Goal: Task Accomplishment & Management: Manage account settings

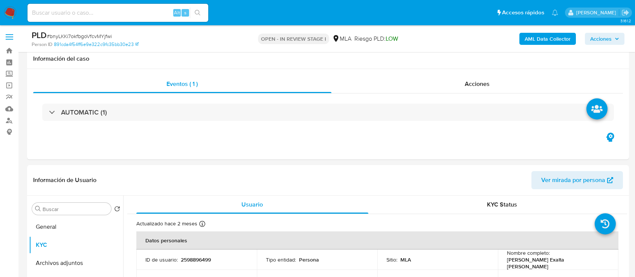
select select "10"
drag, startPoint x: 0, startPoint y: 0, endPoint x: 537, endPoint y: 39, distance: 538.3
click at [537, 39] on b "AML Data Collector" at bounding box center [547, 39] width 46 height 12
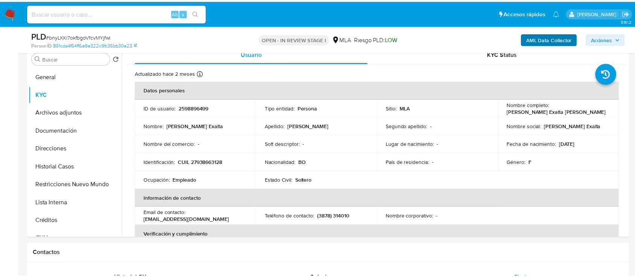
scroll to position [316, 0]
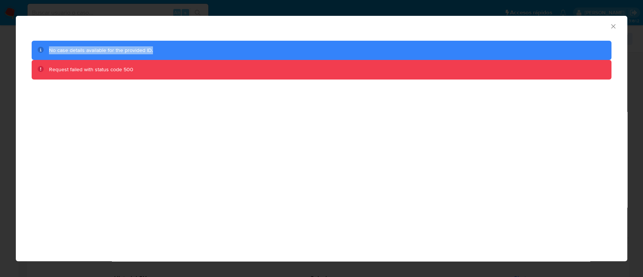
drag, startPoint x: 23, startPoint y: 29, endPoint x: 245, endPoint y: 50, distance: 222.4
click at [271, 50] on div "AML Data Collector No case details available for the provided ID. Request faile…" at bounding box center [321, 55] width 611 height 79
click at [147, 122] on div "AML Data Collector No case details available for the provided ID. Request faile…" at bounding box center [321, 138] width 611 height 245
click at [611, 27] on icon "Cerrar ventana" at bounding box center [613, 26] width 4 height 4
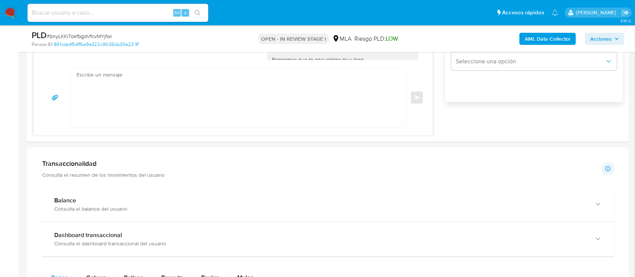
scroll to position [452, 0]
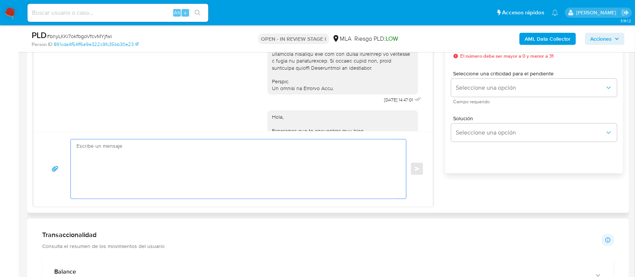
click at [254, 165] on textarea at bounding box center [236, 168] width 320 height 59
paste textarea "Hola XXX, Muchas gracias por tu respuesta. Analizamos tu caso y verificamos que…"
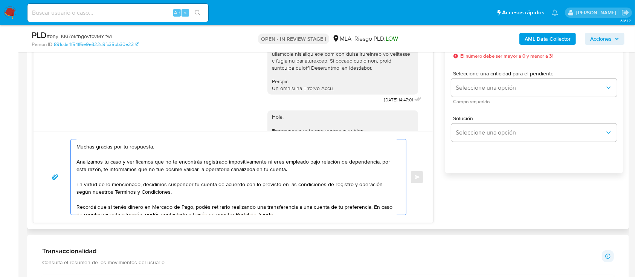
scroll to position [0, 0]
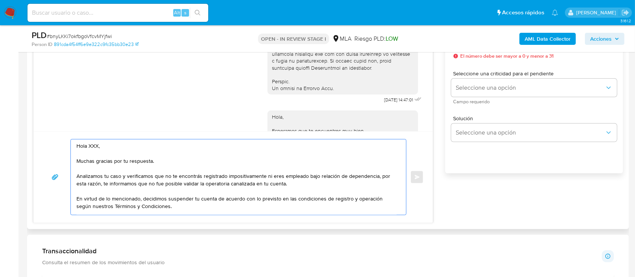
drag, startPoint x: 182, startPoint y: 158, endPoint x: 120, endPoint y: 147, distance: 63.1
click at [120, 147] on textarea "Hola XXX, Muchas gracias por tu respuesta. Analizamos tu caso y verificamos que…" at bounding box center [236, 176] width 320 height 75
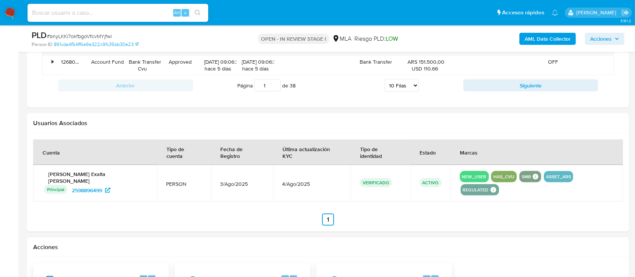
scroll to position [1064, 0]
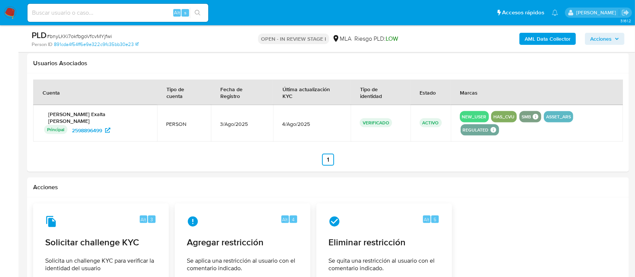
type textarea "Hola, Analizamos tu caso y verificamos que no te encontrás registrado impositiv…"
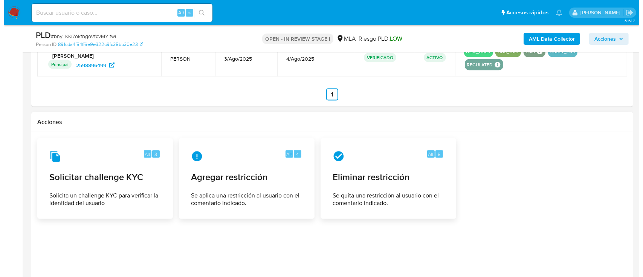
scroll to position [1169, 0]
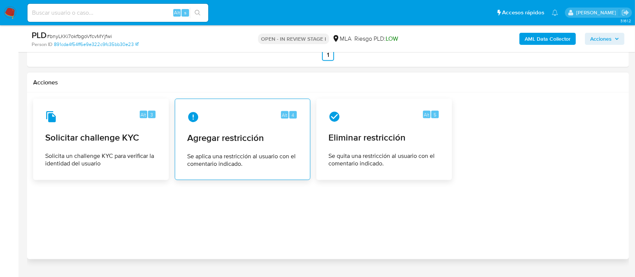
click at [215, 125] on div "Alt 4 Agregar restricción Se aplica una restricción al usuario con el comentari…" at bounding box center [242, 139] width 123 height 69
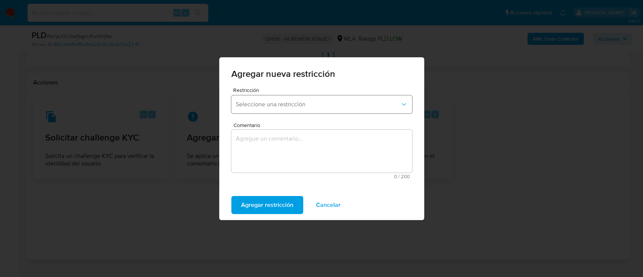
click at [284, 105] on span "Seleccione una restricción" at bounding box center [318, 105] width 164 height 8
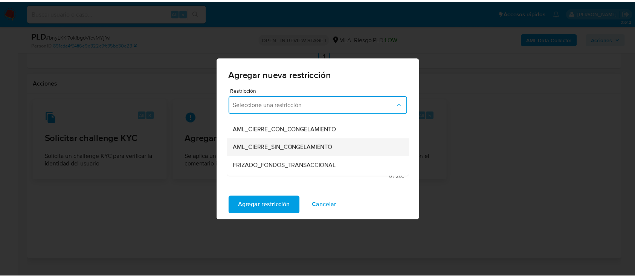
scroll to position [100, 0]
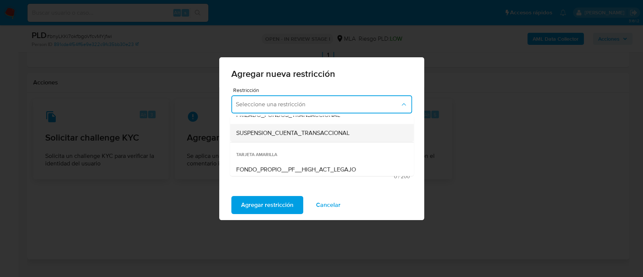
click at [308, 134] on span "SUSPENSION_CUENTA_TRANSACCIONAL" at bounding box center [292, 133] width 113 height 8
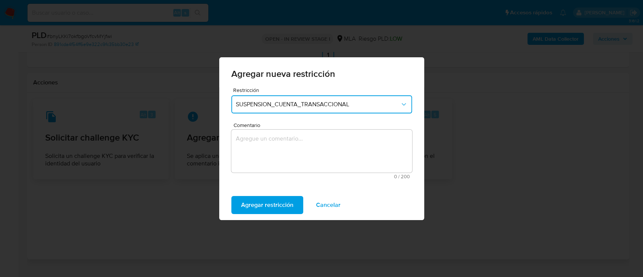
click at [307, 138] on textarea "Comentario" at bounding box center [321, 151] width 181 height 43
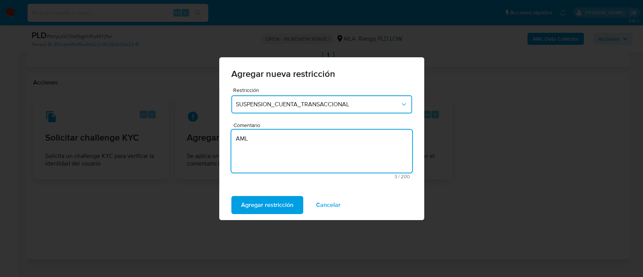
type textarea "AML"
click at [255, 214] on div "Agregar restricción Cancelar" at bounding box center [321, 205] width 205 height 30
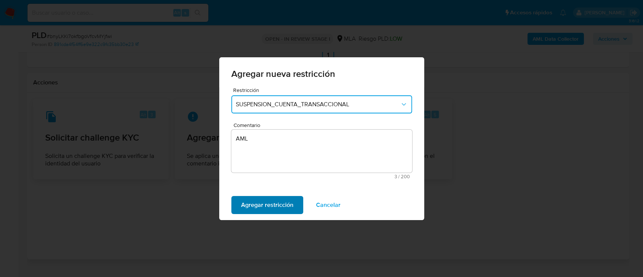
click at [259, 206] on span "Agregar restricción" at bounding box center [267, 205] width 52 height 17
click at [247, 209] on span "Confirmar" at bounding box center [254, 205] width 27 height 17
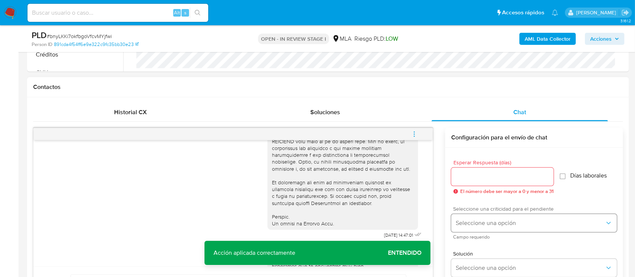
scroll to position [365, 0]
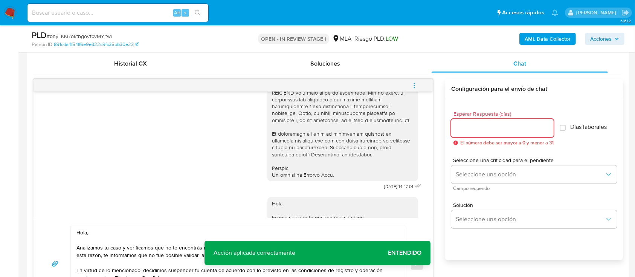
click at [492, 130] on input "Esperar Respuesta (días)" at bounding box center [502, 128] width 102 height 10
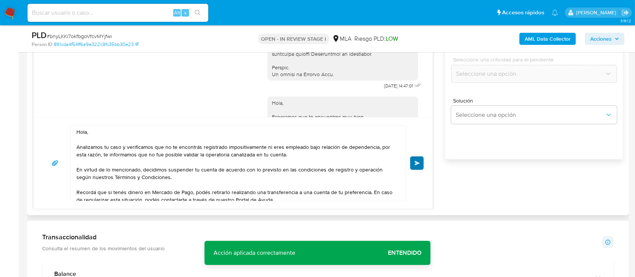
type input "0"
click at [419, 162] on span "Enviar" at bounding box center [417, 163] width 5 height 5
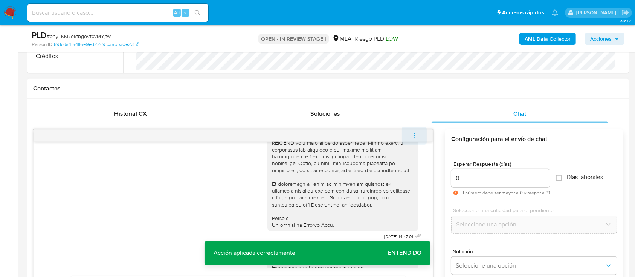
scroll to position [604, 0]
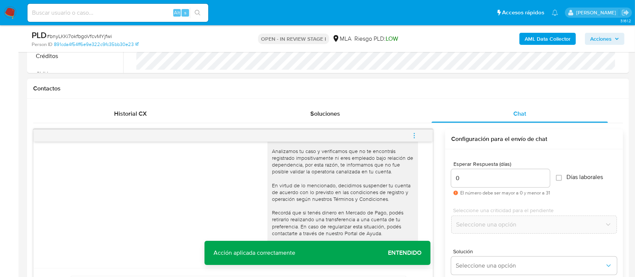
click at [416, 134] on icon "menu-action" at bounding box center [414, 135] width 7 height 7
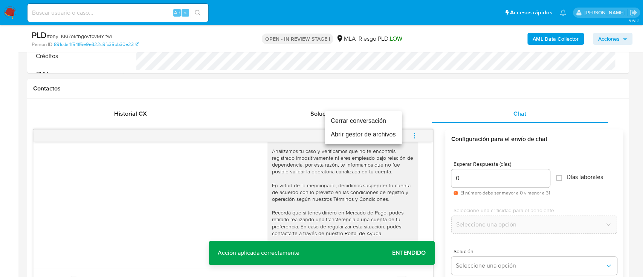
click at [378, 122] on li "Cerrar conversación" at bounding box center [363, 121] width 77 height 14
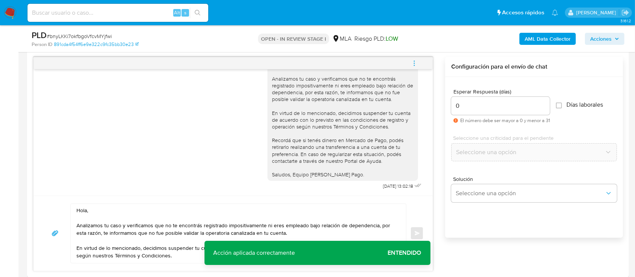
scroll to position [416, 0]
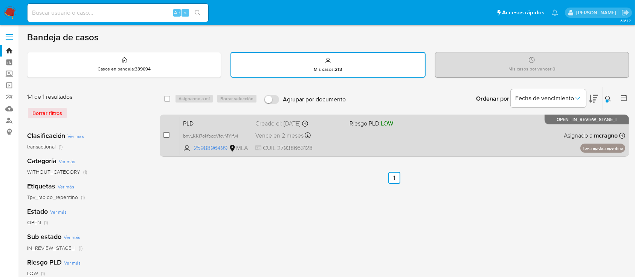
click at [168, 134] on input "checkbox" at bounding box center [166, 135] width 6 height 6
checkbox input "true"
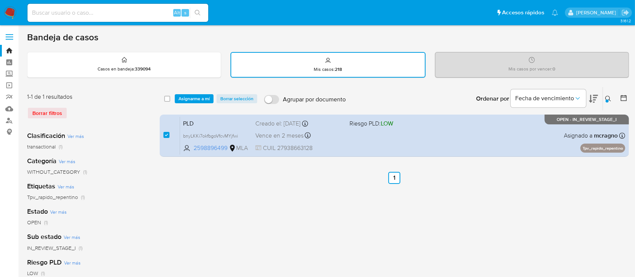
drag, startPoint x: 198, startPoint y: 99, endPoint x: 202, endPoint y: 108, distance: 9.6
click at [198, 98] on span "Asignarme a mí" at bounding box center [193, 99] width 31 height 8
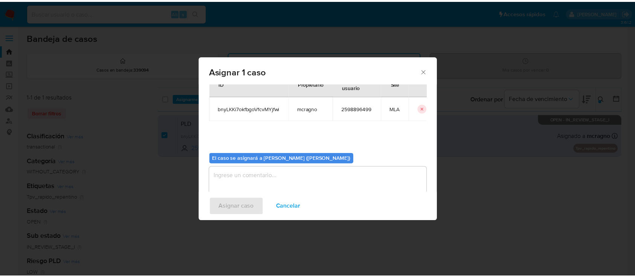
scroll to position [38, 0]
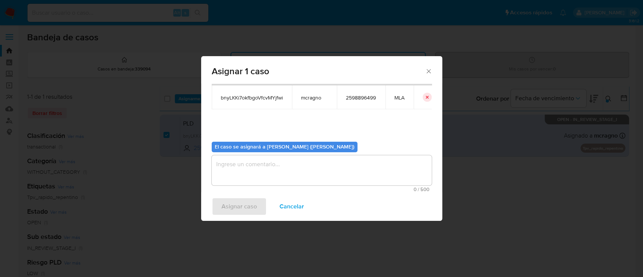
click at [224, 170] on textarea "assign-modal" at bounding box center [322, 170] width 220 height 30
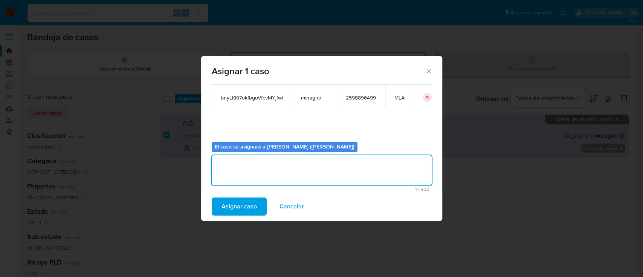
click at [240, 209] on span "Asignar caso" at bounding box center [238, 206] width 35 height 17
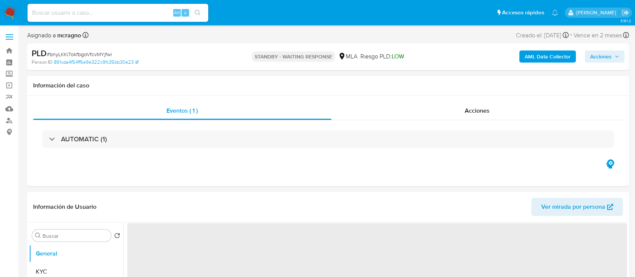
select select "10"
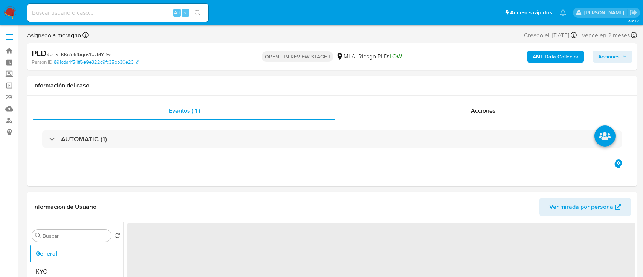
select select "10"
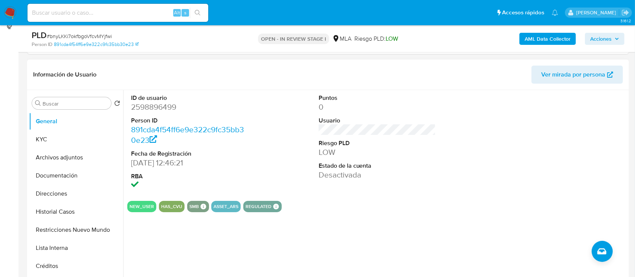
scroll to position [151, 0]
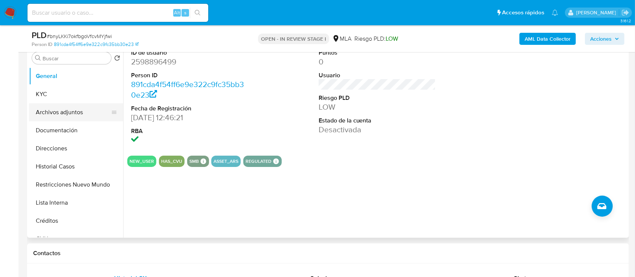
click at [79, 109] on button "Archivos adjuntos" at bounding box center [73, 112] width 88 height 18
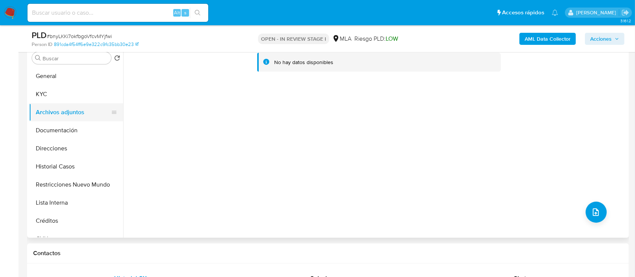
click at [72, 149] on button "Direcciones" at bounding box center [76, 148] width 94 height 18
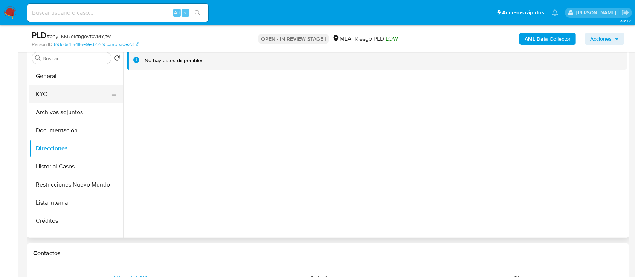
drag, startPoint x: 66, startPoint y: 89, endPoint x: 98, endPoint y: 96, distance: 32.4
click at [66, 89] on button "KYC" at bounding box center [73, 94] width 88 height 18
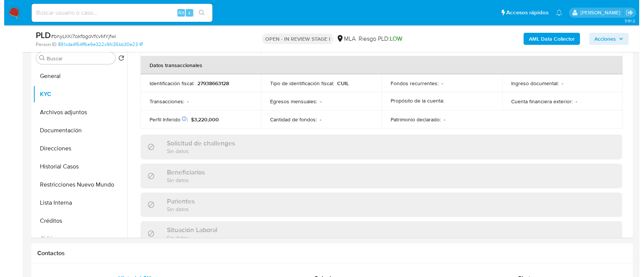
scroll to position [396, 0]
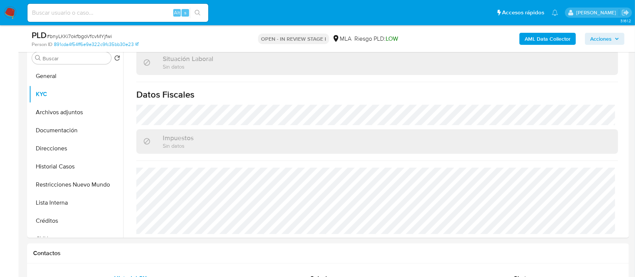
click at [531, 38] on b "AML Data Collector" at bounding box center [547, 39] width 46 height 12
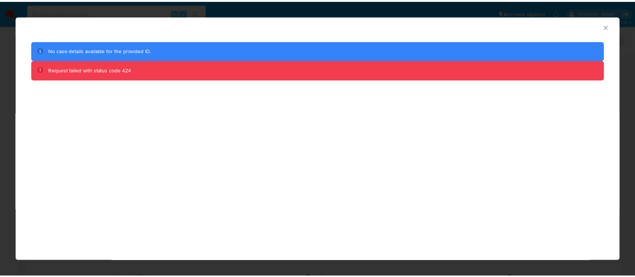
scroll to position [406, 0]
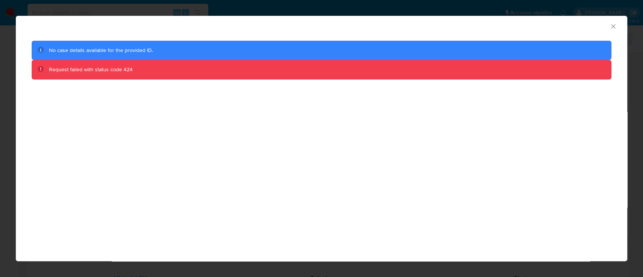
click at [613, 27] on icon "Cerrar ventana" at bounding box center [613, 26] width 4 height 4
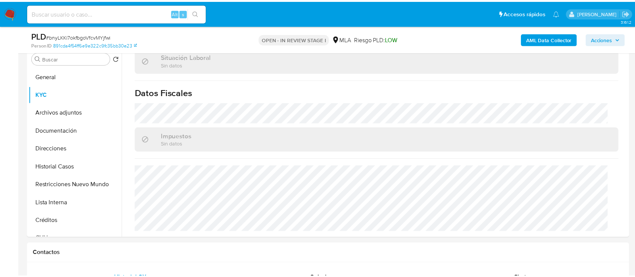
scroll to position [398, 0]
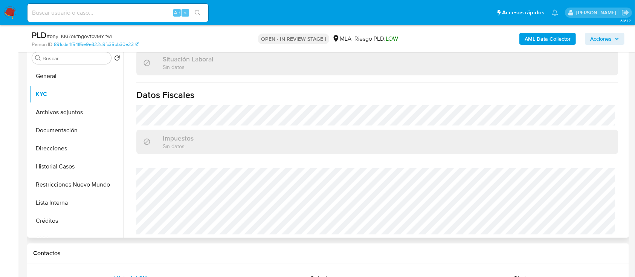
drag, startPoint x: 78, startPoint y: 183, endPoint x: 241, endPoint y: 185, distance: 163.1
click at [78, 183] on button "Restricciones Nuevo Mundo" at bounding box center [76, 184] width 94 height 18
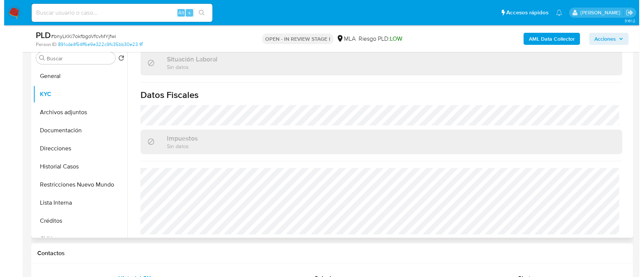
scroll to position [0, 0]
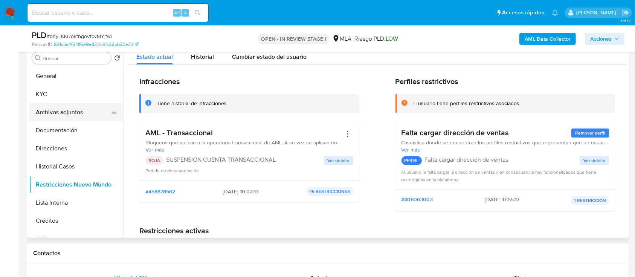
click at [78, 110] on button "Archivos adjuntos" at bounding box center [73, 112] width 88 height 18
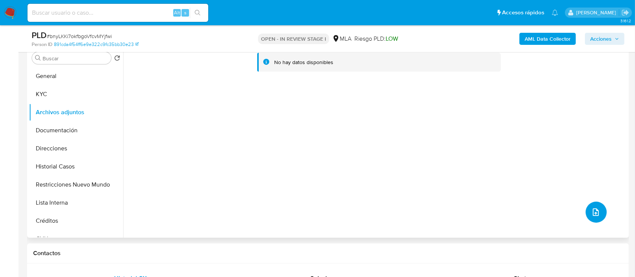
click at [597, 212] on button "upload-file" at bounding box center [595, 211] width 21 height 21
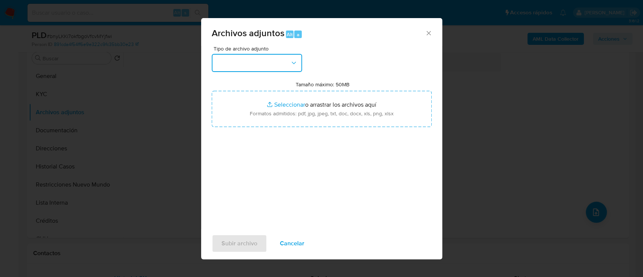
click at [277, 69] on button "button" at bounding box center [257, 63] width 90 height 18
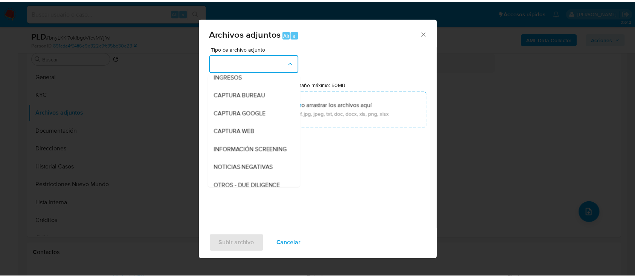
scroll to position [100, 0]
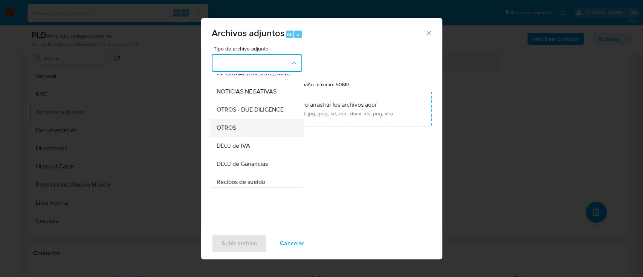
click at [246, 137] on div "OTROS" at bounding box center [254, 128] width 77 height 18
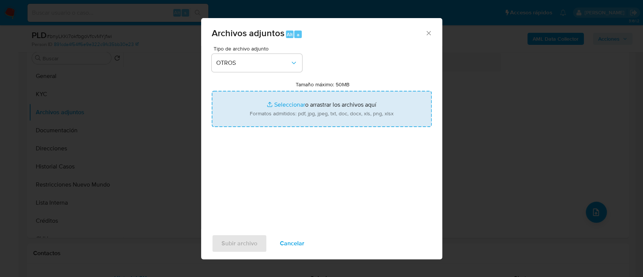
click at [277, 111] on input "Tamaño máximo: 50MB Seleccionar archivos" at bounding box center [322, 109] width 220 height 36
type input "C:\fakepath\2598896499 - Movimientos.xlsx"
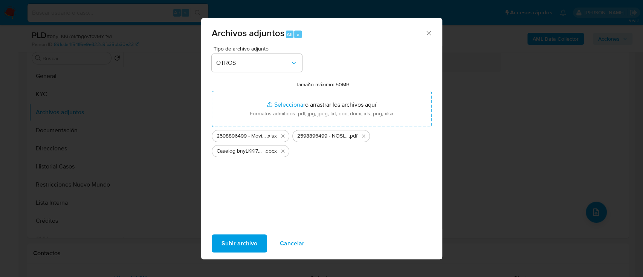
click at [257, 242] on button "Subir archivo" at bounding box center [239, 243] width 55 height 18
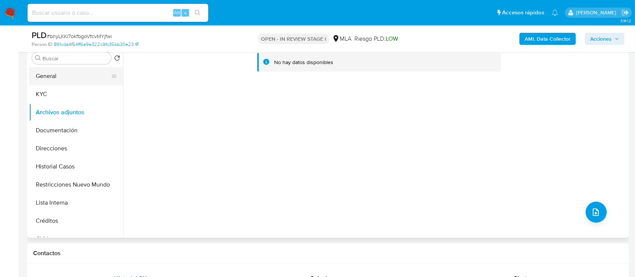
click at [60, 77] on button "General" at bounding box center [73, 76] width 88 height 18
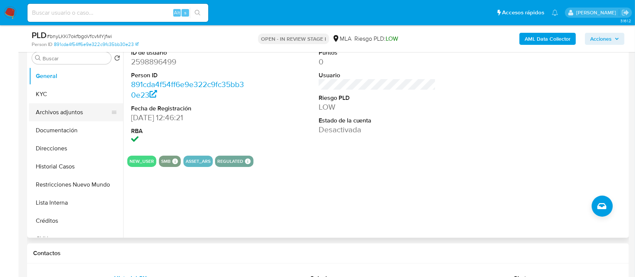
click at [84, 113] on button "Archivos adjuntos" at bounding box center [73, 112] width 88 height 18
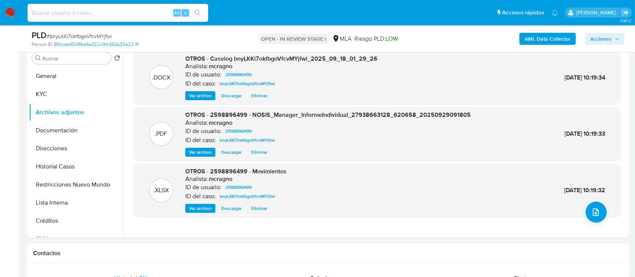
click at [604, 38] on span "Acciones" at bounding box center [600, 39] width 21 height 12
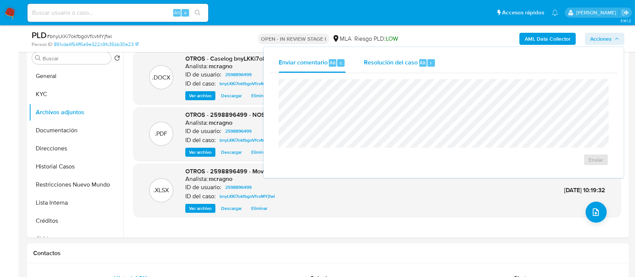
click at [390, 61] on span "Resolución del caso" at bounding box center [391, 62] width 54 height 9
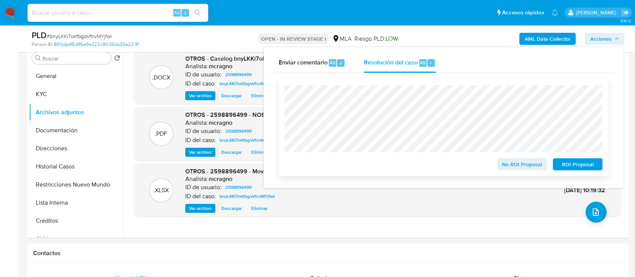
click at [564, 166] on span "ROI Proposal" at bounding box center [577, 164] width 39 height 11
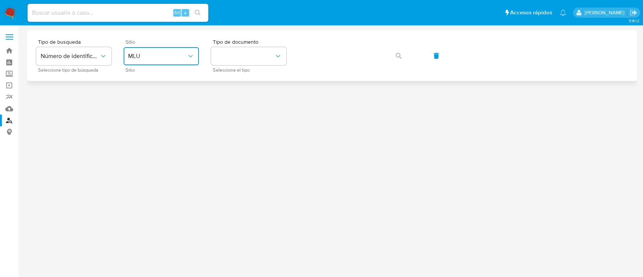
click at [174, 54] on span "MLU" at bounding box center [157, 56] width 59 height 8
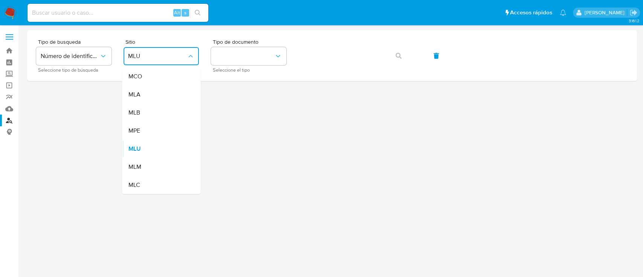
click at [158, 93] on div "MLA" at bounding box center [159, 94] width 62 height 18
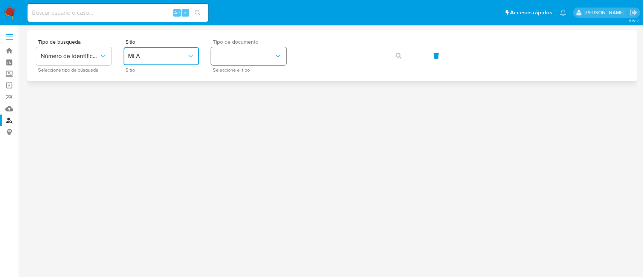
click at [276, 49] on button "identificationType" at bounding box center [248, 56] width 75 height 18
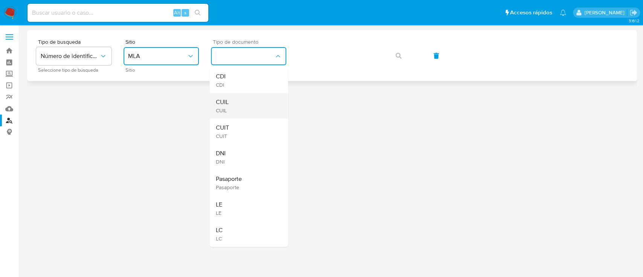
click at [253, 107] on div "CUIL CUIL" at bounding box center [246, 106] width 62 height 26
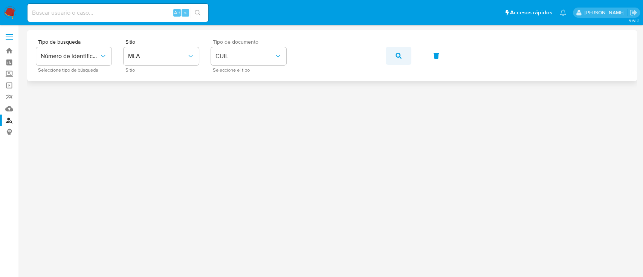
click at [404, 54] on button "button" at bounding box center [399, 56] width 26 height 18
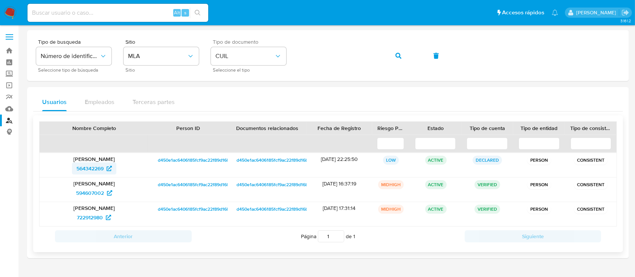
click at [102, 172] on span "564342269" at bounding box center [89, 168] width 27 height 12
click at [401, 52] on button "button" at bounding box center [399, 56] width 26 height 18
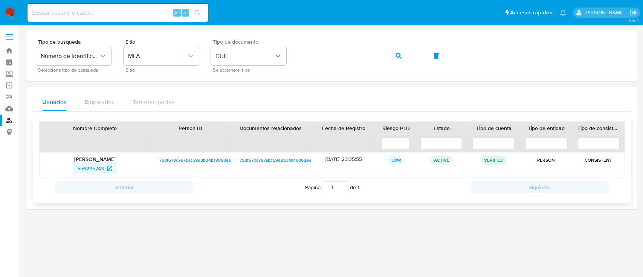
drag, startPoint x: 82, startPoint y: 160, endPoint x: 76, endPoint y: 168, distance: 9.9
click at [76, 168] on link "556295743" at bounding box center [95, 168] width 44 height 12
click at [402, 55] on button "button" at bounding box center [399, 56] width 26 height 18
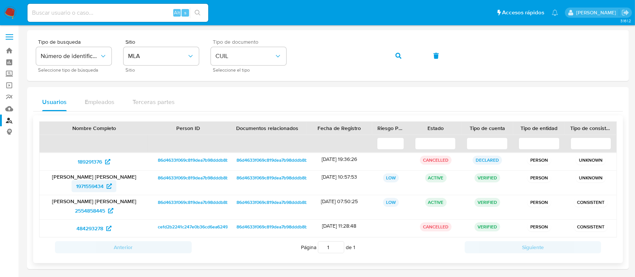
click at [93, 184] on span "1971559434" at bounding box center [89, 186] width 27 height 12
click at [398, 57] on icon "button" at bounding box center [398, 56] width 6 height 6
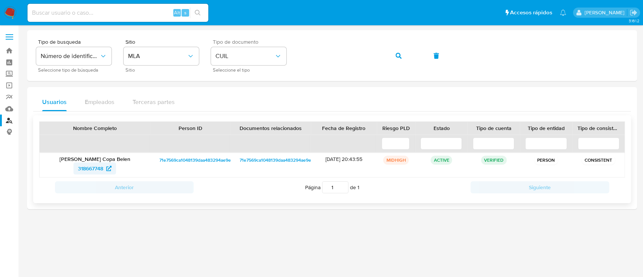
click at [88, 168] on span "318667748" at bounding box center [90, 168] width 25 height 12
click at [398, 63] on div "Tipo de busqueda Número de identificación Seleccione tipo de búsqueda Sitio MLA…" at bounding box center [332, 55] width 592 height 33
click at [401, 57] on button "button" at bounding box center [399, 56] width 26 height 18
click at [99, 166] on span "318667748" at bounding box center [90, 168] width 25 height 12
click at [397, 57] on icon "button" at bounding box center [398, 56] width 6 height 6
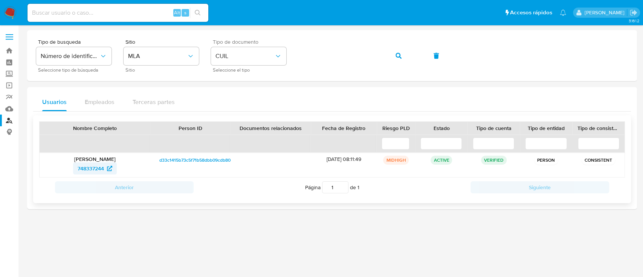
click at [101, 165] on span "748337244" at bounding box center [91, 168] width 26 height 12
drag, startPoint x: 404, startPoint y: 58, endPoint x: 374, endPoint y: 85, distance: 40.0
click at [401, 62] on button "button" at bounding box center [399, 56] width 26 height 18
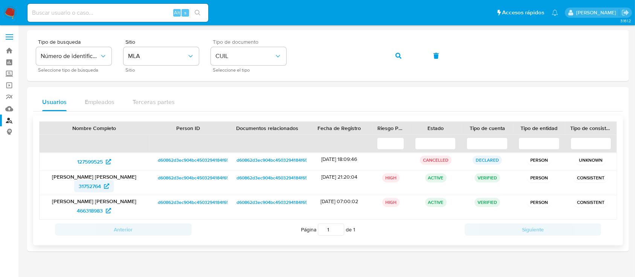
click at [100, 184] on span "31752764" at bounding box center [90, 186] width 22 height 12
click at [394, 52] on button "button" at bounding box center [399, 56] width 26 height 18
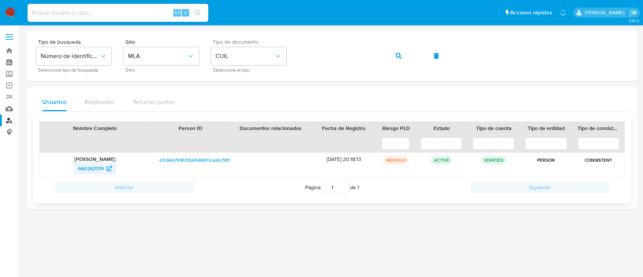
click at [81, 173] on span "660267179" at bounding box center [91, 168] width 26 height 12
click at [393, 53] on button "button" at bounding box center [399, 56] width 26 height 18
click at [97, 166] on span "209118594" at bounding box center [90, 168] width 25 height 12
click at [403, 53] on button "button" at bounding box center [399, 56] width 26 height 18
click at [89, 167] on span "1606565319" at bounding box center [90, 168] width 28 height 12
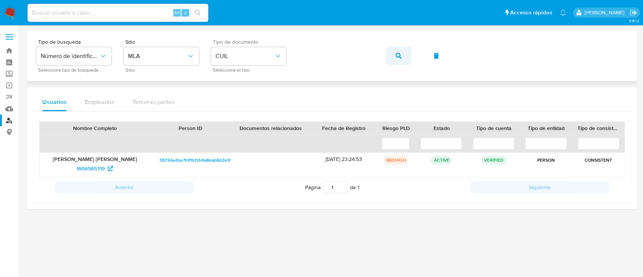
click at [401, 61] on button "button" at bounding box center [399, 56] width 26 height 18
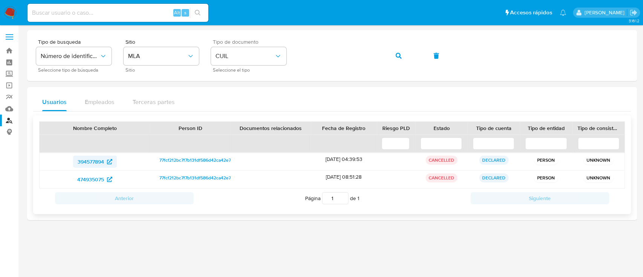
click at [102, 162] on span "394577894" at bounding box center [91, 162] width 26 height 12
drag, startPoint x: 406, startPoint y: 56, endPoint x: 373, endPoint y: 70, distance: 36.1
click at [406, 56] on button "button" at bounding box center [399, 56] width 26 height 18
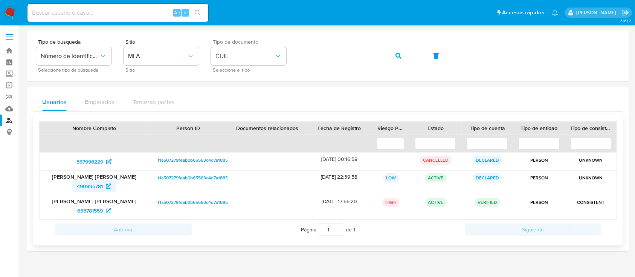
click at [99, 187] on span "490895781" at bounding box center [90, 186] width 26 height 12
click at [99, 209] on span "655781559" at bounding box center [90, 210] width 26 height 12
click at [398, 54] on icon "button" at bounding box center [398, 56] width 6 height 6
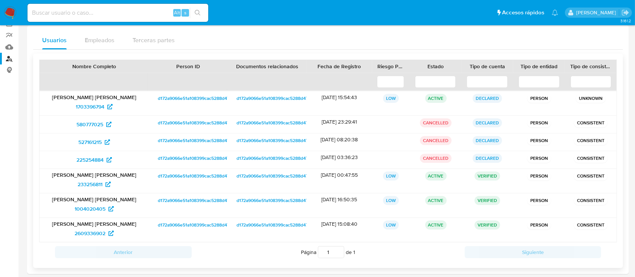
scroll to position [46, 0]
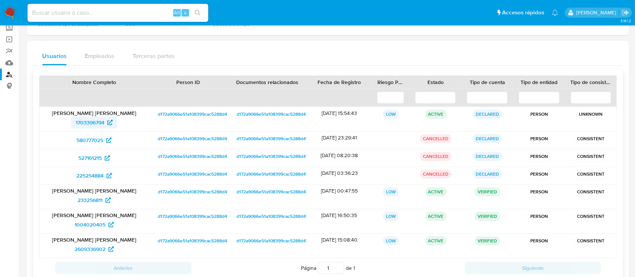
click at [98, 119] on span "1703396794" at bounding box center [90, 122] width 29 height 12
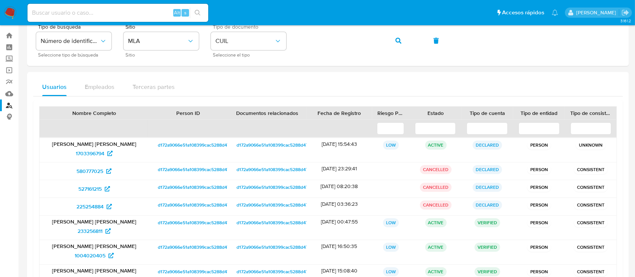
scroll to position [0, 0]
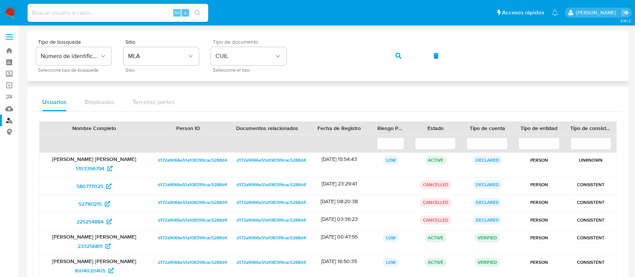
click at [384, 54] on div "Tipo de busqueda Número de identificación Seleccione tipo de búsqueda Sitio MLA…" at bounding box center [328, 55] width 584 height 33
click at [395, 52] on span "button" at bounding box center [398, 55] width 6 height 17
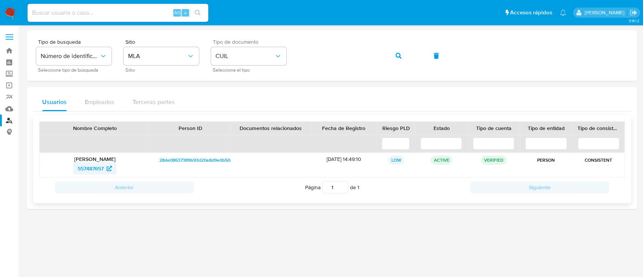
click at [104, 168] on span "557487657" at bounding box center [91, 168] width 26 height 12
click at [400, 53] on icon "button" at bounding box center [398, 56] width 6 height 6
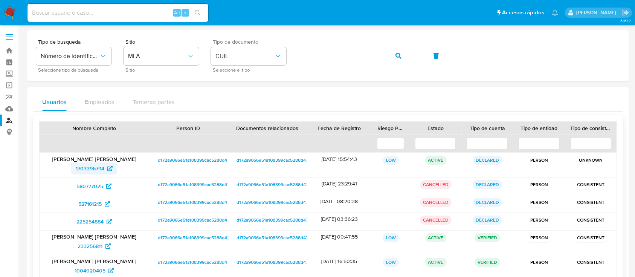
click at [99, 164] on span "1703396794" at bounding box center [90, 168] width 29 height 12
click at [397, 55] on icon "button" at bounding box center [398, 56] width 6 height 6
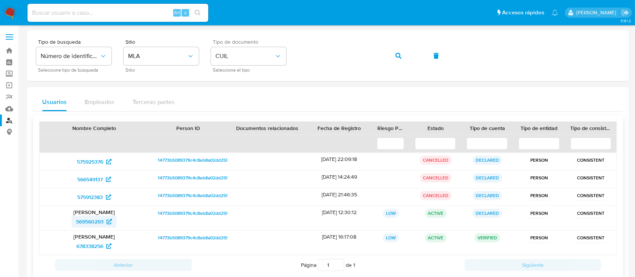
click at [97, 224] on span "569560293" at bounding box center [89, 221] width 27 height 12
click at [412, 55] on div "Tipo de busqueda Número de identificación Seleccione tipo de búsqueda Sitio MLA…" at bounding box center [328, 55] width 584 height 33
click at [398, 52] on span "button" at bounding box center [398, 55] width 6 height 17
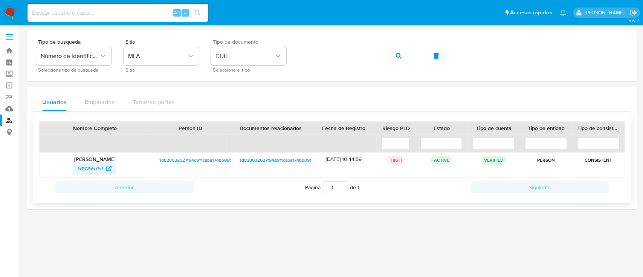
click at [109, 164] on span "513255757" at bounding box center [95, 168] width 34 height 12
click at [400, 52] on span "button" at bounding box center [398, 55] width 6 height 17
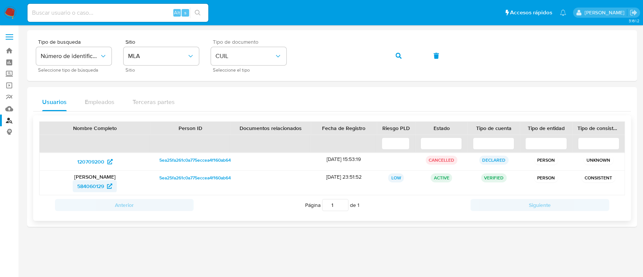
click at [81, 185] on span "584060129" at bounding box center [90, 186] width 27 height 12
click at [398, 57] on icon "button" at bounding box center [398, 56] width 6 height 6
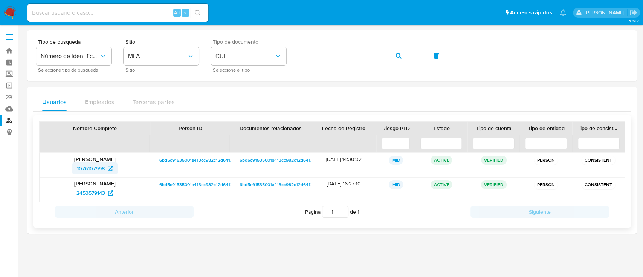
click at [93, 167] on span "1076107998" at bounding box center [91, 168] width 28 height 12
click at [395, 55] on icon "button" at bounding box center [398, 56] width 6 height 6
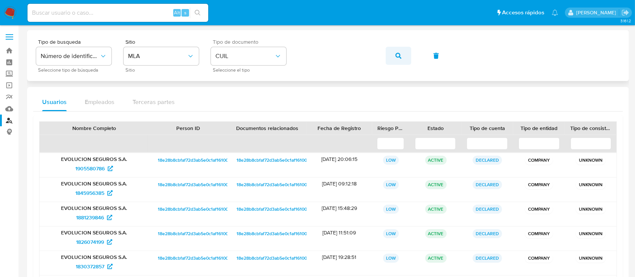
click at [396, 56] on icon "button" at bounding box center [398, 56] width 6 height 6
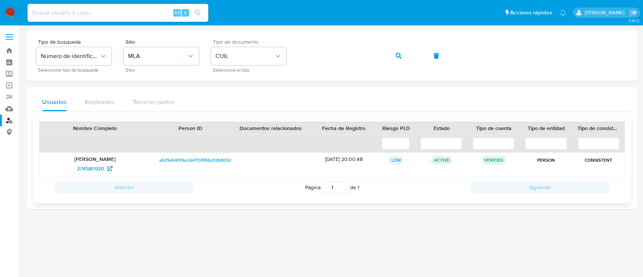
click at [110, 161] on p "Gabriel Ignacio Conforti" at bounding box center [95, 159] width 100 height 7
click at [108, 166] on icon at bounding box center [109, 168] width 5 height 5
click at [395, 50] on span "button" at bounding box center [398, 55] width 6 height 17
click at [89, 162] on span "721605503" at bounding box center [91, 168] width 26 height 12
click at [398, 54] on icon "button" at bounding box center [398, 56] width 6 height 6
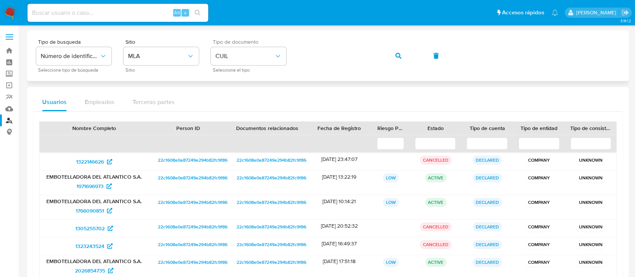
click at [402, 54] on button "button" at bounding box center [399, 56] width 26 height 18
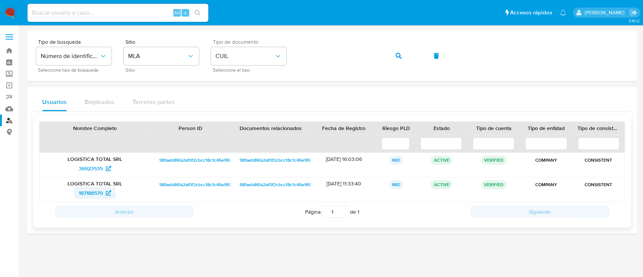
click at [84, 191] on span "187188579" at bounding box center [91, 193] width 24 height 12
click at [399, 52] on span "button" at bounding box center [398, 55] width 6 height 17
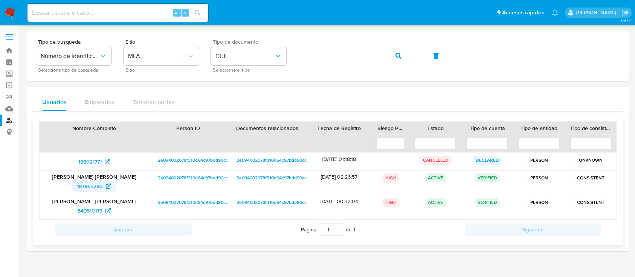
click at [93, 186] on span "187865280" at bounding box center [90, 186] width 26 height 12
click at [392, 52] on button "button" at bounding box center [399, 56] width 26 height 18
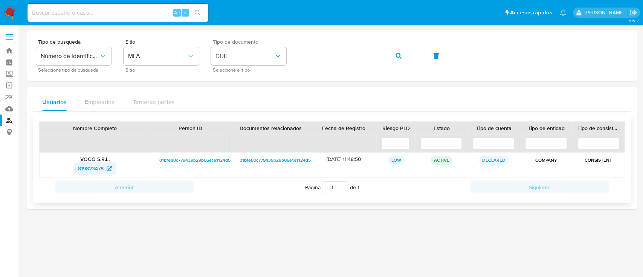
click at [99, 164] on span "819823478" at bounding box center [91, 168] width 26 height 12
click at [395, 53] on button "button" at bounding box center [399, 56] width 26 height 18
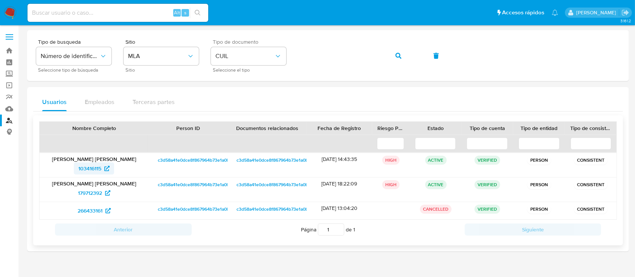
click at [84, 169] on span "103416115" at bounding box center [89, 168] width 23 height 12
click at [398, 54] on icon "button" at bounding box center [398, 56] width 6 height 6
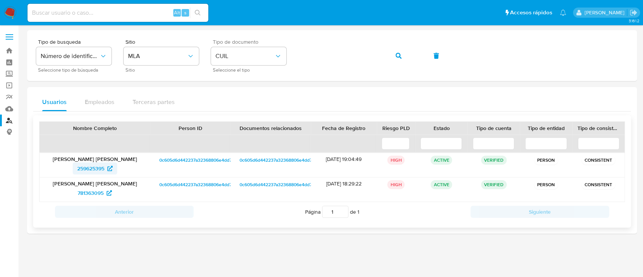
click at [101, 165] on span "259625395" at bounding box center [90, 168] width 27 height 12
click at [395, 55] on button "button" at bounding box center [399, 56] width 26 height 18
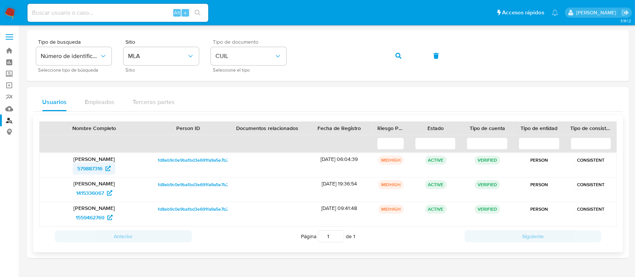
click at [84, 173] on span "579887316" at bounding box center [89, 168] width 25 height 12
click at [399, 53] on icon "button" at bounding box center [398, 56] width 6 height 6
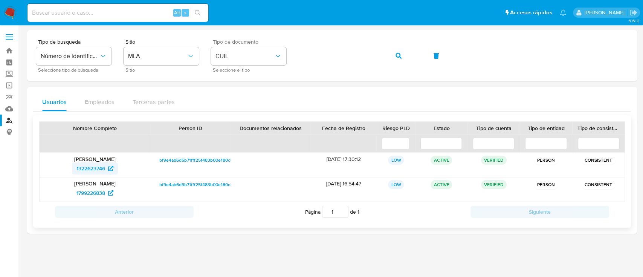
click at [105, 171] on span "1322623746" at bounding box center [94, 168] width 37 height 12
click at [403, 53] on button "button" at bounding box center [399, 56] width 26 height 18
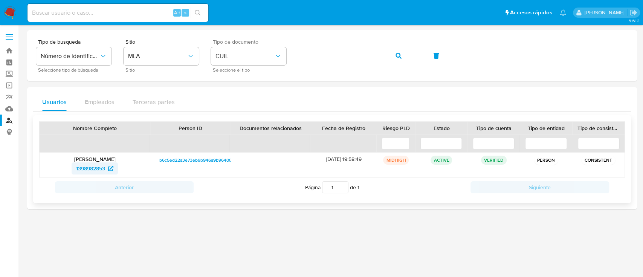
click at [102, 169] on span "1398982853" at bounding box center [90, 168] width 29 height 12
click at [399, 54] on icon "button" at bounding box center [398, 56] width 6 height 6
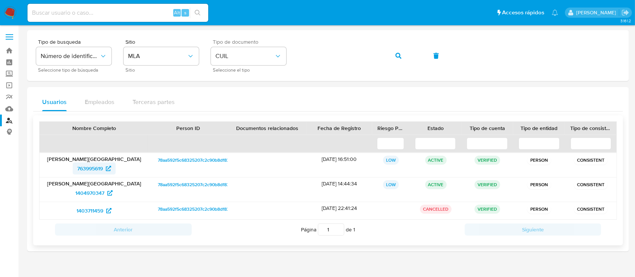
click at [89, 170] on span "763995619" at bounding box center [90, 168] width 26 height 12
click at [384, 49] on div "Tipo de busqueda Número de identificación Seleccione tipo de búsqueda Sitio MLA…" at bounding box center [328, 55] width 584 height 33
drag, startPoint x: 399, startPoint y: 50, endPoint x: 377, endPoint y: 70, distance: 29.1
click at [399, 51] on span "button" at bounding box center [398, 55] width 6 height 17
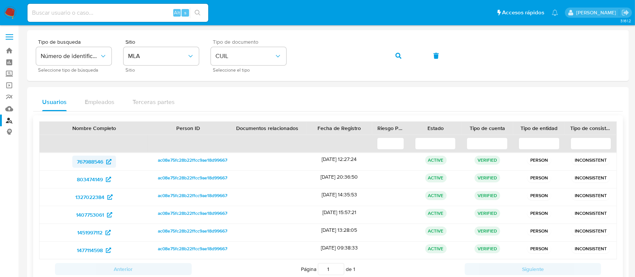
click at [98, 159] on span "767988546" at bounding box center [90, 162] width 26 height 12
click at [393, 54] on button "button" at bounding box center [399, 56] width 26 height 18
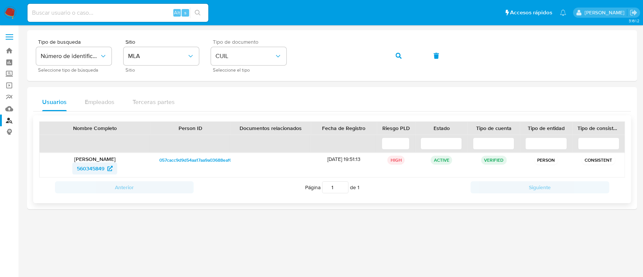
click at [95, 166] on span "560345849" at bounding box center [90, 168] width 27 height 12
click at [400, 54] on icon "button" at bounding box center [398, 56] width 6 height 6
click at [401, 55] on icon "button" at bounding box center [398, 56] width 6 height 6
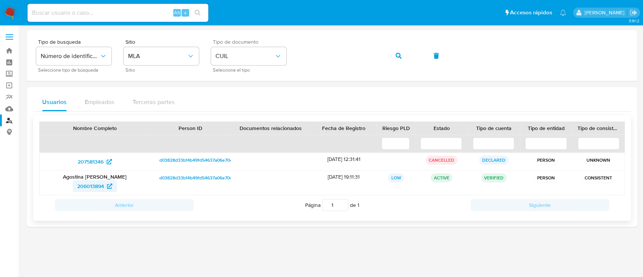
click at [89, 188] on span "206013894" at bounding box center [90, 186] width 27 height 12
click at [397, 55] on icon "button" at bounding box center [398, 56] width 6 height 6
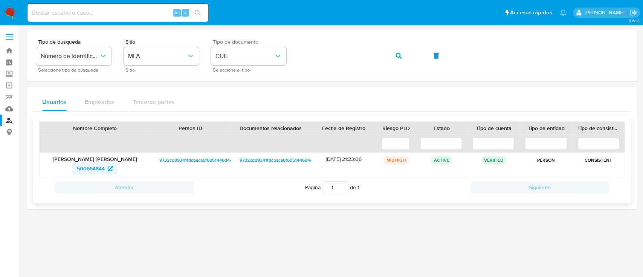
click at [90, 170] on span "500664844" at bounding box center [91, 168] width 28 height 12
click at [407, 52] on button "button" at bounding box center [399, 56] width 26 height 18
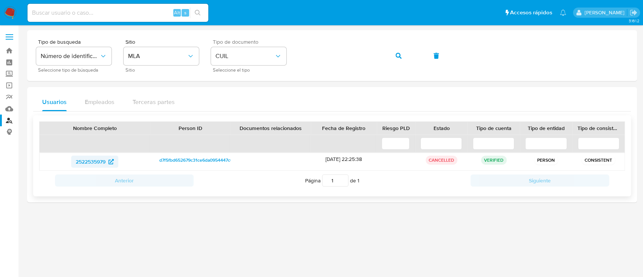
click at [104, 161] on span "2522535979" at bounding box center [91, 162] width 30 height 12
drag, startPoint x: 396, startPoint y: 56, endPoint x: 342, endPoint y: 87, distance: 62.4
click at [395, 58] on icon "button" at bounding box center [398, 56] width 6 height 6
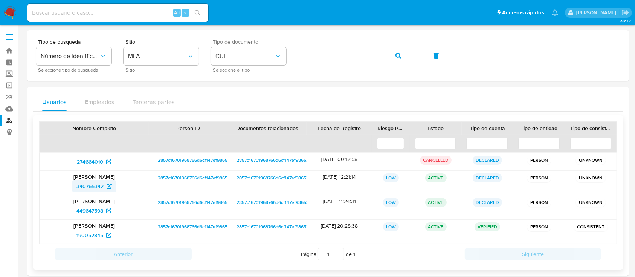
click at [97, 184] on span "340765342" at bounding box center [89, 186] width 27 height 12
click at [397, 53] on icon "button" at bounding box center [398, 56] width 6 height 6
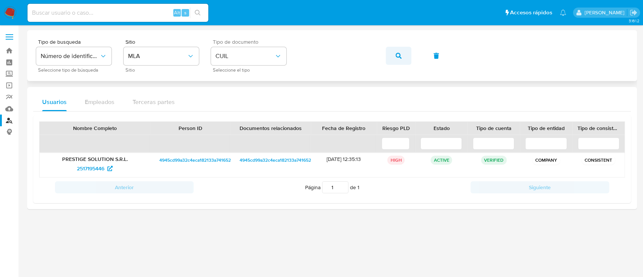
click at [396, 51] on span "button" at bounding box center [398, 55] width 6 height 17
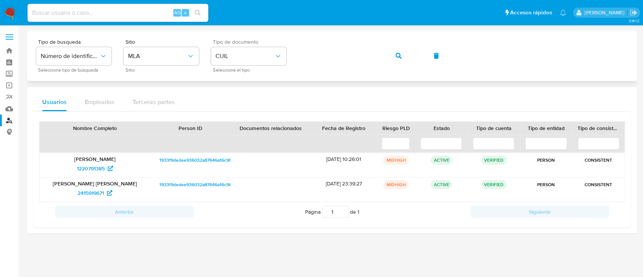
click at [393, 56] on button "button" at bounding box center [399, 56] width 26 height 18
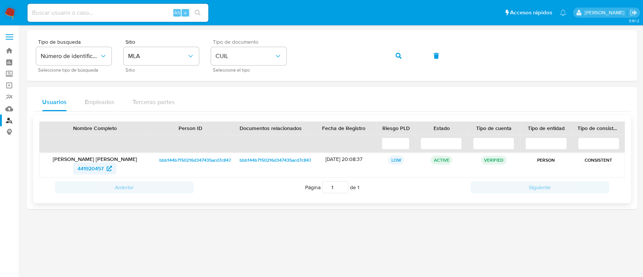
click at [90, 173] on span "441920457" at bounding box center [91, 168] width 26 height 12
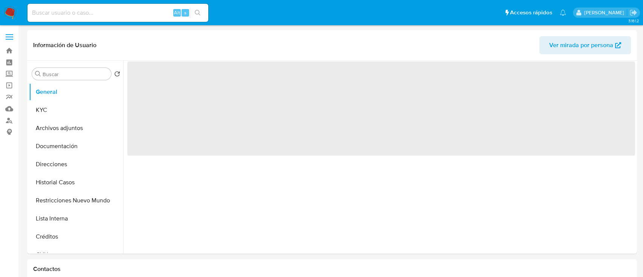
select select "10"
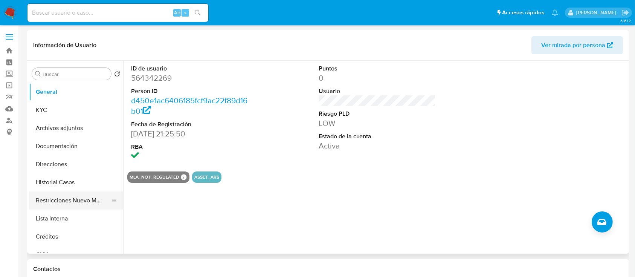
click at [69, 197] on button "Restricciones Nuevo Mundo" at bounding box center [73, 200] width 88 height 18
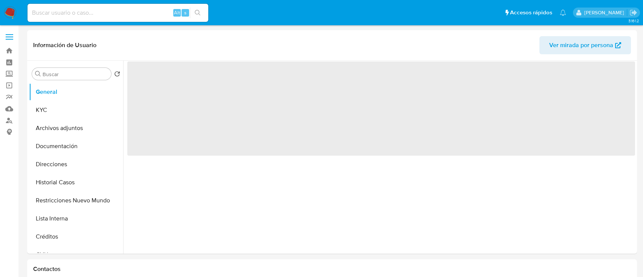
select select "10"
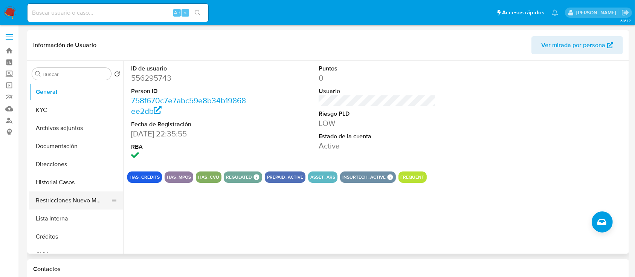
click at [67, 200] on button "Restricciones Nuevo Mundo" at bounding box center [73, 200] width 88 height 18
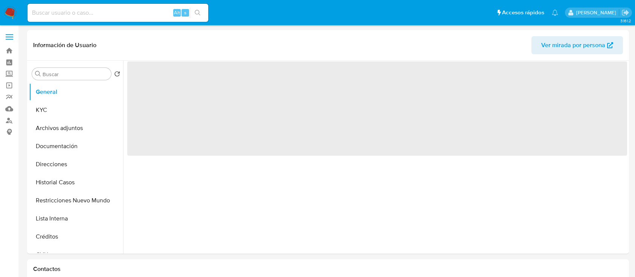
select select "10"
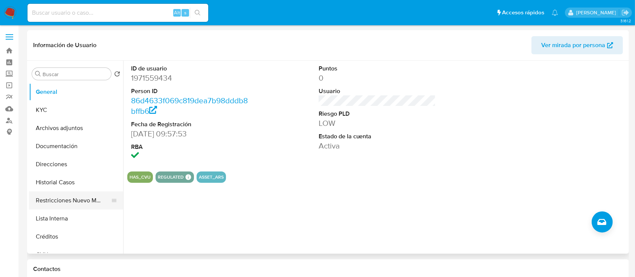
click at [87, 194] on button "Restricciones Nuevo Mundo" at bounding box center [73, 200] width 88 height 18
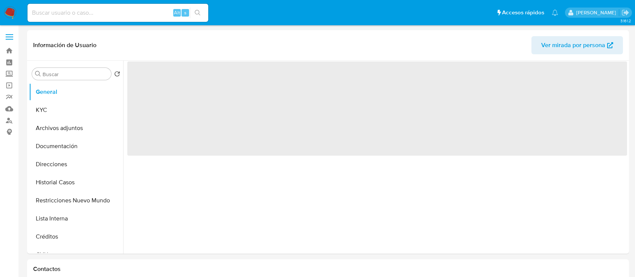
select select "10"
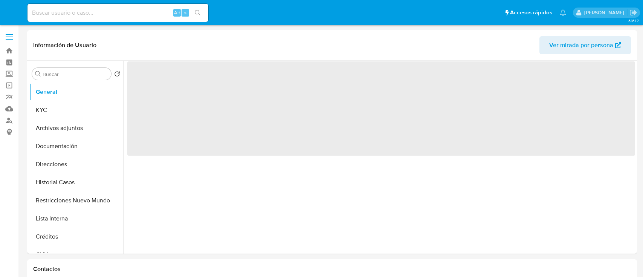
select select "10"
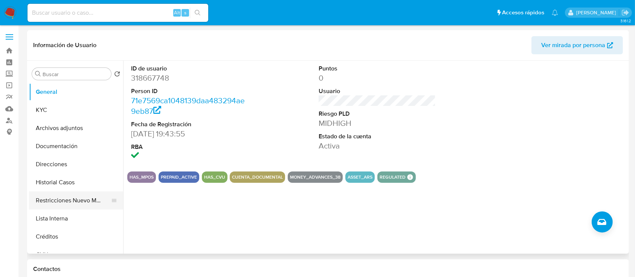
drag, startPoint x: 75, startPoint y: 203, endPoint x: 127, endPoint y: 27, distance: 183.0
click at [76, 203] on button "Restricciones Nuevo Mundo" at bounding box center [76, 200] width 94 height 18
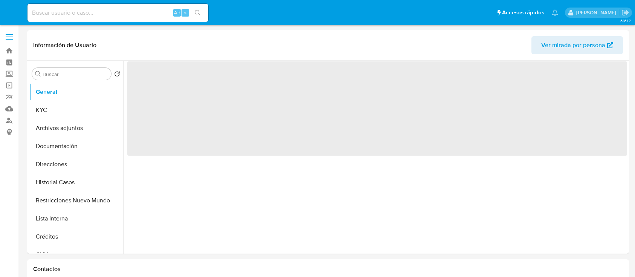
select select "10"
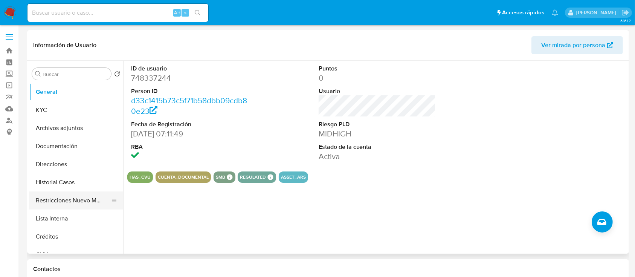
click at [69, 203] on button "Restricciones Nuevo Mundo" at bounding box center [73, 200] width 88 height 18
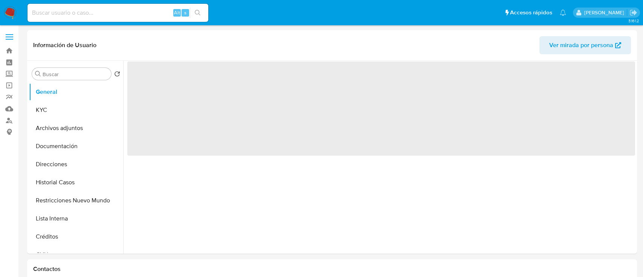
select select "10"
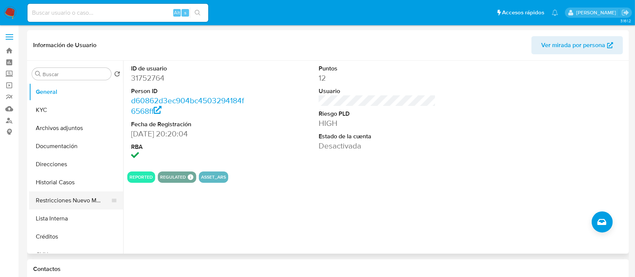
click at [72, 201] on button "Restricciones Nuevo Mundo" at bounding box center [73, 200] width 88 height 18
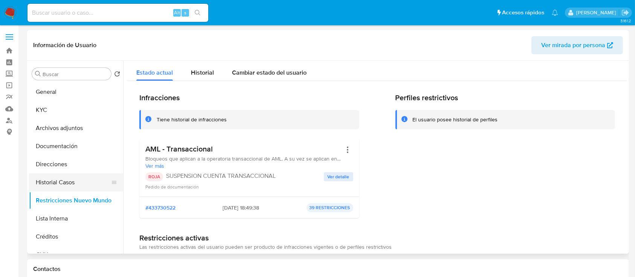
click at [63, 180] on button "Historial Casos" at bounding box center [73, 182] width 88 height 18
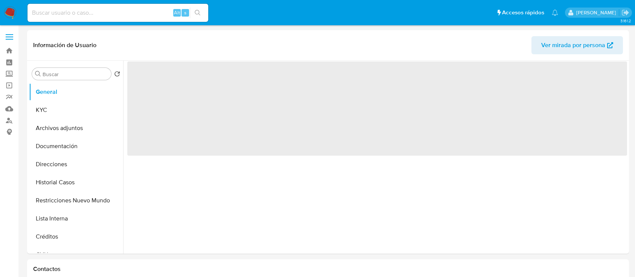
select select "10"
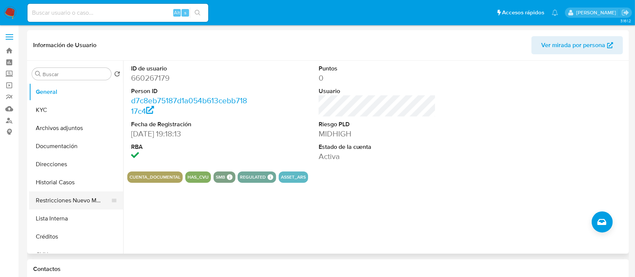
click at [76, 197] on button "Restricciones Nuevo Mundo" at bounding box center [73, 200] width 88 height 18
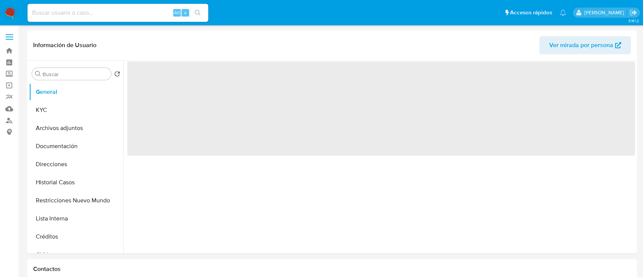
select select "10"
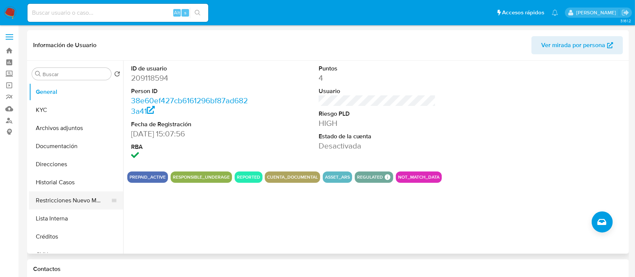
click at [70, 198] on button "Restricciones Nuevo Mundo" at bounding box center [73, 200] width 88 height 18
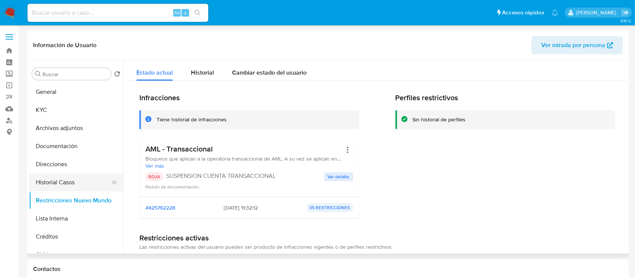
click at [78, 179] on button "Historial Casos" at bounding box center [73, 182] width 88 height 18
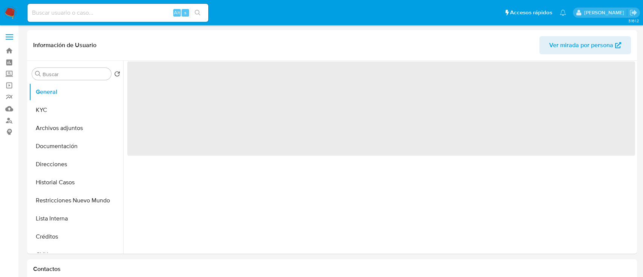
select select "10"
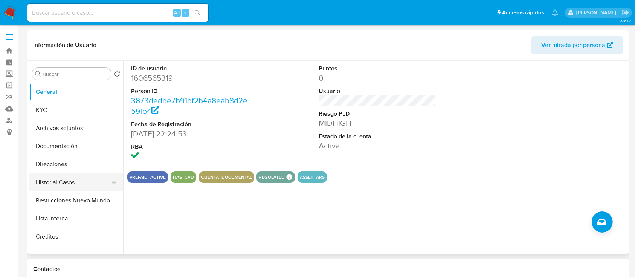
click at [57, 189] on button "Historial Casos" at bounding box center [73, 182] width 88 height 18
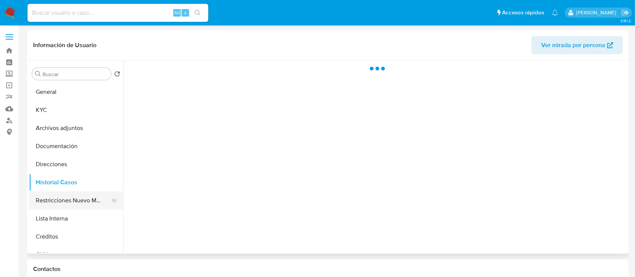
click at [59, 206] on button "Restricciones Nuevo Mundo" at bounding box center [73, 200] width 88 height 18
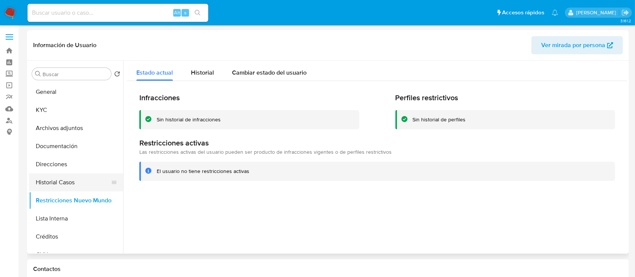
click at [51, 181] on button "Historial Casos" at bounding box center [73, 182] width 88 height 18
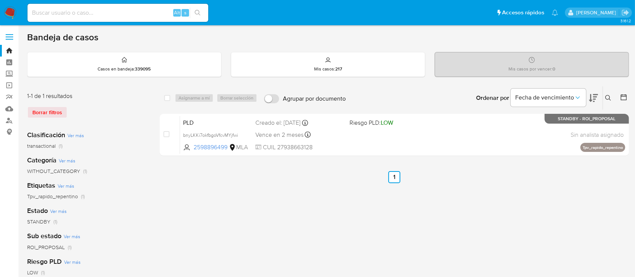
click at [605, 96] on icon at bounding box center [608, 98] width 6 height 6
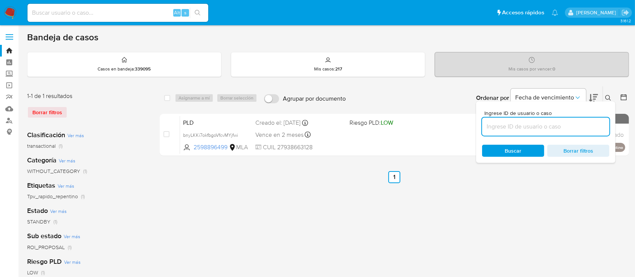
click at [568, 128] on input at bounding box center [545, 127] width 127 height 10
type input "768949561"
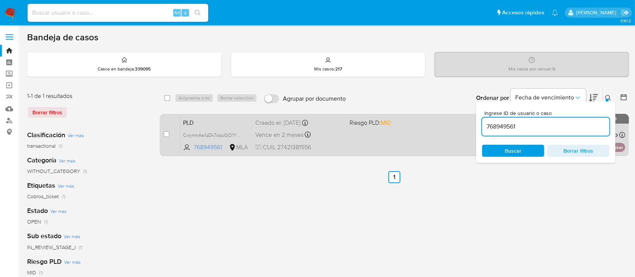
drag, startPoint x: 609, startPoint y: 95, endPoint x: 555, endPoint y: 121, distance: 60.5
click at [609, 95] on icon at bounding box center [608, 98] width 6 height 6
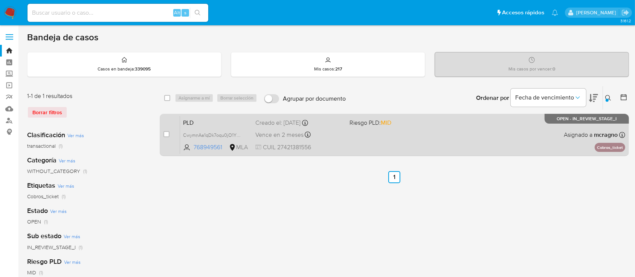
click at [500, 136] on div "PLD CwymnAa1qDk7oqu0jO1YWoz6 768949561 MLA Riesgo PLD: MID Creado el: 12/09/202…" at bounding box center [402, 135] width 445 height 38
click at [172, 136] on div "case-item-checkbox No es posible asignar el caso" at bounding box center [171, 135] width 17 height 38
click at [168, 135] on input "checkbox" at bounding box center [166, 134] width 6 height 6
checkbox input "true"
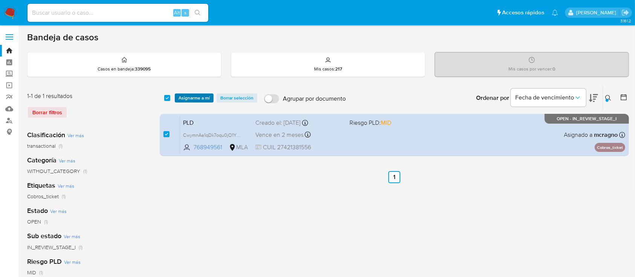
click at [202, 94] on span "Asignarme a mí" at bounding box center [193, 98] width 31 height 8
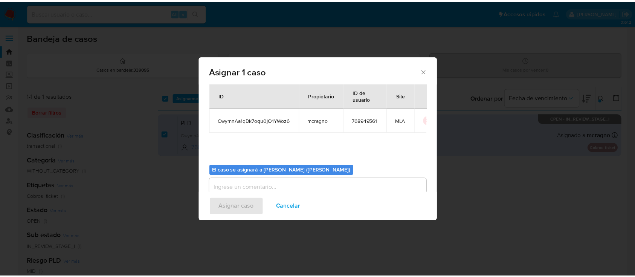
scroll to position [38, 0]
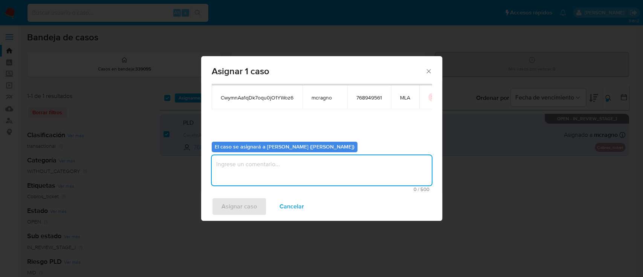
click at [251, 166] on textarea "assign-modal" at bounding box center [322, 170] width 220 height 30
click at [244, 210] on span "Asignar caso" at bounding box center [238, 206] width 35 height 17
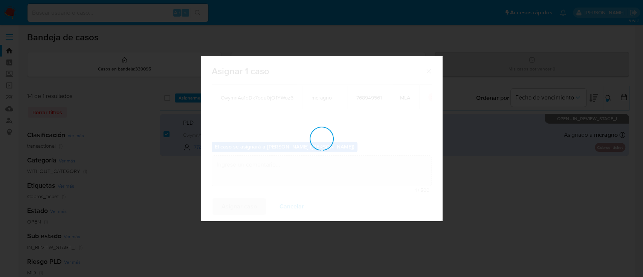
checkbox input "false"
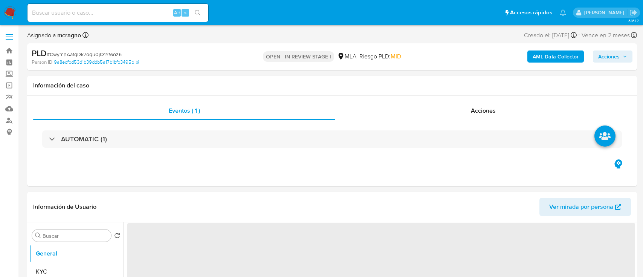
select select "10"
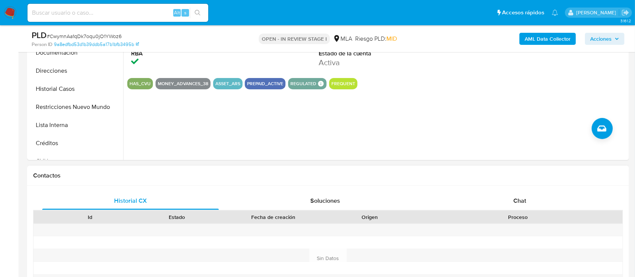
scroll to position [301, 0]
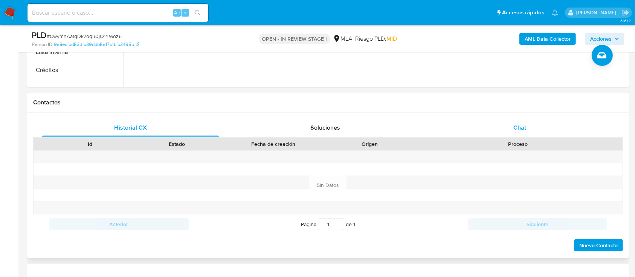
click at [533, 125] on div "Chat" at bounding box center [519, 128] width 177 height 18
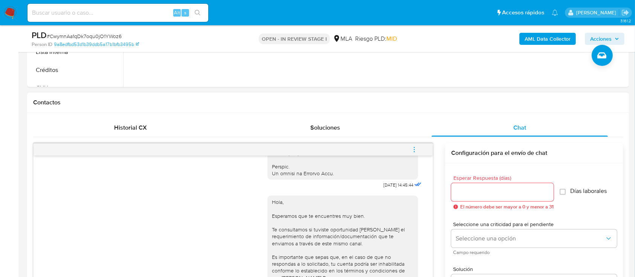
scroll to position [365, 0]
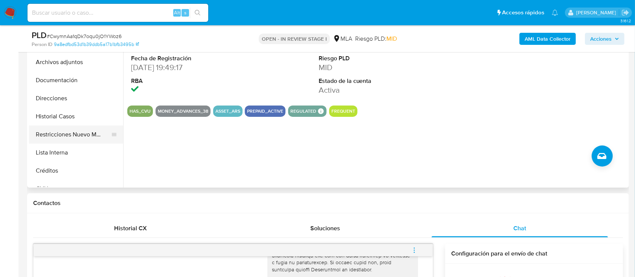
drag, startPoint x: 85, startPoint y: 131, endPoint x: 96, endPoint y: 140, distance: 14.4
click at [85, 131] on button "Restricciones Nuevo Mundo" at bounding box center [73, 134] width 88 height 18
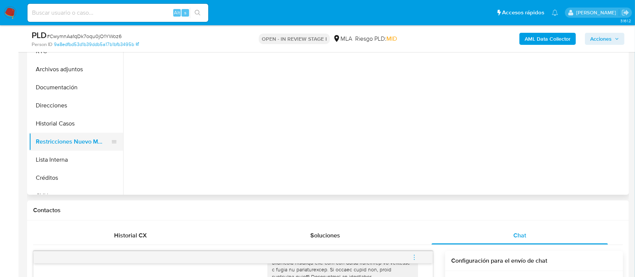
scroll to position [151, 0]
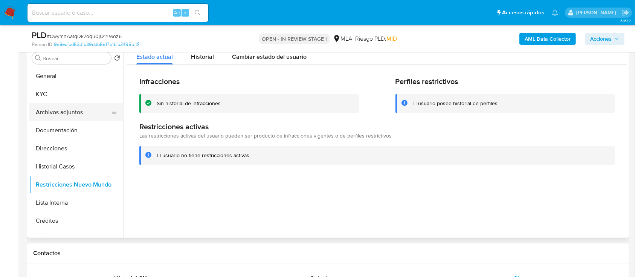
click at [77, 111] on button "Archivos adjuntos" at bounding box center [73, 112] width 88 height 18
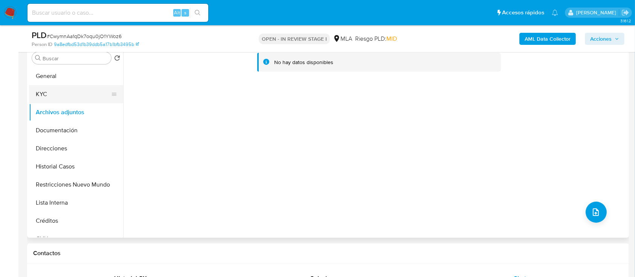
drag, startPoint x: 51, startPoint y: 89, endPoint x: 108, endPoint y: 93, distance: 56.7
click at [51, 89] on button "KYC" at bounding box center [73, 94] width 88 height 18
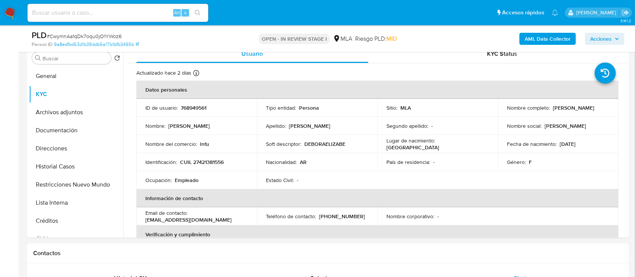
click at [543, 34] on b "AML Data Collector" at bounding box center [547, 39] width 46 height 12
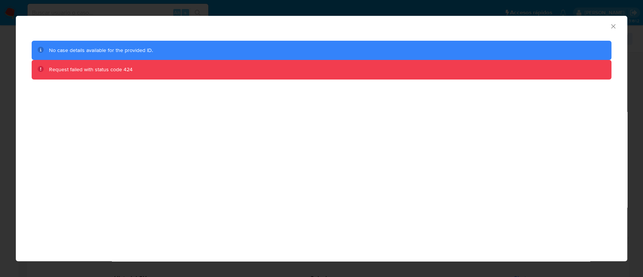
click at [610, 30] on div "AML Data Collector" at bounding box center [321, 25] width 611 height 19
click at [613, 23] on icon "Cerrar ventana" at bounding box center [613, 27] width 8 height 8
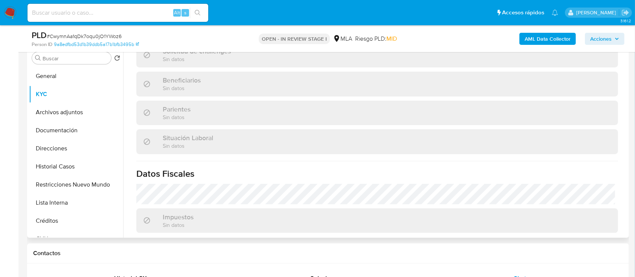
scroll to position [396, 0]
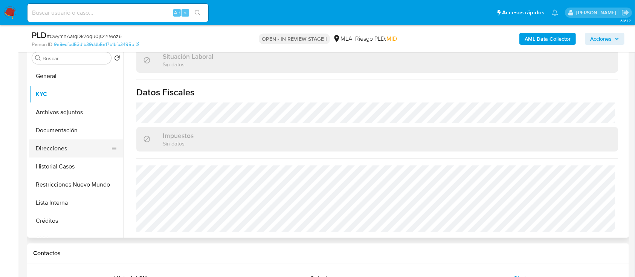
click at [73, 145] on button "Direcciones" at bounding box center [73, 148] width 88 height 18
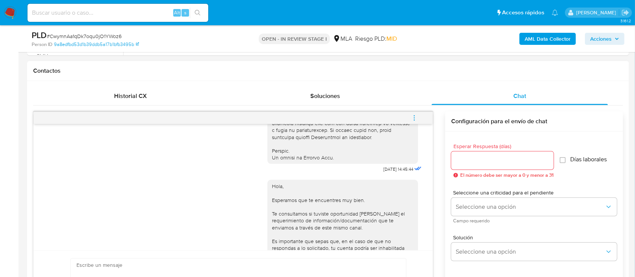
scroll to position [452, 0]
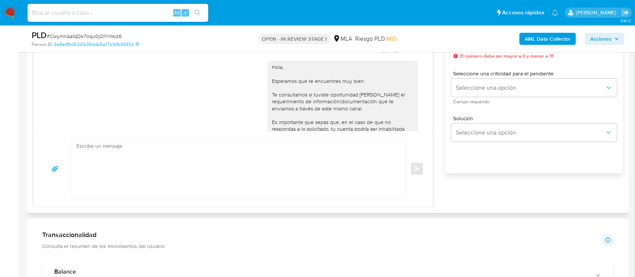
click at [265, 180] on textarea at bounding box center [236, 168] width 320 height 59
paste textarea "Hola XXX, Muchas gracias por tu respuesta. Analizamos tu caso y verificamos que…"
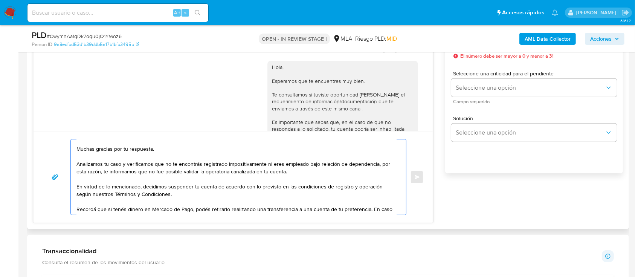
scroll to position [0, 0]
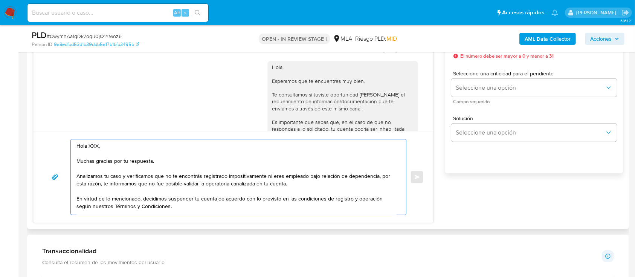
drag, startPoint x: 170, startPoint y: 166, endPoint x: 118, endPoint y: 143, distance: 57.0
click at [87, 146] on textarea "Hola XXX, Muchas gracias por tu respuesta. Analizamos tu caso y verificamos que…" at bounding box center [236, 176] width 320 height 75
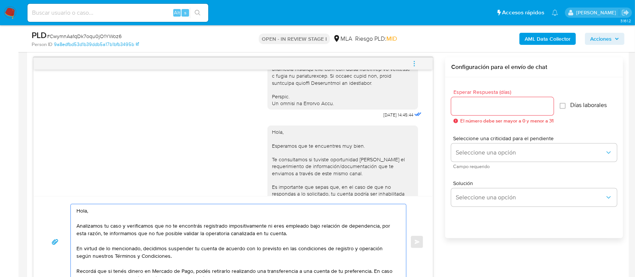
scroll to position [351, 0]
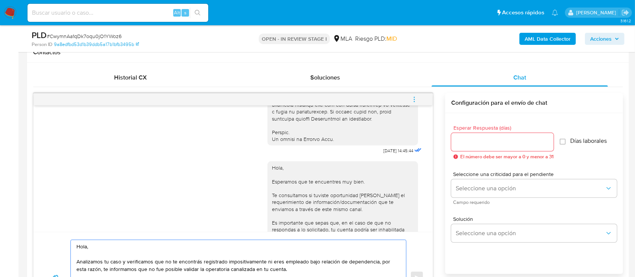
type textarea "Hola, Analizamos tu caso y verificamos que no te encontrás registrado impositiv…"
click at [470, 148] on div at bounding box center [502, 142] width 102 height 18
click at [473, 143] on input "Esperar Respuesta (días)" at bounding box center [502, 142] width 102 height 10
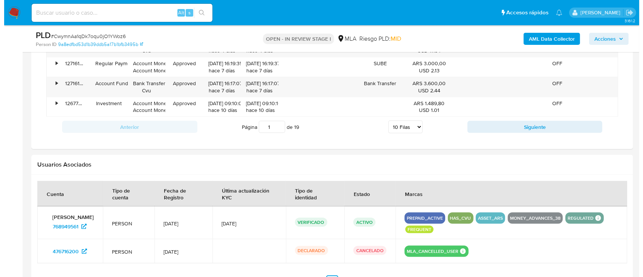
scroll to position [1208, 0]
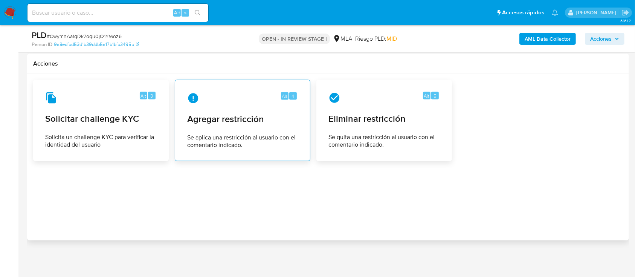
type input "0"
click at [244, 134] on span "Se aplica una restricción al usuario con el comentario indicado." at bounding box center [242, 141] width 111 height 15
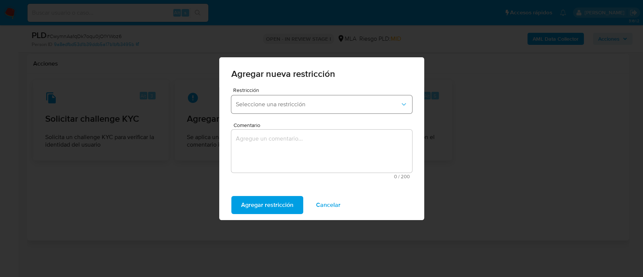
drag, startPoint x: 295, startPoint y: 94, endPoint x: 295, endPoint y: 99, distance: 4.9
click at [295, 95] on div "Restricción Seleccione una restricción" at bounding box center [321, 101] width 181 height 29
click at [295, 99] on button "Seleccione una restricción" at bounding box center [321, 104] width 181 height 18
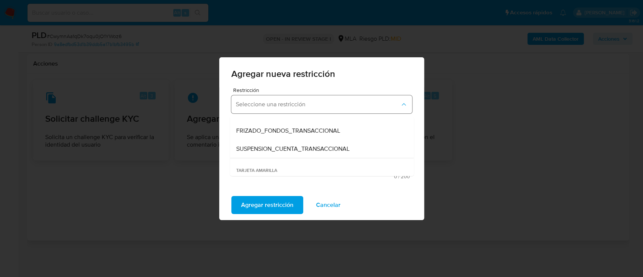
scroll to position [100, 0]
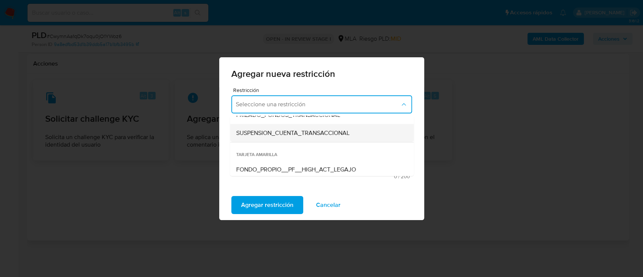
click at [304, 135] on span "SUSPENSION_CUENTA_TRANSACCIONAL" at bounding box center [292, 133] width 113 height 8
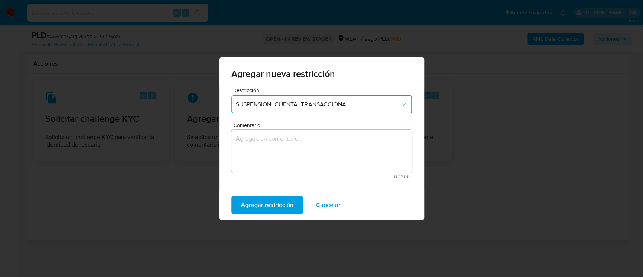
click at [305, 167] on textarea "Comentario" at bounding box center [321, 151] width 181 height 43
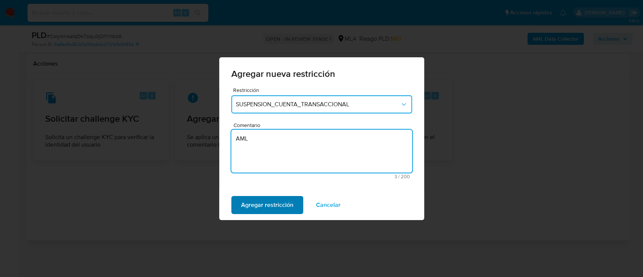
type textarea "AML"
click at [259, 197] on span "Agregar restricción" at bounding box center [267, 205] width 52 height 17
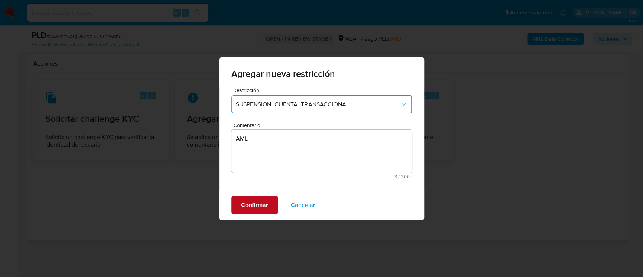
click at [274, 208] on button "Confirmar" at bounding box center [254, 205] width 47 height 18
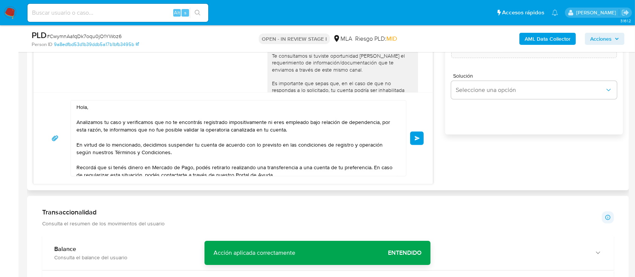
scroll to position [455, 0]
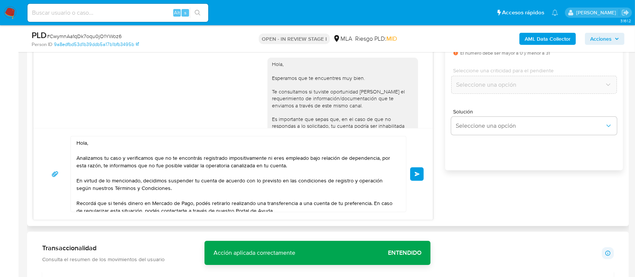
drag, startPoint x: 410, startPoint y: 173, endPoint x: 416, endPoint y: 173, distance: 5.6
click at [410, 174] on button "Enviar" at bounding box center [417, 174] width 14 height 14
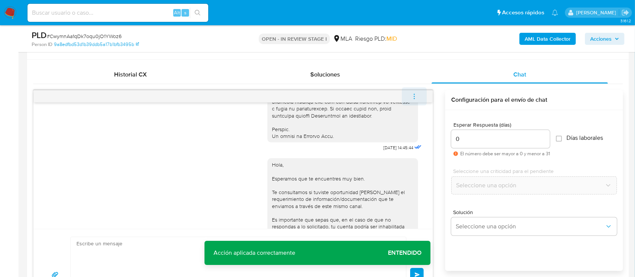
scroll to position [604, 0]
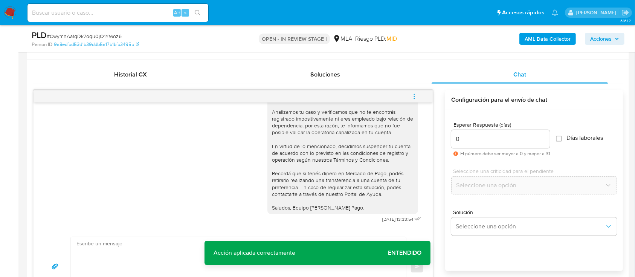
click at [414, 94] on icon "menu-action" at bounding box center [414, 94] width 1 height 1
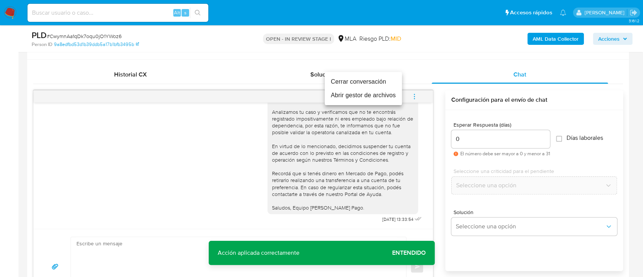
click at [378, 79] on li "Cerrar conversación" at bounding box center [363, 82] width 77 height 14
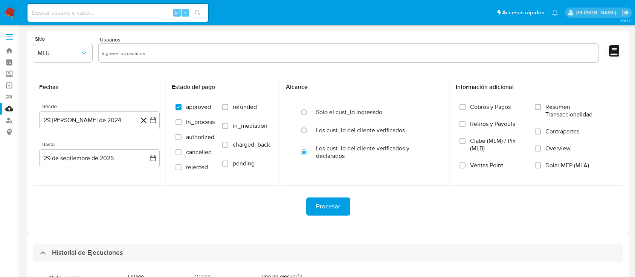
select select "10"
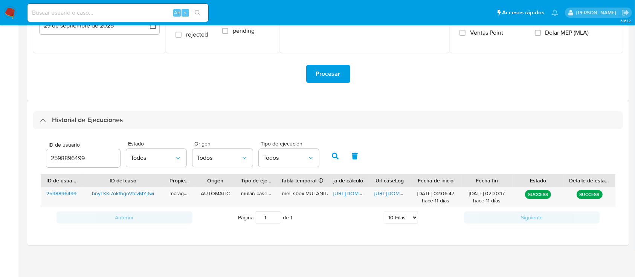
click at [70, 157] on input "2598896499" at bounding box center [83, 158] width 74 height 10
click at [333, 158] on icon "button" at bounding box center [335, 155] width 7 height 7
click at [344, 192] on span "[URL][DOMAIN_NAME]" at bounding box center [359, 193] width 52 height 8
click at [384, 193] on span "[URL][DOMAIN_NAME]" at bounding box center [400, 193] width 52 height 8
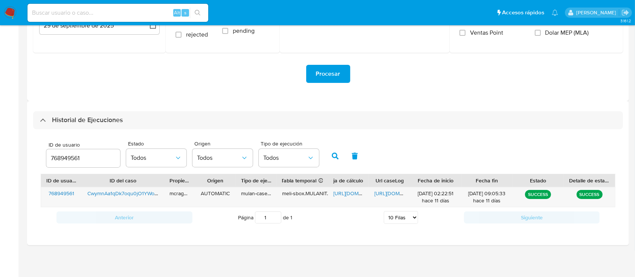
click at [61, 159] on input "768949561" at bounding box center [83, 158] width 74 height 10
click at [332, 155] on icon "button" at bounding box center [335, 155] width 7 height 7
click at [350, 192] on span "https://docs.google.com/spreadsheets/d/1zTOKnq752jQn2ilJr2IOXt1euSB6Fo74wls6TvL…" at bounding box center [359, 193] width 52 height 8
click at [389, 197] on div "https://docs.google.com/document/d/1Jki4dl4WNZvwBsguMkqwvZzyxwn7JZnvprwHH95jAQY…" at bounding box center [389, 197] width 41 height 20
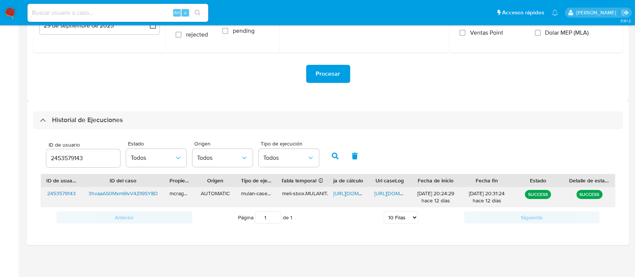
click at [389, 193] on span "https://docs.google.com/document/d/1Jki4dl4WNZvwBsguMkqwvZzyxwn7JZnvprwHH95jAQY…" at bounding box center [400, 193] width 52 height 8
click at [69, 158] on input "2453579143" at bounding box center [83, 158] width 74 height 10
click at [338, 152] on icon "button" at bounding box center [335, 155] width 7 height 7
click at [344, 195] on span "https://docs.google.com/spreadsheets/d/12LafljZeWrrvKRfHyAc-Ou6rArBdgceTetgwA1D…" at bounding box center [359, 193] width 52 height 8
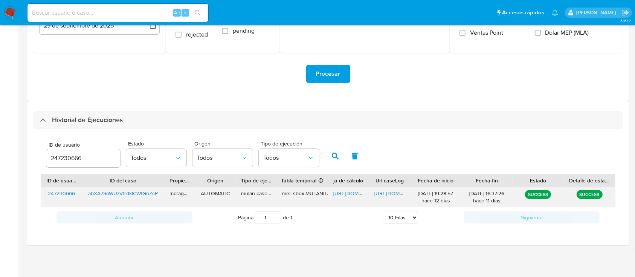
click at [378, 196] on span "https://docs.google.com/document/d/1wyxg3IR1dobZFMNxWF0j-VcuN069P6nyt3pzHwalgCk…" at bounding box center [400, 193] width 52 height 8
click at [56, 160] on input "247230666" at bounding box center [83, 158] width 74 height 10
click at [331, 153] on button "button" at bounding box center [335, 156] width 20 height 18
click at [341, 191] on span "https://docs.google.com/spreadsheets/d/1JumAMKPOEkonohgeXPpE3TlqRyEQxcX2YvDyJxj…" at bounding box center [359, 193] width 52 height 8
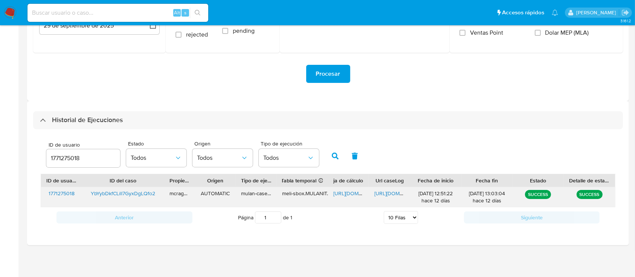
click at [375, 192] on span "https://docs.google.com/document/d/1aHtpeSunBqlxgSCxIzt3KL59j3CNlI3QObGHeqTes5I…" at bounding box center [400, 193] width 52 height 8
click at [55, 159] on input "1771275018" at bounding box center [83, 158] width 74 height 10
click at [329, 153] on button "button" at bounding box center [335, 156] width 20 height 18
click at [345, 198] on div "https://docs.google.com/spreadsheets/d/15MMQEz19dCx09JLAnZs9nDn6GS1AAQpIdEIRiDw…" at bounding box center [348, 197] width 41 height 20
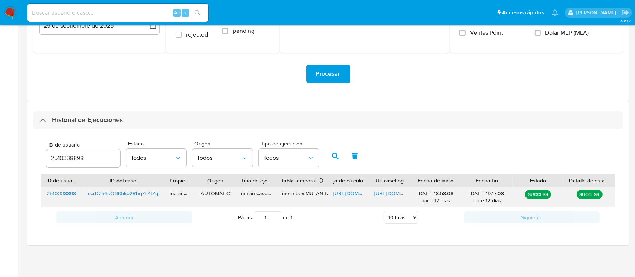
click at [349, 194] on span "https://docs.google.com/spreadsheets/d/15MMQEz19dCx09JLAnZs9nDn6GS1AAQpIdEIRiDw…" at bounding box center [359, 193] width 52 height 8
click at [391, 189] on div "https://docs.google.com/document/d/1CS-O-_QHOAbAIT5mNRqi3l1HahKAxVk4XsG2k-m2B_k…" at bounding box center [389, 197] width 41 height 20
click at [389, 198] on div "https://docs.google.com/document/d/1CS-O-_QHOAbAIT5mNRqi3l1HahKAxVk4XsG2k-m2B_k…" at bounding box center [389, 197] width 41 height 20
click at [387, 194] on span "https://docs.google.com/document/d/1CS-O-_QHOAbAIT5mNRqi3l1HahKAxVk4XsG2k-m2B_k…" at bounding box center [400, 193] width 52 height 8
click at [75, 159] on input "2510338898" at bounding box center [83, 158] width 74 height 10
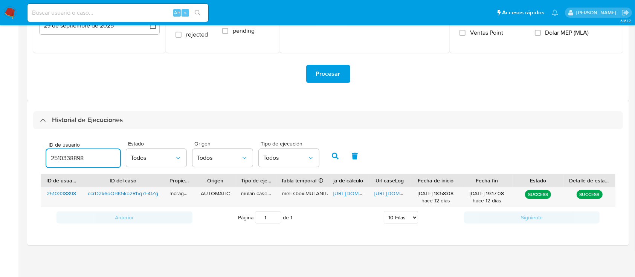
click at [75, 159] on input "2510338898" at bounding box center [83, 158] width 74 height 10
click at [338, 155] on icon "button" at bounding box center [335, 155] width 7 height 7
click at [345, 194] on span "https://docs.google.com/spreadsheets/d/1WkzoocyxpbS_YlhaSPuSkIGSuePStyoPw4fQKMU…" at bounding box center [359, 193] width 52 height 8
click at [386, 192] on span "https://docs.google.com/document/d/13zfkJjgmcbb9dhaSDpQOKeatW2uQNER21HmK_DF6ces…" at bounding box center [400, 193] width 52 height 8
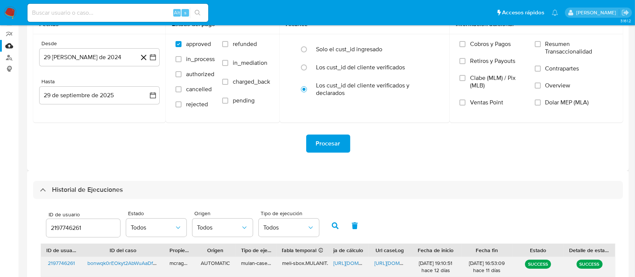
scroll to position [100, 0]
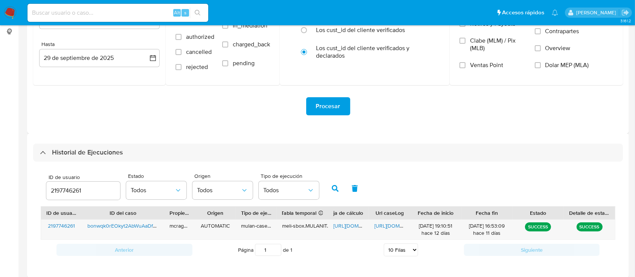
click at [66, 194] on input "2197746261" at bounding box center [83, 191] width 74 height 10
drag, startPoint x: 339, startPoint y: 187, endPoint x: 340, endPoint y: 200, distance: 12.8
click at [339, 187] on button "button" at bounding box center [335, 188] width 20 height 18
click at [344, 226] on span "https://docs.google.com/spreadsheets/d/1JlEaYsJ53oSaKrtPY_ettxJnLxGQKti_pnXcZmp…" at bounding box center [359, 226] width 52 height 8
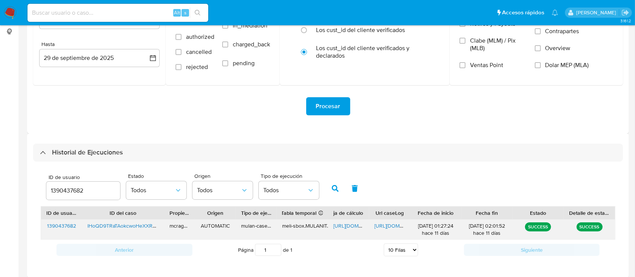
click at [387, 223] on span "https://docs.google.com/document/d/1pBC3eCq6Mt95XS4CEV7LTIKYX6INXjohusPMqemi89o…" at bounding box center [400, 226] width 52 height 8
click at [69, 186] on input "1390437682" at bounding box center [83, 191] width 74 height 10
type input "2548520750"
drag, startPoint x: 334, startPoint y: 187, endPoint x: 341, endPoint y: 201, distance: 16.3
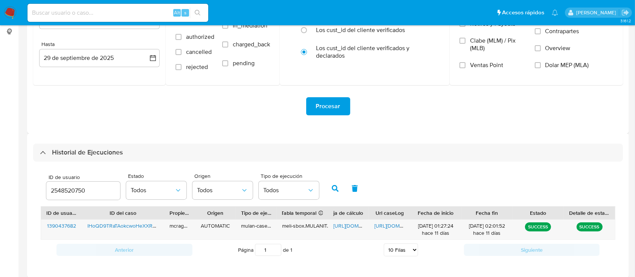
click at [335, 188] on icon "button" at bounding box center [335, 188] width 7 height 7
click at [346, 223] on span "https://docs.google.com/spreadsheets/d/1lU4NJpwpPjV6DqsdrH68wbukx5xIaSpfpVlGOMU…" at bounding box center [359, 226] width 52 height 8
click at [380, 229] on span "https://docs.google.com/document/d/1ApNuCc0g6DggilgFgsMvJQ5AXdiEBaQ7IpZlgmeRpqU…" at bounding box center [400, 226] width 52 height 8
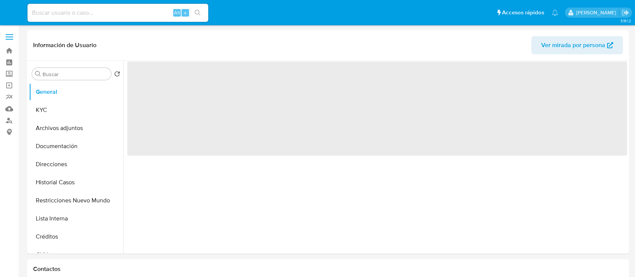
select select "10"
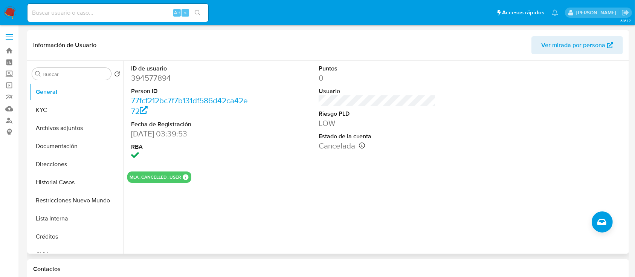
drag, startPoint x: 78, startPoint y: 206, endPoint x: 124, endPoint y: 136, distance: 83.5
click at [79, 205] on button "Restricciones Nuevo Mundo" at bounding box center [76, 200] width 94 height 18
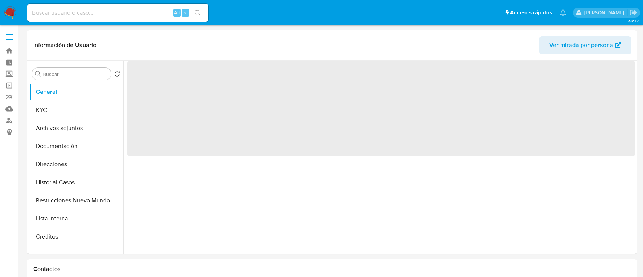
select select "10"
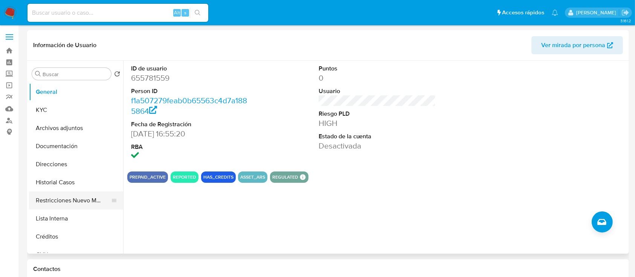
click at [94, 200] on button "Restricciones Nuevo Mundo" at bounding box center [73, 200] width 88 height 18
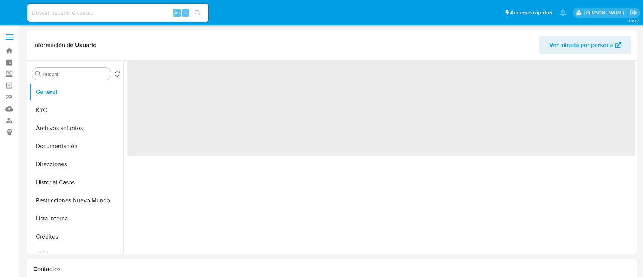
select select "10"
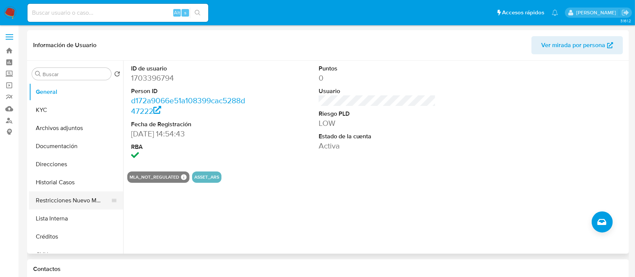
click at [81, 203] on button "Restricciones Nuevo Mundo" at bounding box center [73, 200] width 88 height 18
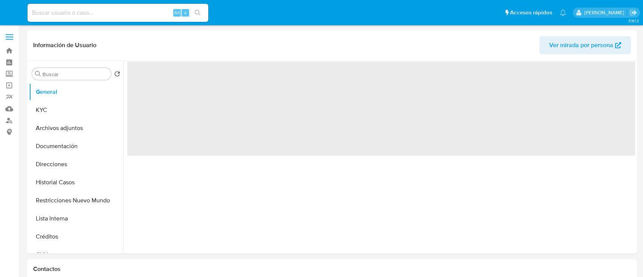
select select "10"
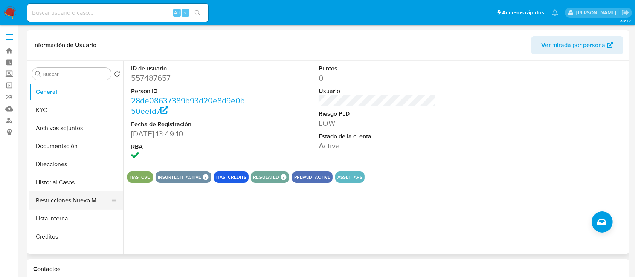
click at [43, 199] on button "Restricciones Nuevo Mundo" at bounding box center [73, 200] width 88 height 18
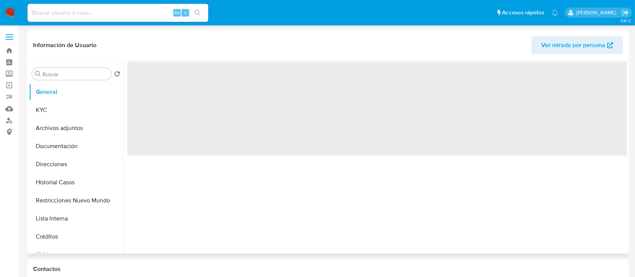
click at [580, 43] on span "Ver mirada por persona" at bounding box center [573, 45] width 64 height 18
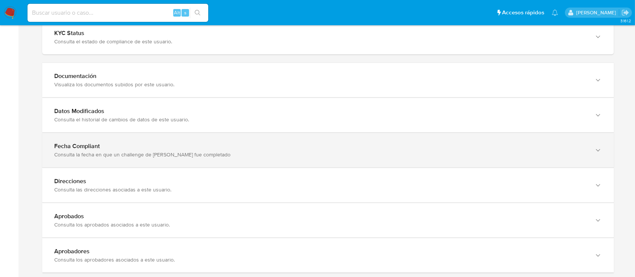
scroll to position [753, 0]
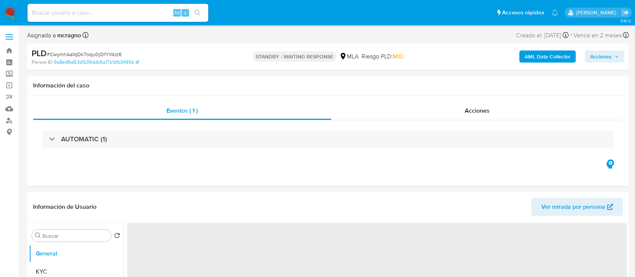
select select "10"
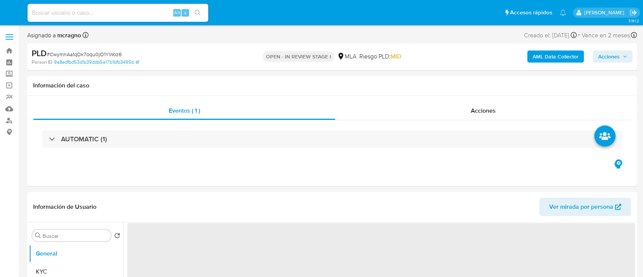
select select "10"
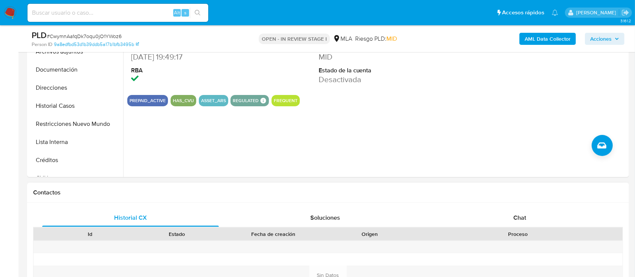
scroll to position [251, 0]
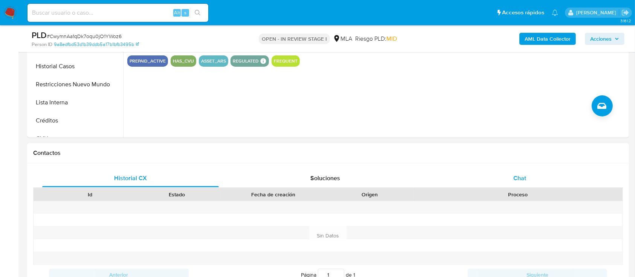
click at [554, 183] on div "Chat" at bounding box center [519, 178] width 177 height 18
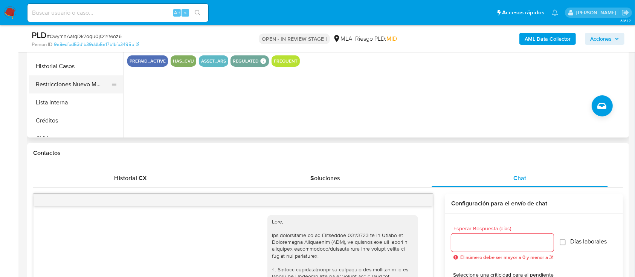
scroll to position [604, 0]
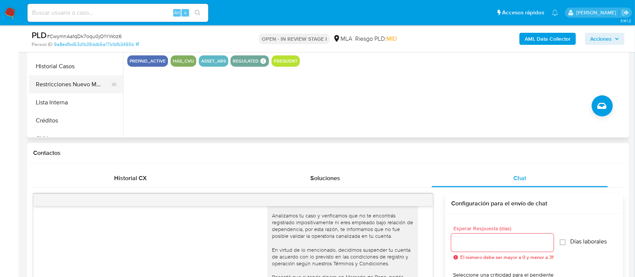
click at [90, 87] on button "Restricciones Nuevo Mundo" at bounding box center [73, 84] width 88 height 18
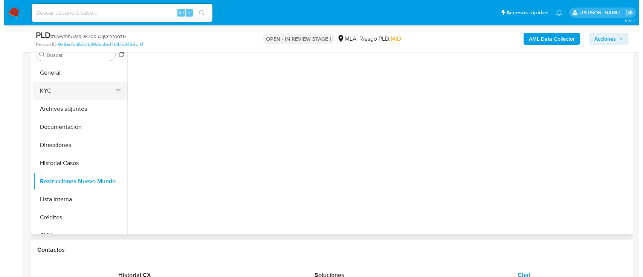
scroll to position [100, 0]
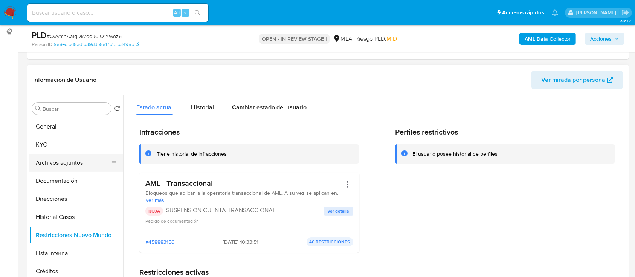
click at [60, 162] on button "Archivos adjuntos" at bounding box center [73, 163] width 88 height 18
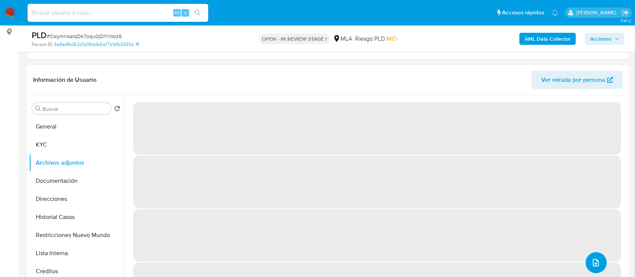
click at [595, 260] on icon "upload-file" at bounding box center [596, 263] width 6 height 8
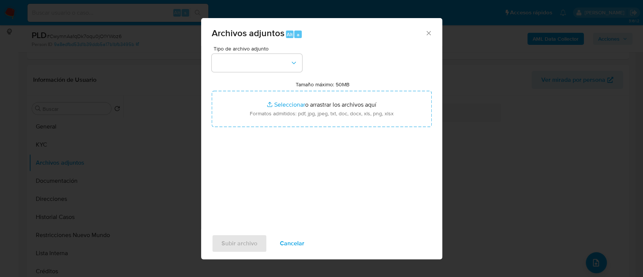
click at [276, 76] on div "Tipo de archivo adjunto Tamaño máximo: 50MB Seleccionar archivos Seleccionar o …" at bounding box center [322, 135] width 220 height 178
click at [281, 64] on button "button" at bounding box center [257, 63] width 90 height 18
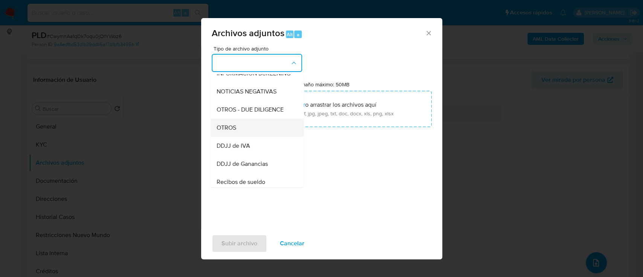
click at [240, 137] on div "OTROS" at bounding box center [254, 128] width 77 height 18
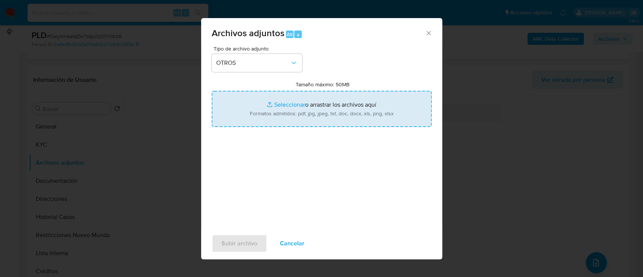
click at [296, 114] on input "Tamaño máximo: 50MB Seleccionar archivos" at bounding box center [322, 109] width 220 height 36
type input "C:\fakepath\768949561 - Movimientos.xlsx"
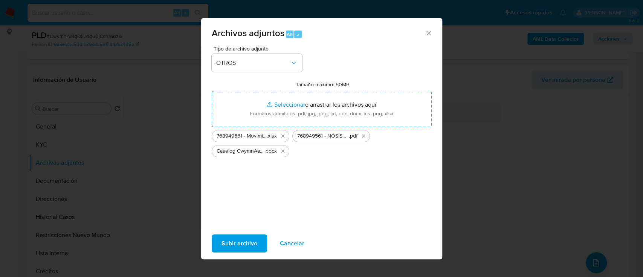
click at [248, 242] on span "Subir archivo" at bounding box center [239, 243] width 36 height 17
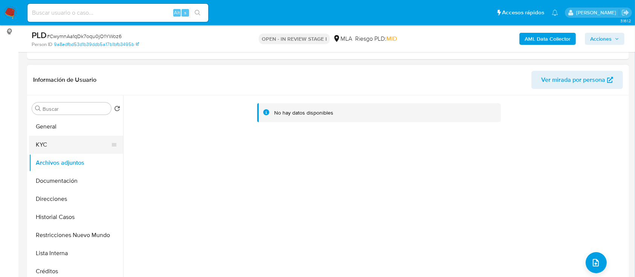
drag, startPoint x: 41, startPoint y: 134, endPoint x: 46, endPoint y: 137, distance: 5.4
click at [41, 134] on button "General" at bounding box center [76, 126] width 94 height 18
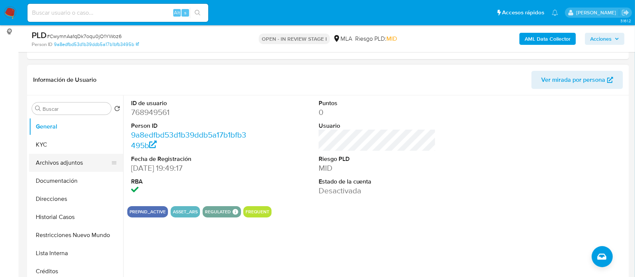
click at [82, 161] on button "Archivos adjuntos" at bounding box center [73, 163] width 88 height 18
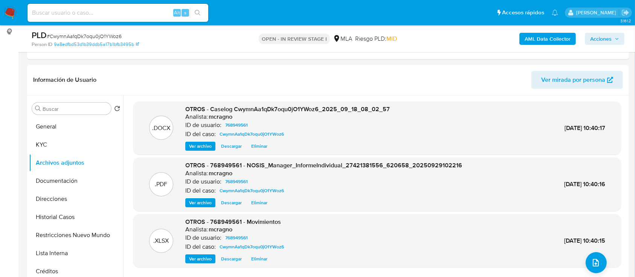
click at [613, 40] on span "Acciones" at bounding box center [604, 39] width 29 height 11
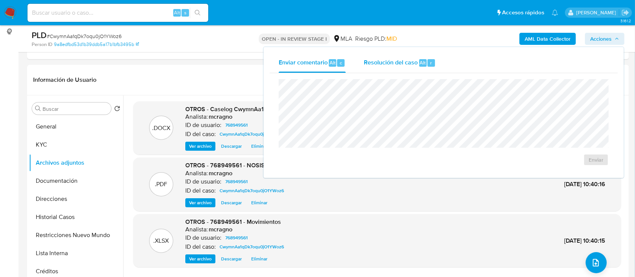
drag, startPoint x: 384, startPoint y: 66, endPoint x: 389, endPoint y: 75, distance: 10.6
click at [384, 66] on span "Resolución del caso" at bounding box center [391, 62] width 54 height 9
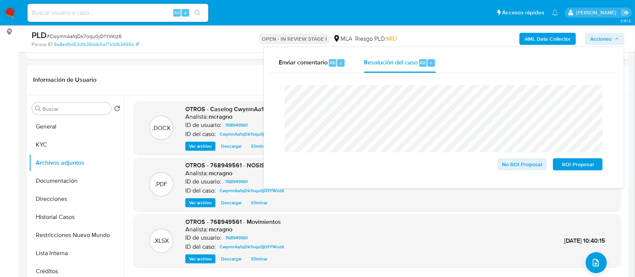
drag, startPoint x: 576, startPoint y: 165, endPoint x: 189, endPoint y: 14, distance: 415.5
click at [575, 165] on span "ROI Proposal" at bounding box center [577, 164] width 39 height 11
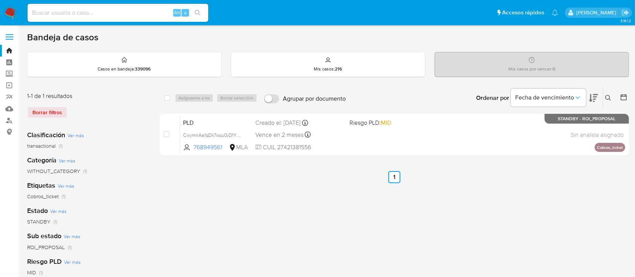
click at [608, 97] on icon at bounding box center [608, 98] width 6 height 6
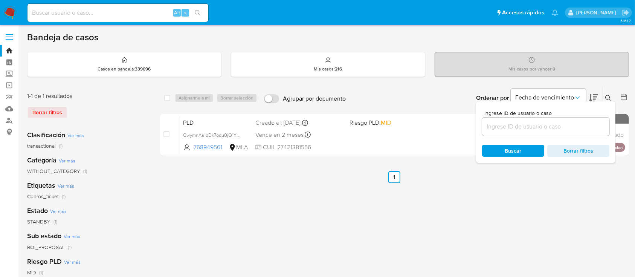
click at [556, 129] on input at bounding box center [545, 127] width 127 height 10
type input "2453579143"
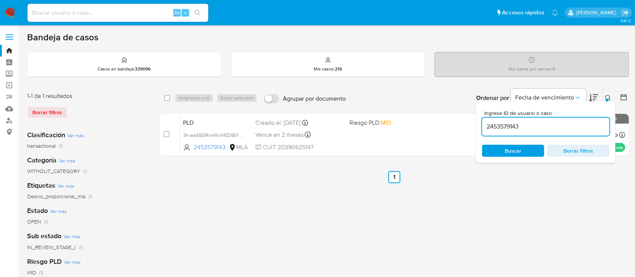
click at [609, 93] on button at bounding box center [609, 97] width 12 height 9
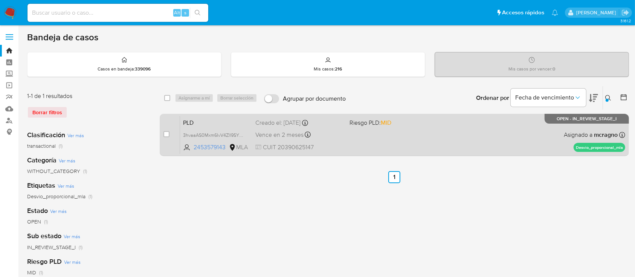
click at [445, 131] on div "PLD 3hvaaAS0Mxm6IvV4ZlI9SY8D 2453579143 MLA Riesgo PLD: MID Creado el: [DATE] C…" at bounding box center [402, 135] width 445 height 38
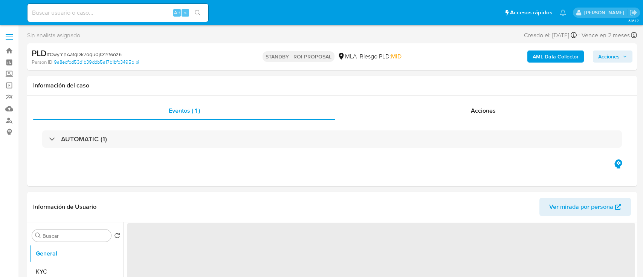
select select "10"
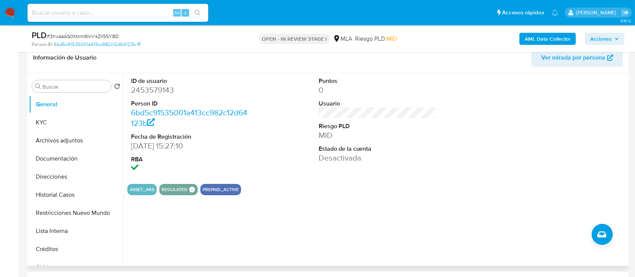
scroll to position [201, 0]
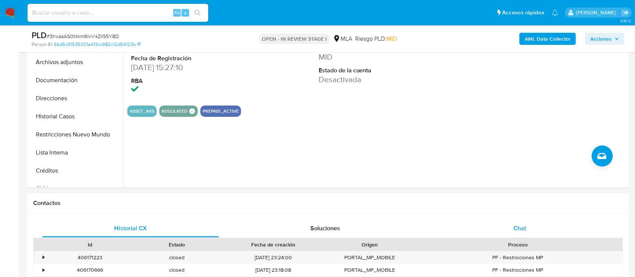
click at [545, 224] on div "Chat" at bounding box center [519, 228] width 177 height 18
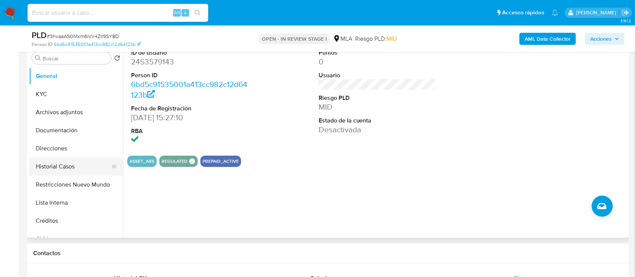
scroll to position [151, 0]
click at [55, 183] on button "Restricciones Nuevo Mundo" at bounding box center [73, 184] width 88 height 18
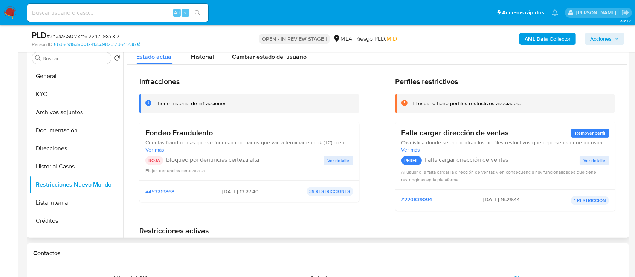
drag, startPoint x: 212, startPoint y: 190, endPoint x: 244, endPoint y: 189, distance: 31.6
click at [244, 189] on div "#453219868 [DATE] 13:27:40 39 RESTRICCIONES" at bounding box center [249, 191] width 208 height 9
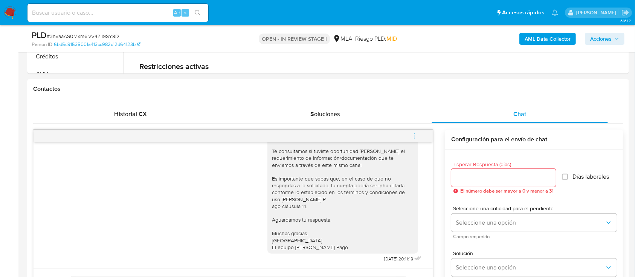
scroll to position [334, 0]
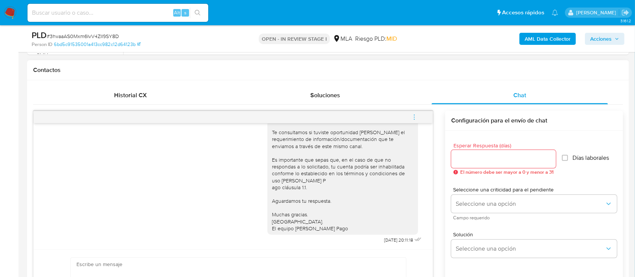
click at [412, 119] on icon "menu-action" at bounding box center [414, 117] width 7 height 7
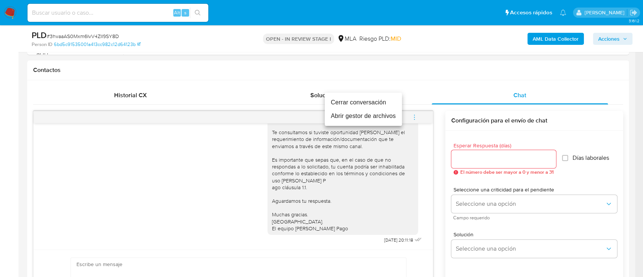
click at [357, 104] on li "Cerrar conversación" at bounding box center [363, 103] width 77 height 14
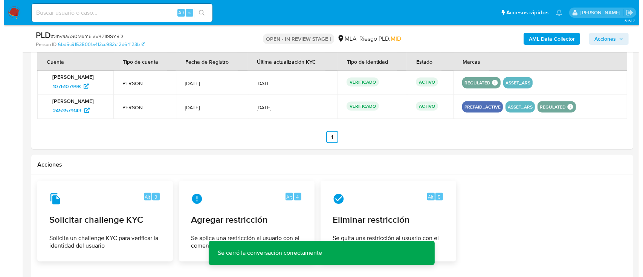
scroll to position [1176, 0]
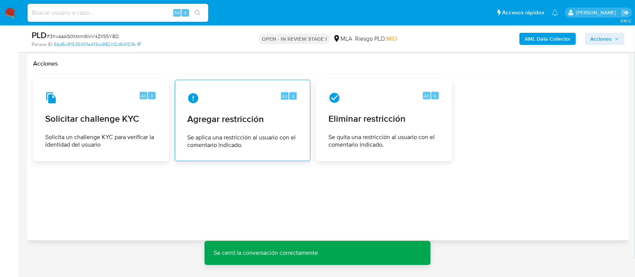
click at [281, 119] on span "Agregar restricción" at bounding box center [242, 118] width 111 height 11
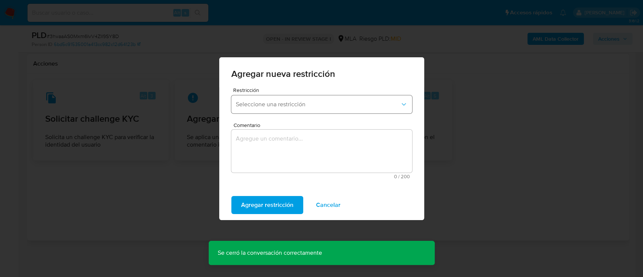
drag, startPoint x: 293, startPoint y: 92, endPoint x: 298, endPoint y: 109, distance: 18.1
click at [293, 93] on div "Restricción Seleccione una restricción" at bounding box center [321, 101] width 181 height 29
click at [300, 104] on span "Seleccione una restricción" at bounding box center [318, 105] width 164 height 8
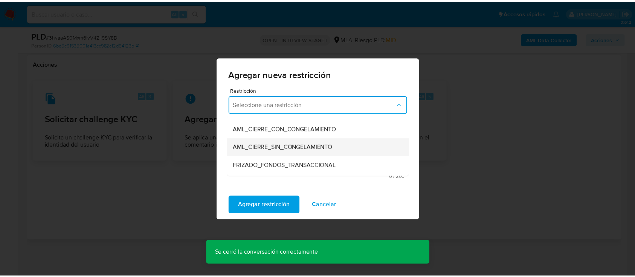
scroll to position [100, 0]
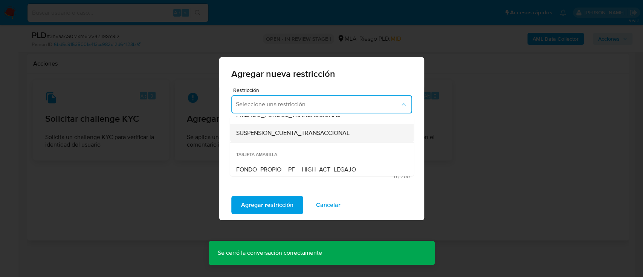
click at [334, 141] on div "SUSPENSION_CUENTA_TRANSACCIONAL" at bounding box center [319, 133] width 167 height 18
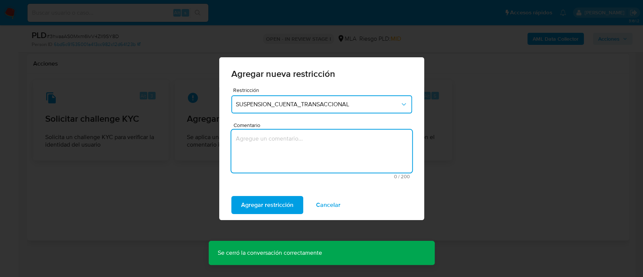
click at [337, 137] on textarea "Comentario" at bounding box center [321, 151] width 181 height 43
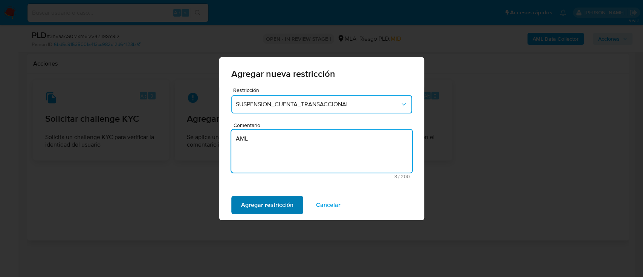
type textarea "AML"
click at [253, 206] on span "Agregar restricción" at bounding box center [267, 205] width 52 height 17
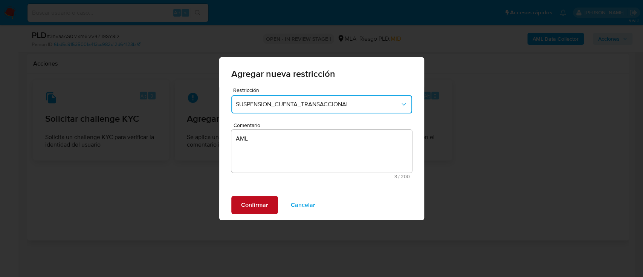
click at [258, 201] on span "Confirmar" at bounding box center [254, 205] width 27 height 17
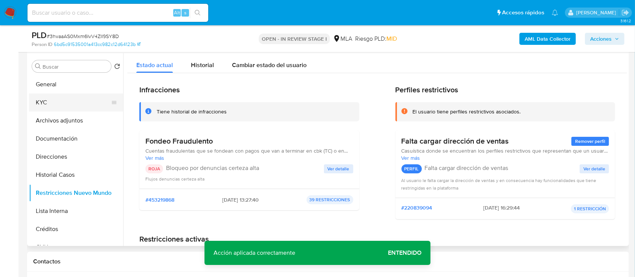
scroll to position [72, 0]
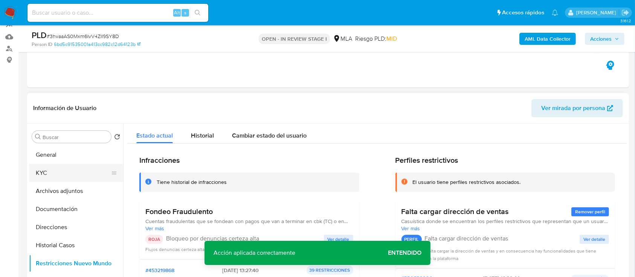
click at [66, 177] on button "KYC" at bounding box center [73, 173] width 88 height 18
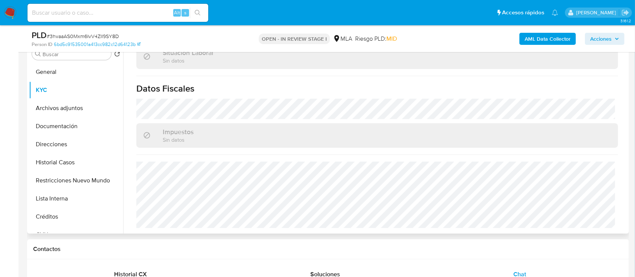
scroll to position [151, 0]
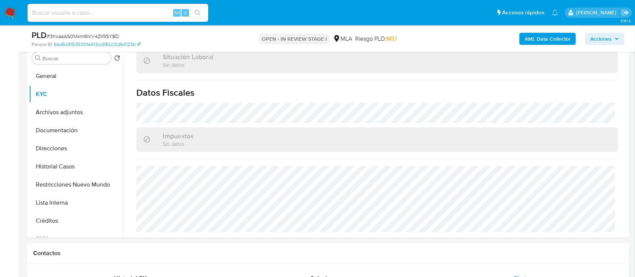
click at [542, 35] on b "AML Data Collector" at bounding box center [547, 39] width 46 height 12
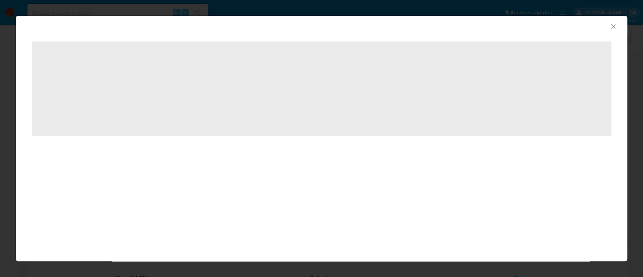
click at [613, 29] on icon "Cerrar ventana" at bounding box center [613, 27] width 8 height 8
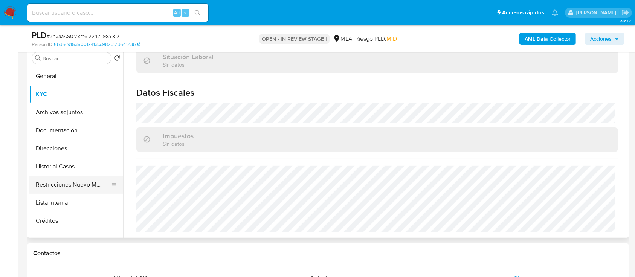
click at [70, 184] on button "Restricciones Nuevo Mundo" at bounding box center [73, 184] width 88 height 18
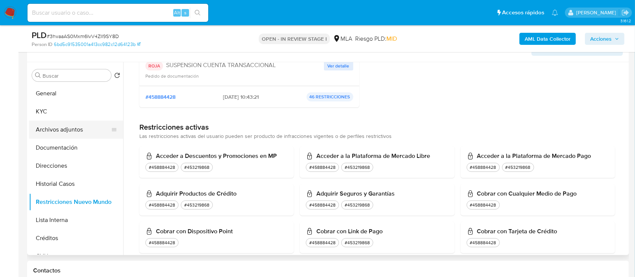
scroll to position [100, 0]
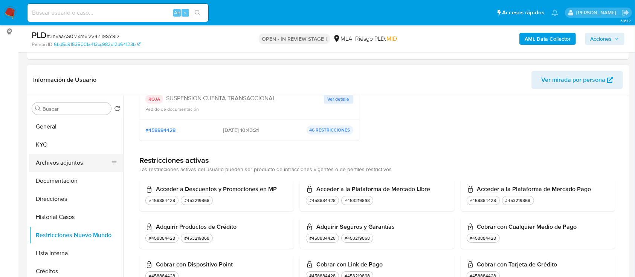
click at [78, 165] on button "Archivos adjuntos" at bounding box center [73, 163] width 88 height 18
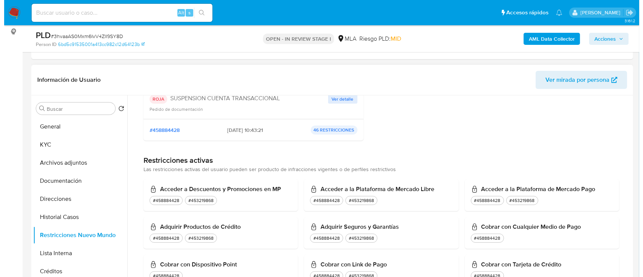
scroll to position [0, 0]
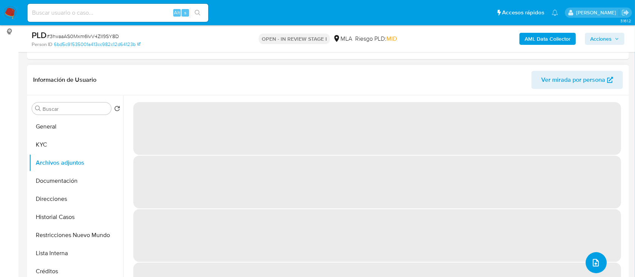
click at [596, 258] on span "upload-file" at bounding box center [595, 262] width 9 height 9
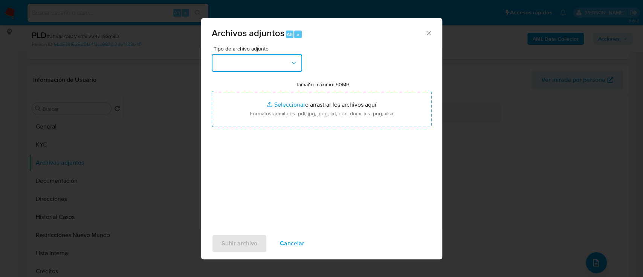
click at [275, 71] on button "button" at bounding box center [257, 63] width 90 height 18
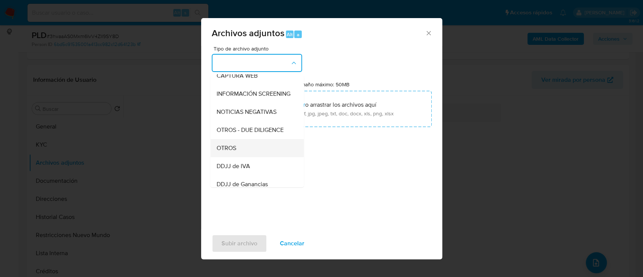
scroll to position [100, 0]
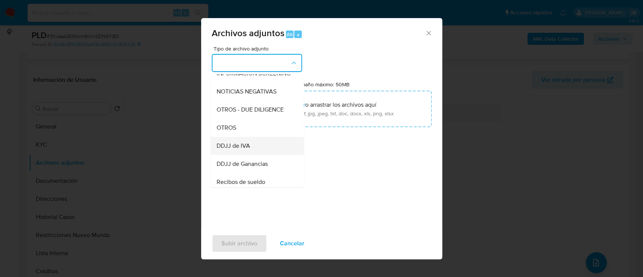
click at [242, 143] on div "DDJJ de IVA" at bounding box center [254, 146] width 77 height 18
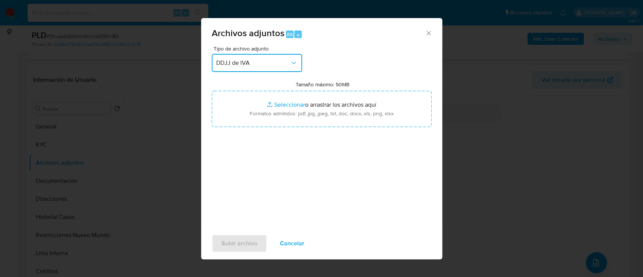
drag, startPoint x: 280, startPoint y: 61, endPoint x: 276, endPoint y: 71, distance: 10.3
click at [279, 64] on span "DDJJ de IVA" at bounding box center [253, 63] width 74 height 8
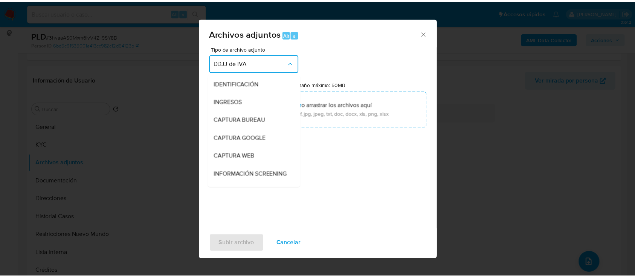
scroll to position [123, 0]
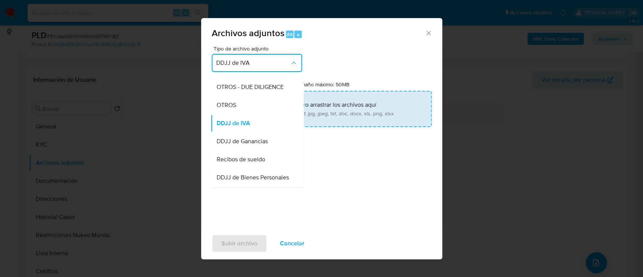
drag, startPoint x: 241, startPoint y: 110, endPoint x: 283, endPoint y: 104, distance: 42.2
click at [241, 109] on div "OTROS" at bounding box center [254, 105] width 77 height 18
click at [283, 104] on input "Tamaño máximo: 50MB Seleccionar archivos" at bounding box center [322, 109] width 220 height 36
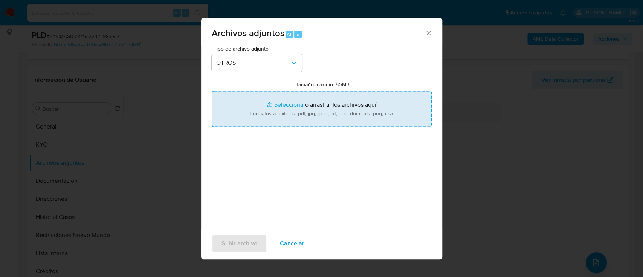
type input "C:\fakepath\2453579143 - Movimientos.xlsx"
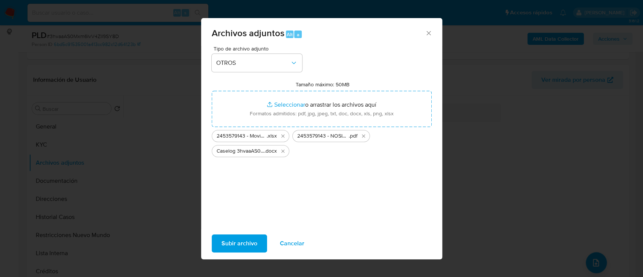
click at [239, 241] on span "Subir archivo" at bounding box center [239, 243] width 36 height 17
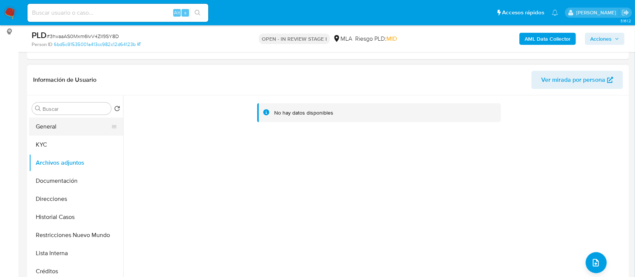
click at [60, 125] on button "General" at bounding box center [73, 126] width 88 height 18
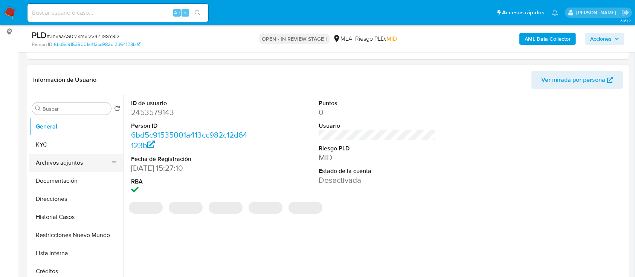
click at [71, 162] on button "Archivos adjuntos" at bounding box center [73, 163] width 88 height 18
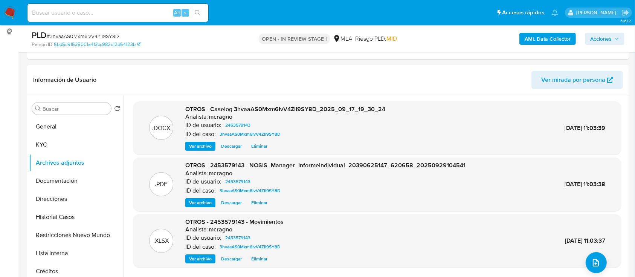
click at [611, 42] on span "Acciones" at bounding box center [600, 39] width 21 height 12
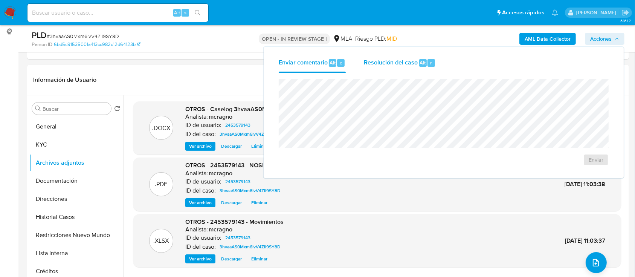
click at [433, 69] on div "Resolución del caso Alt r" at bounding box center [400, 63] width 72 height 20
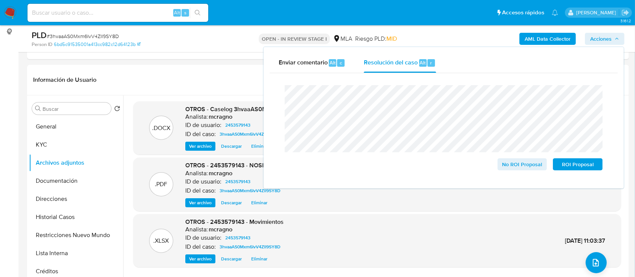
drag, startPoint x: 587, startPoint y: 168, endPoint x: 244, endPoint y: 8, distance: 378.8
click at [584, 169] on span "ROI Proposal" at bounding box center [577, 164] width 39 height 11
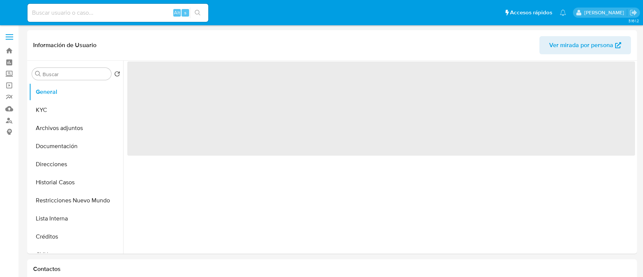
select select "10"
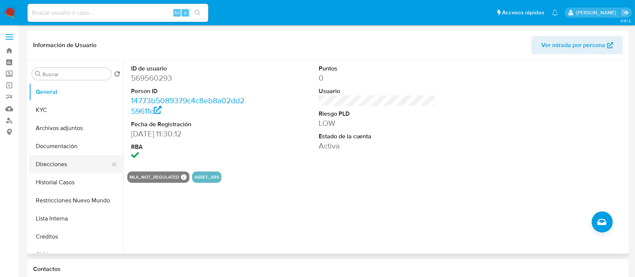
drag, startPoint x: 76, startPoint y: 204, endPoint x: 85, endPoint y: 169, distance: 35.8
click at [76, 203] on button "Restricciones Nuevo Mundo" at bounding box center [76, 200] width 94 height 18
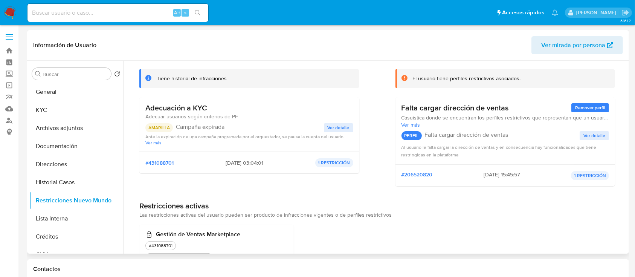
scroll to position [72, 0]
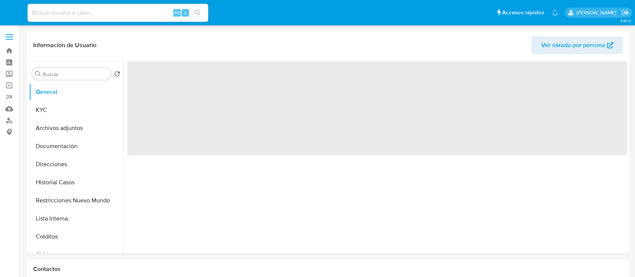
select select "10"
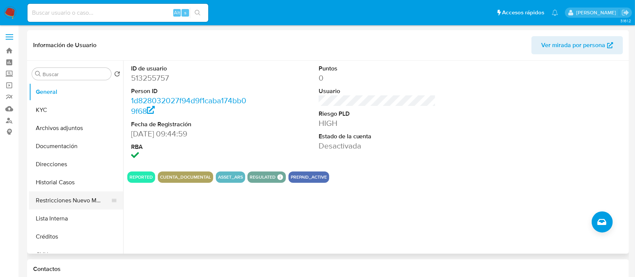
click at [85, 197] on button "Restricciones Nuevo Mundo" at bounding box center [73, 200] width 88 height 18
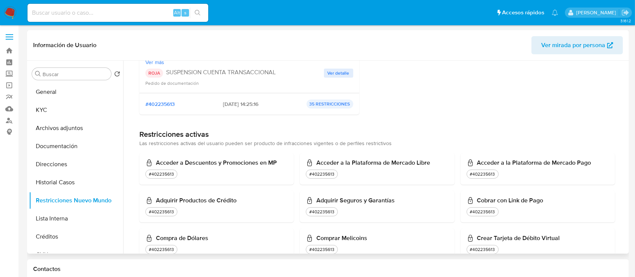
scroll to position [50, 0]
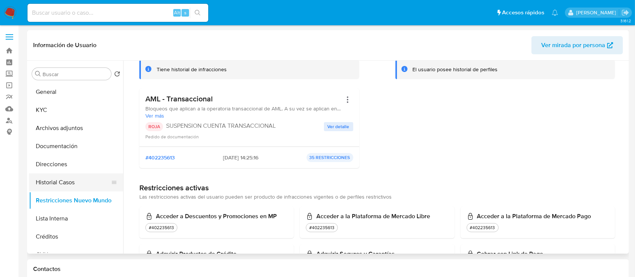
click at [45, 188] on button "Historial Casos" at bounding box center [73, 182] width 88 height 18
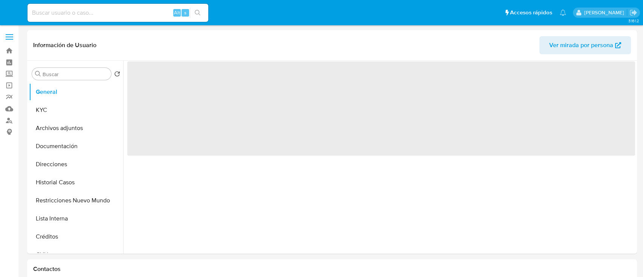
select select "10"
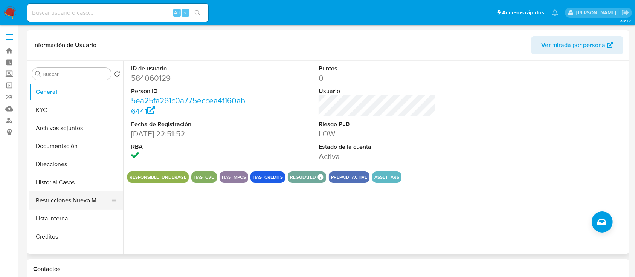
click at [70, 200] on button "Restricciones Nuevo Mundo" at bounding box center [73, 200] width 88 height 18
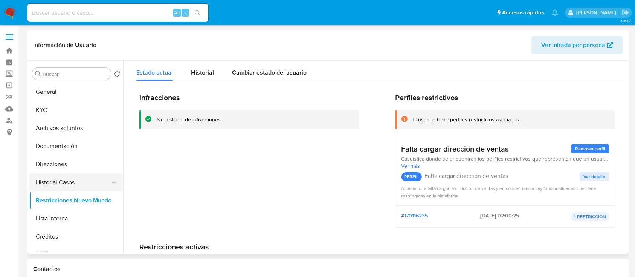
click at [78, 182] on button "Historial Casos" at bounding box center [73, 182] width 88 height 18
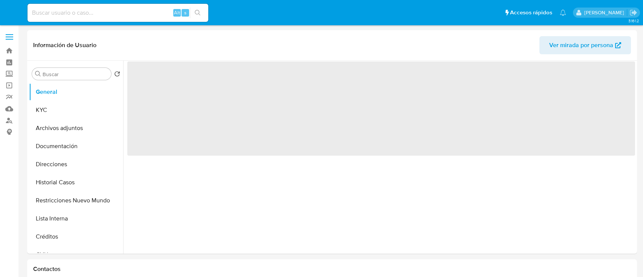
select select "10"
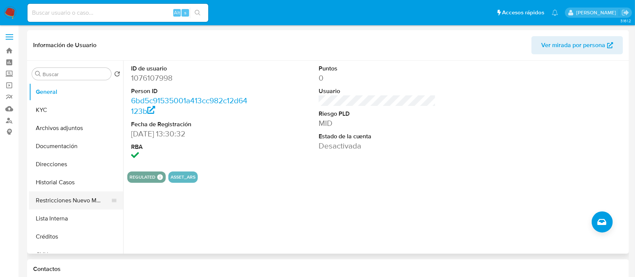
click at [78, 203] on button "Restricciones Nuevo Mundo" at bounding box center [73, 200] width 88 height 18
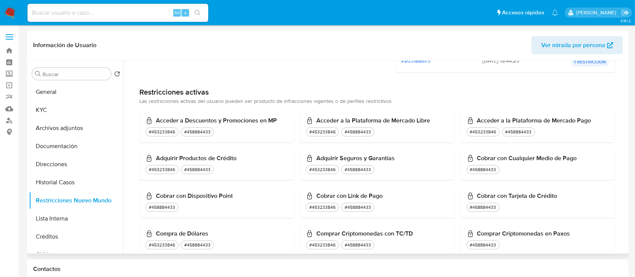
scroll to position [201, 0]
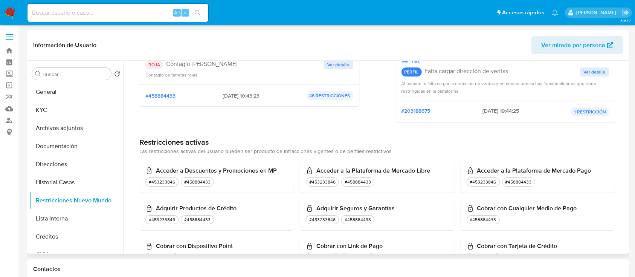
click at [588, 41] on span "Ver mirada por persona" at bounding box center [573, 45] width 64 height 18
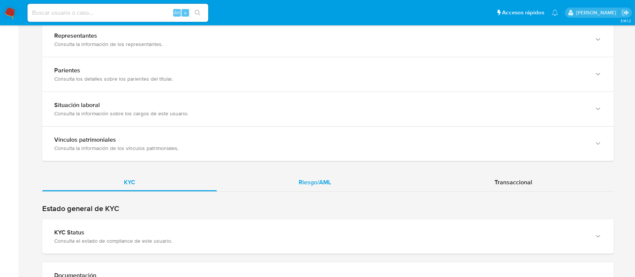
click at [287, 184] on div "Riesgo/AML" at bounding box center [315, 182] width 196 height 18
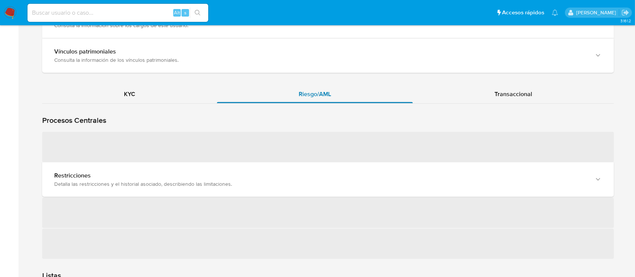
scroll to position [703, 0]
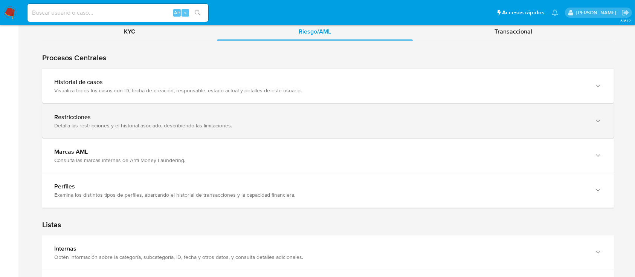
click at [177, 125] on div "Detalla las restricciones y el historial asociado, describiendo las limitacione…" at bounding box center [320, 125] width 532 height 7
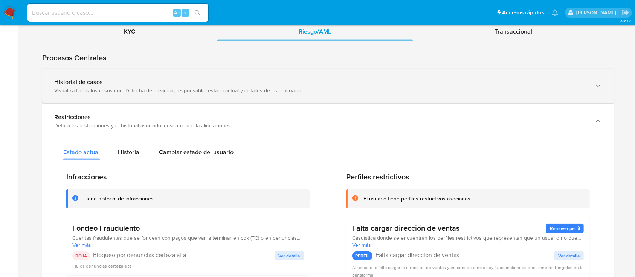
click at [172, 90] on div "Visualiza todos los casos con ID, fecha de creación, responsable, estado actual…" at bounding box center [320, 90] width 532 height 7
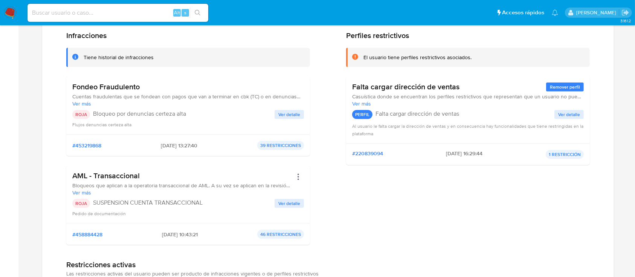
scroll to position [904, 0]
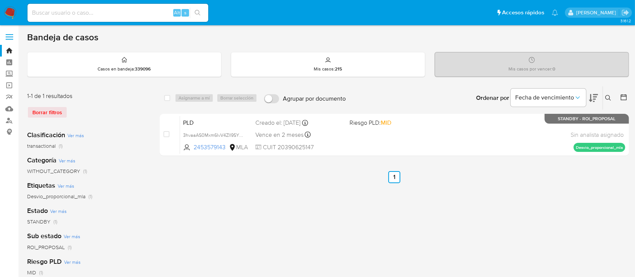
click at [608, 97] on icon at bounding box center [608, 98] width 6 height 6
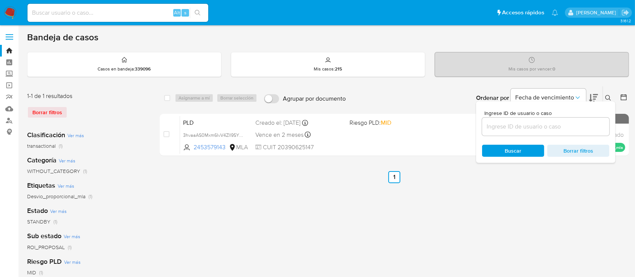
click at [572, 127] on input at bounding box center [545, 127] width 127 height 10
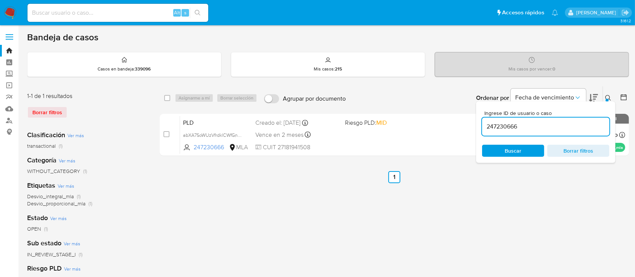
click at [607, 95] on icon at bounding box center [608, 98] width 6 height 6
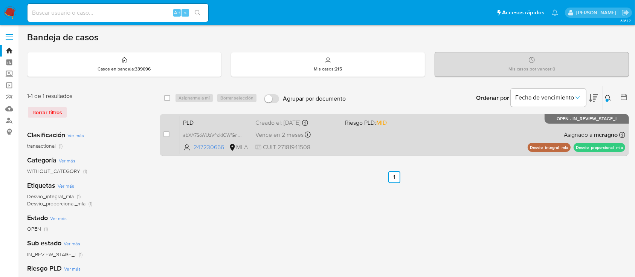
click at [459, 145] on div "PLD abXA7SoWUzVfrdklCWfGnZcP 247230666 MLA Riesgo PLD: MID Creado el: 12/09/202…" at bounding box center [402, 135] width 445 height 38
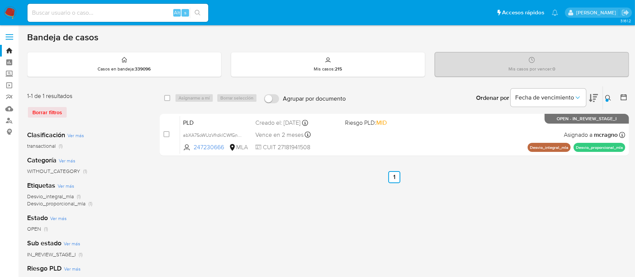
click at [608, 95] on icon at bounding box center [608, 98] width 6 height 6
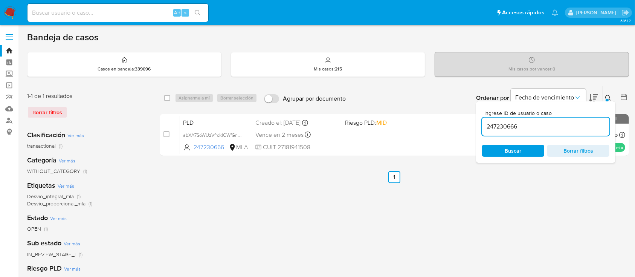
click at [543, 122] on input "247230666" at bounding box center [545, 127] width 127 height 10
click at [543, 124] on input "247230666" at bounding box center [545, 127] width 127 height 10
click at [559, 122] on input "247230666" at bounding box center [545, 127] width 127 height 10
click at [496, 125] on input "247230666" at bounding box center [545, 127] width 127 height 10
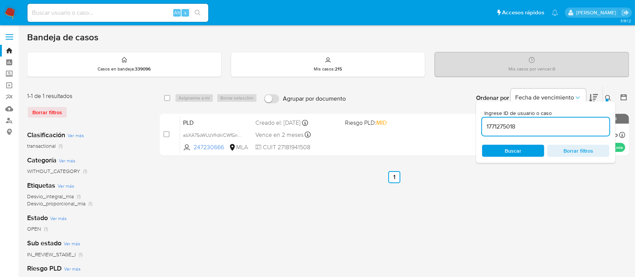
type input "1771275018"
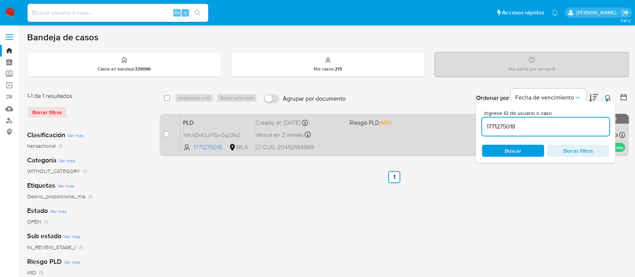
drag, startPoint x: 608, startPoint y: 93, endPoint x: 515, endPoint y: 117, distance: 96.4
click at [607, 94] on button at bounding box center [609, 97] width 12 height 9
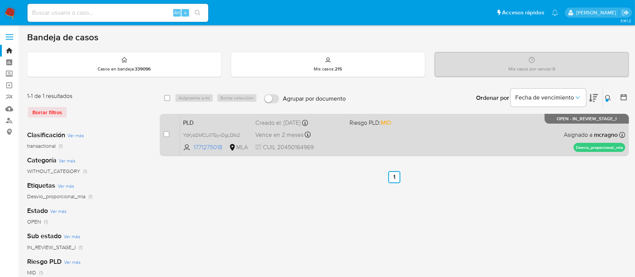
click at [486, 133] on div "PLD YbYybDkfCLill7GyxDgLQfo2 1771275018 MLA Riesgo PLD: MID Creado el: 12/09/20…" at bounding box center [402, 135] width 445 height 38
click at [166, 133] on input "checkbox" at bounding box center [166, 134] width 6 height 6
checkbox input "true"
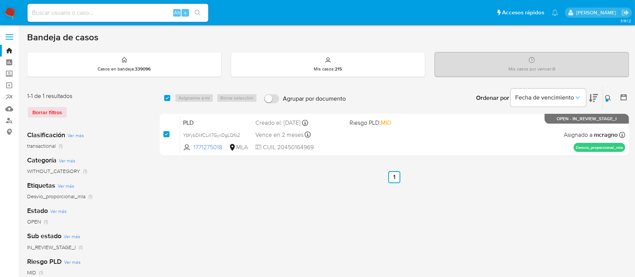
checkbox input "true"
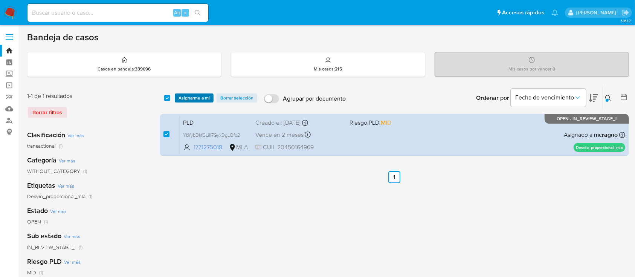
click at [199, 99] on span "Asignarme a mí" at bounding box center [193, 98] width 31 height 8
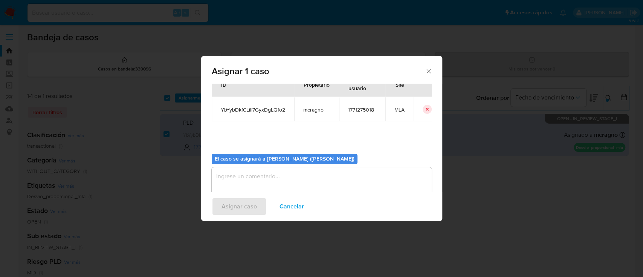
scroll to position [38, 0]
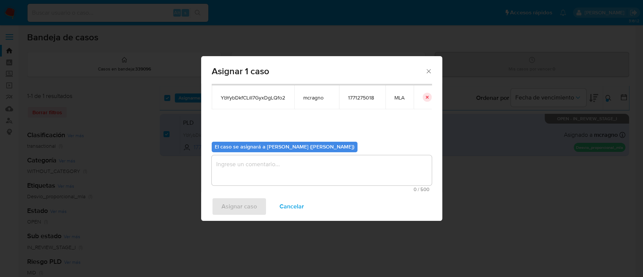
drag, startPoint x: 315, startPoint y: 170, endPoint x: 256, endPoint y: 199, distance: 65.3
click at [314, 170] on textarea "assign-modal" at bounding box center [322, 170] width 220 height 30
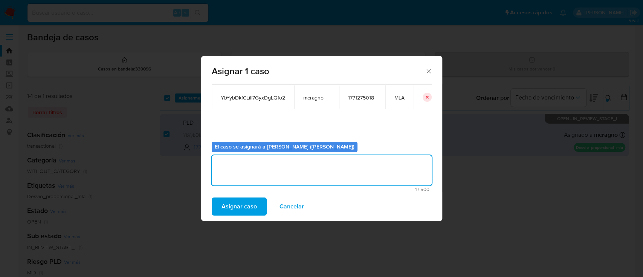
click at [247, 200] on span "Asignar caso" at bounding box center [238, 206] width 35 height 17
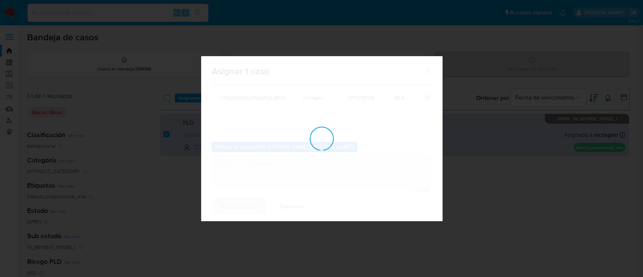
checkbox input "false"
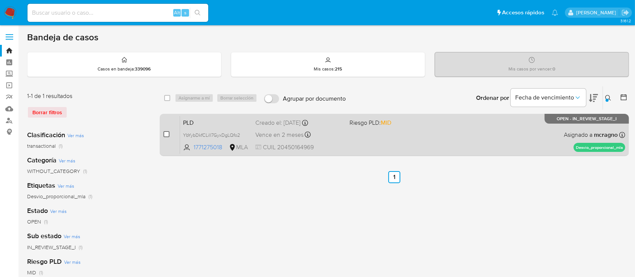
click at [165, 134] on input "checkbox" at bounding box center [166, 134] width 6 height 6
checkbox input "true"
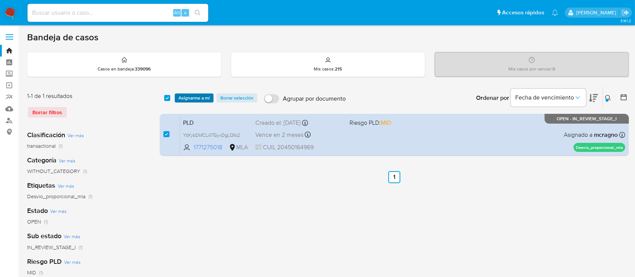
click at [206, 101] on span "Asignarme a mí" at bounding box center [193, 98] width 31 height 8
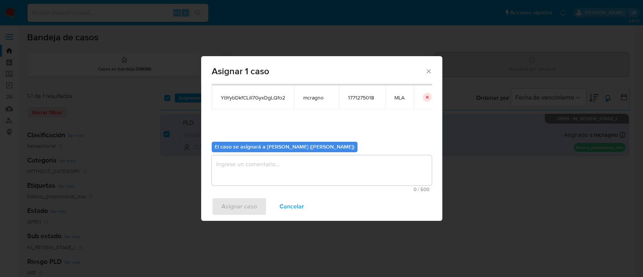
click at [234, 170] on textarea "assign-modal" at bounding box center [322, 170] width 220 height 30
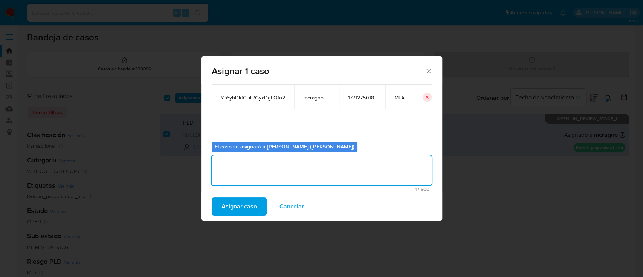
click at [243, 199] on span "Asignar caso" at bounding box center [238, 206] width 35 height 17
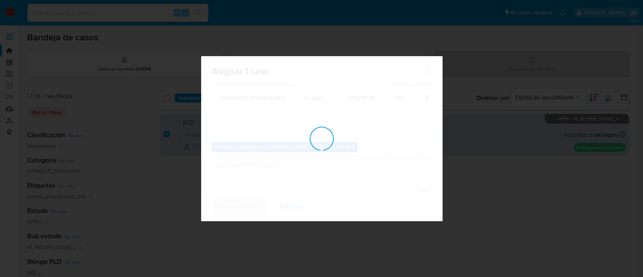
checkbox input "false"
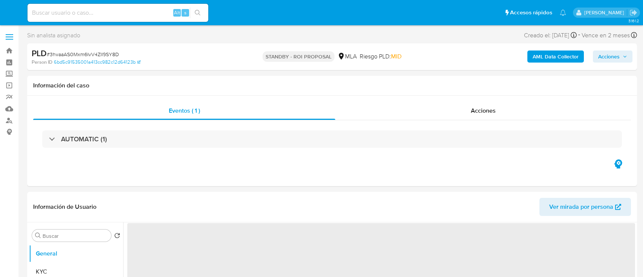
select select "10"
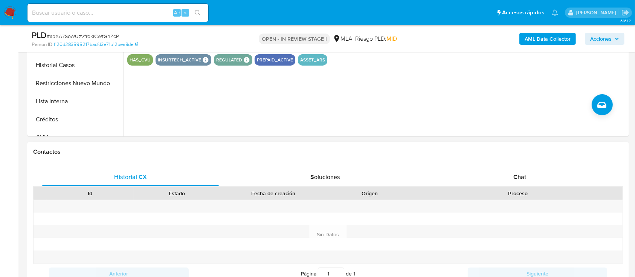
scroll to position [351, 0]
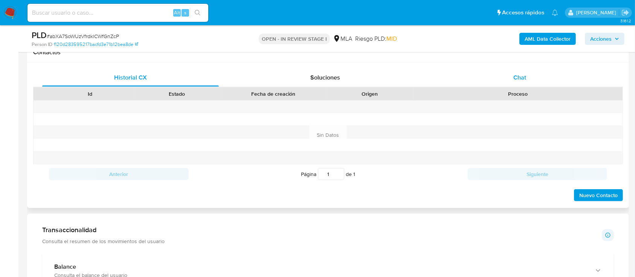
click at [545, 85] on div "Chat" at bounding box center [519, 78] width 177 height 18
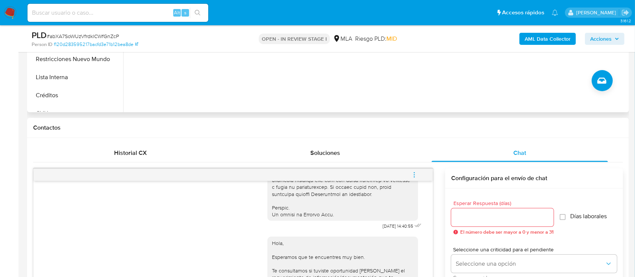
scroll to position [201, 0]
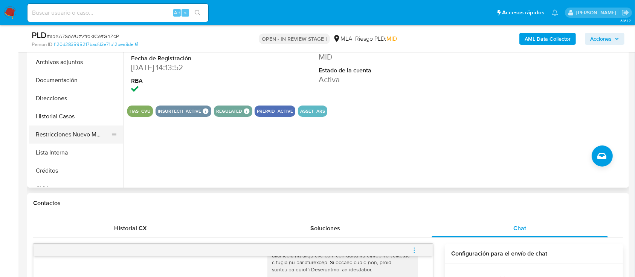
click at [70, 134] on button "Restricciones Nuevo Mundo" at bounding box center [73, 134] width 88 height 18
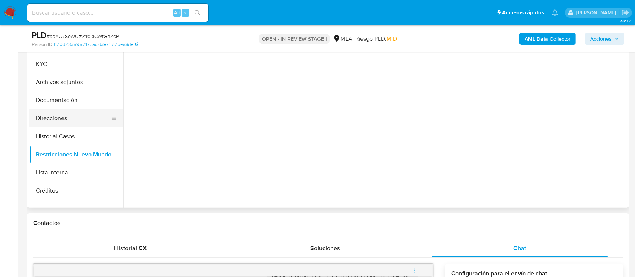
scroll to position [151, 0]
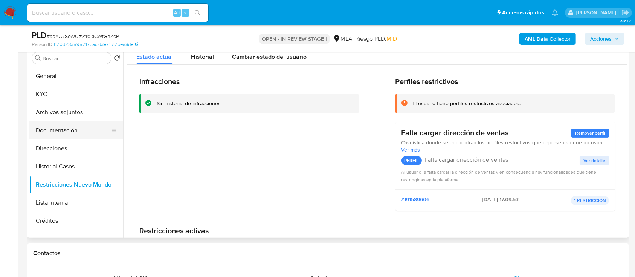
click at [78, 129] on button "Documentación" at bounding box center [73, 130] width 88 height 18
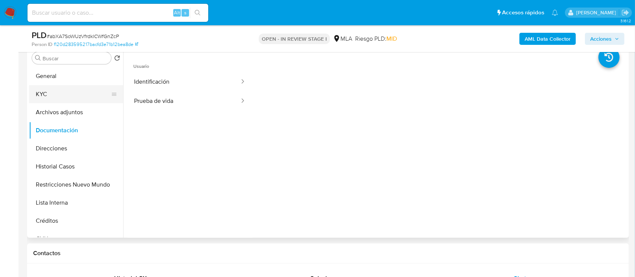
click at [66, 95] on button "KYC" at bounding box center [73, 94] width 88 height 18
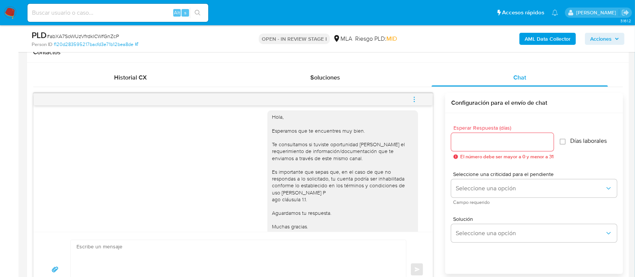
scroll to position [466, 0]
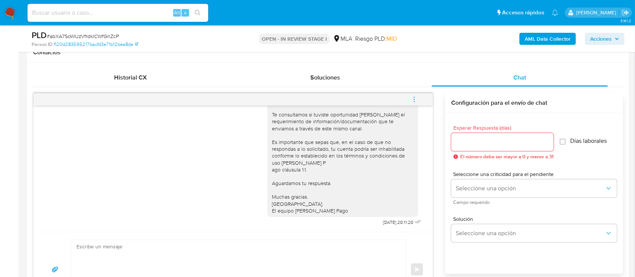
click at [297, 242] on textarea at bounding box center [236, 269] width 320 height 59
paste textarea "Hola Graciela Rosana Nuñez, En función de las operaciones registradas en tu cue…"
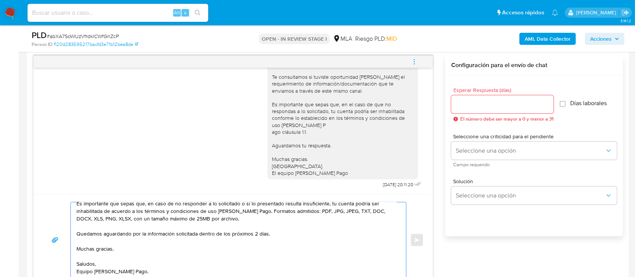
scroll to position [69, 0]
type textarea "Hola Graciela Rosana Nuñez, En función de las operaciones registradas en tu cue…"
click at [484, 107] on input "Esperar Respuesta (días)" at bounding box center [502, 104] width 102 height 10
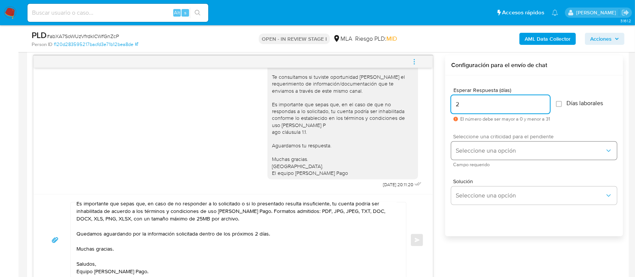
type input "2"
click at [480, 149] on span "Seleccione una opción" at bounding box center [530, 151] width 149 height 8
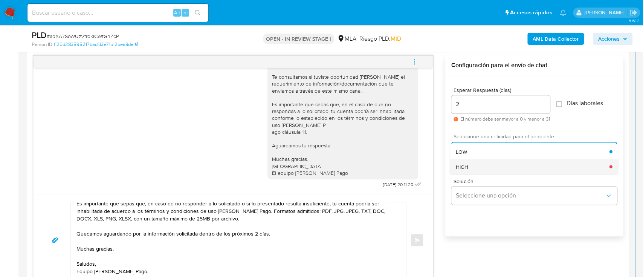
click at [474, 166] on div "HIGH" at bounding box center [533, 166] width 154 height 15
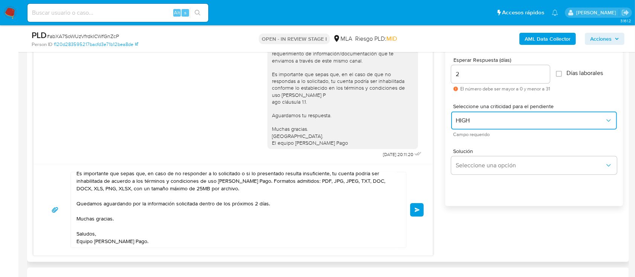
scroll to position [439, 0]
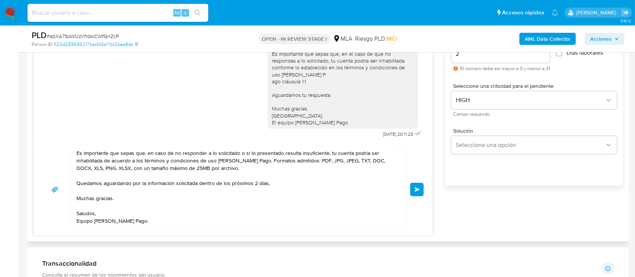
click at [414, 189] on button "Enviar" at bounding box center [417, 190] width 14 height 14
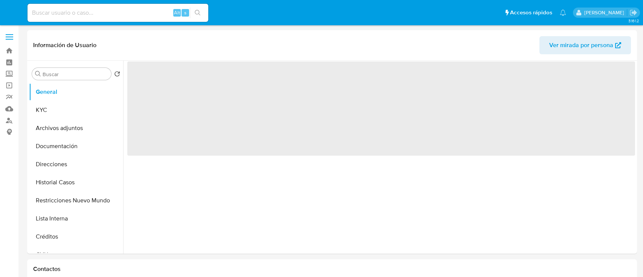
select select "10"
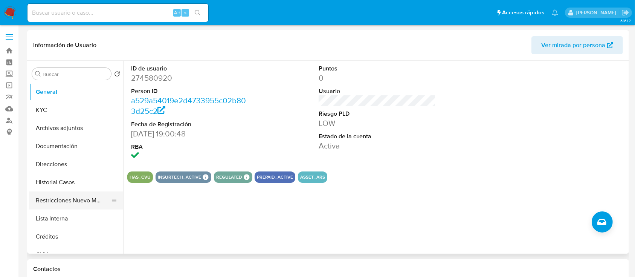
click at [76, 203] on button "Restricciones Nuevo Mundo" at bounding box center [73, 200] width 88 height 18
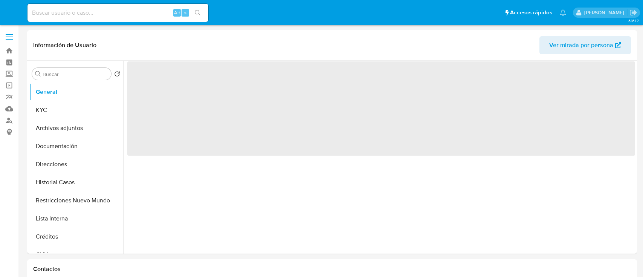
select select "10"
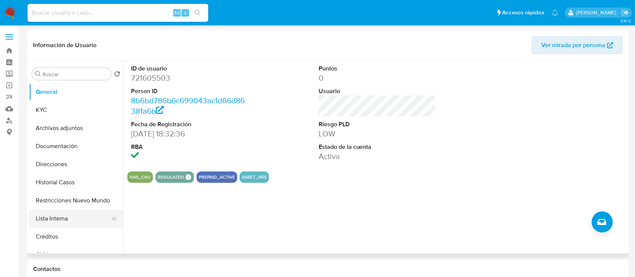
click at [65, 211] on button "Lista Interna" at bounding box center [73, 218] width 88 height 18
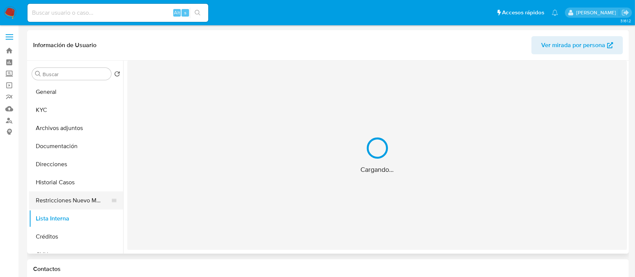
click at [70, 199] on button "Restricciones Nuevo Mundo" at bounding box center [73, 200] width 88 height 18
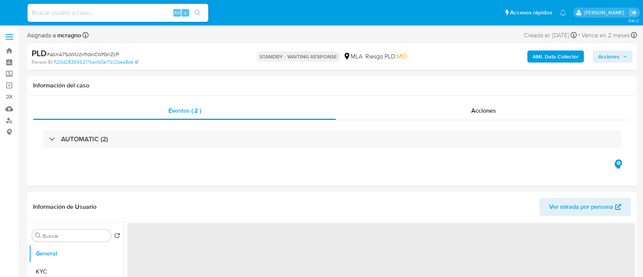
select select "10"
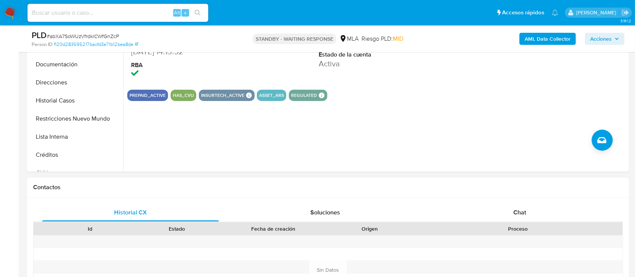
scroll to position [251, 0]
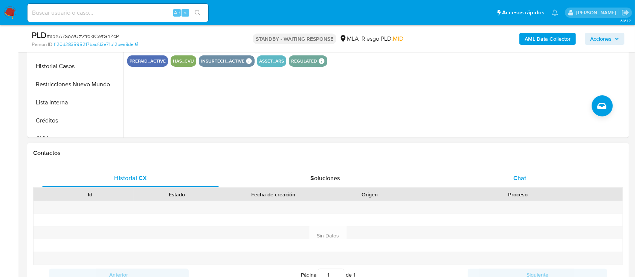
click at [533, 171] on div "Chat" at bounding box center [519, 178] width 177 height 18
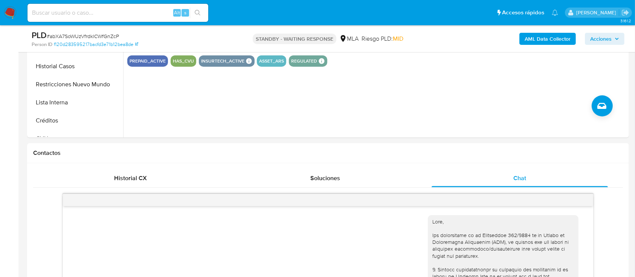
scroll to position [659, 0]
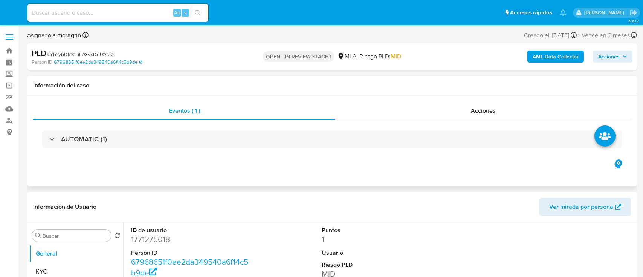
select select "10"
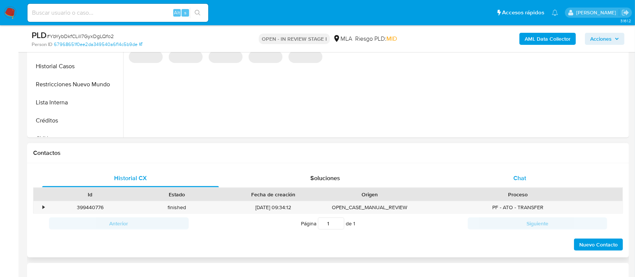
click at [526, 181] on span "Chat" at bounding box center [519, 178] width 13 height 9
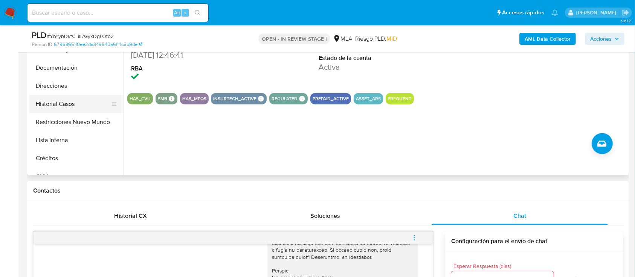
scroll to position [201, 0]
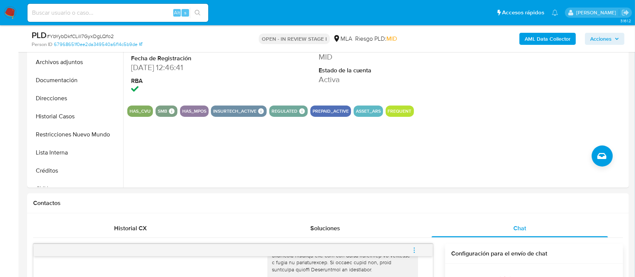
drag, startPoint x: 80, startPoint y: 132, endPoint x: 150, endPoint y: 2, distance: 147.9
click at [80, 133] on button "Restricciones Nuevo Mundo" at bounding box center [76, 134] width 94 height 18
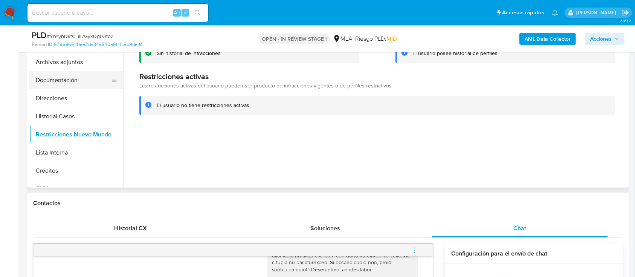
scroll to position [151, 0]
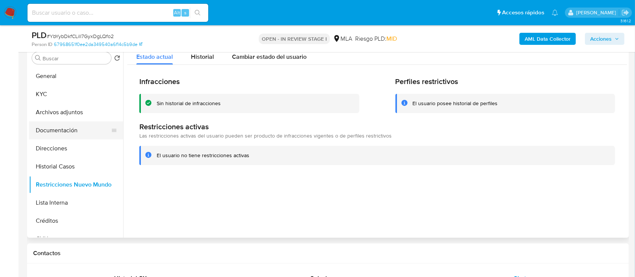
click at [70, 127] on button "Documentación" at bounding box center [73, 130] width 88 height 18
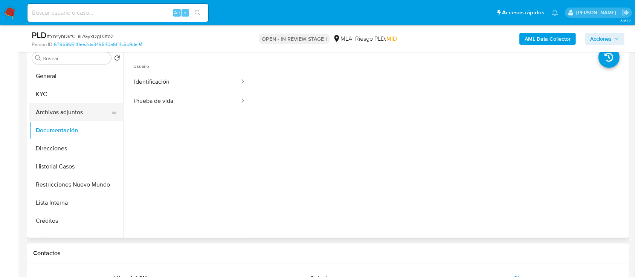
drag, startPoint x: 82, startPoint y: 89, endPoint x: 108, endPoint y: 106, distance: 31.1
click at [82, 89] on button "KYC" at bounding box center [76, 94] width 94 height 18
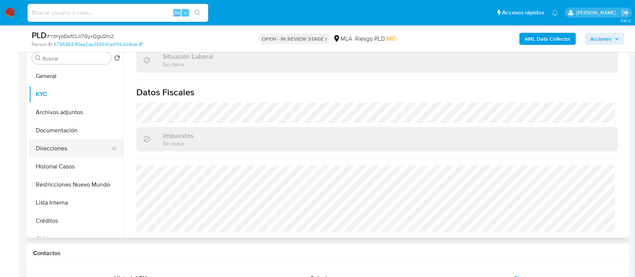
click at [78, 149] on button "Direcciones" at bounding box center [73, 148] width 88 height 18
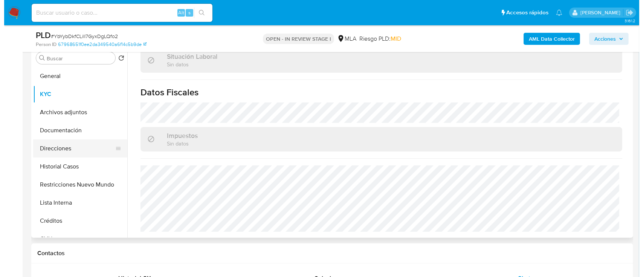
scroll to position [0, 0]
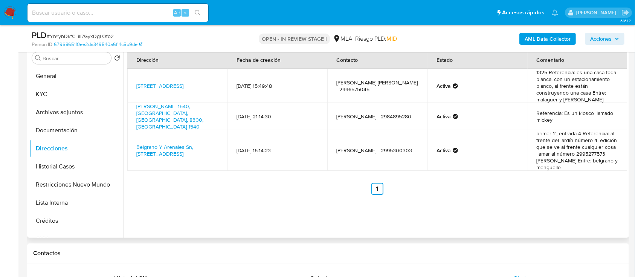
click at [283, 206] on div "Dirección Fecha de creación Contacto Estado Comentario Calle Aimogasta 1325, Ne…" at bounding box center [375, 141] width 504 height 193
click at [202, 111] on link "Gatica 1540, Neuquén, Neuquén, 8300, Argentina 1540" at bounding box center [169, 116] width 67 height 28
click at [549, 37] on b "AML Data Collector" at bounding box center [547, 39] width 46 height 12
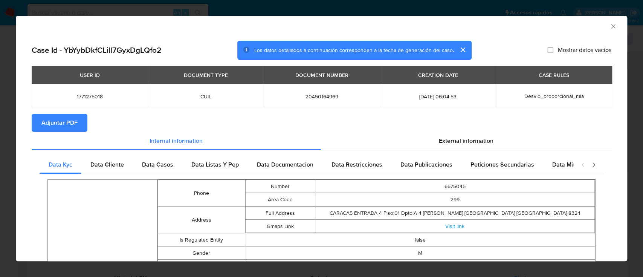
click at [51, 121] on span "Adjuntar PDF" at bounding box center [59, 122] width 36 height 17
click at [609, 27] on icon "Cerrar ventana" at bounding box center [613, 27] width 8 height 8
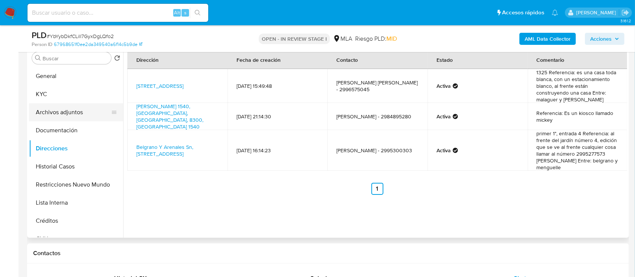
click at [78, 114] on button "Archivos adjuntos" at bounding box center [73, 112] width 88 height 18
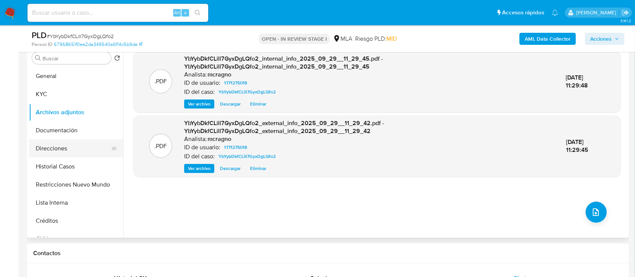
click at [63, 149] on button "Direcciones" at bounding box center [73, 148] width 88 height 18
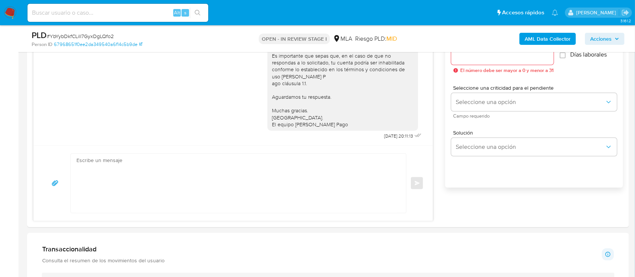
scroll to position [502, 0]
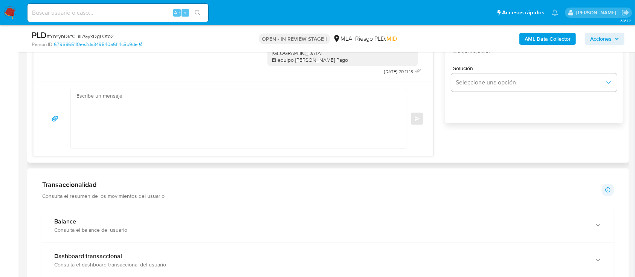
click at [260, 124] on textarea at bounding box center [236, 118] width 320 height 59
paste textarea "Hola XXX, Muchas gracias por tu respuesta. Analizamos tu caso y verificamos que…"
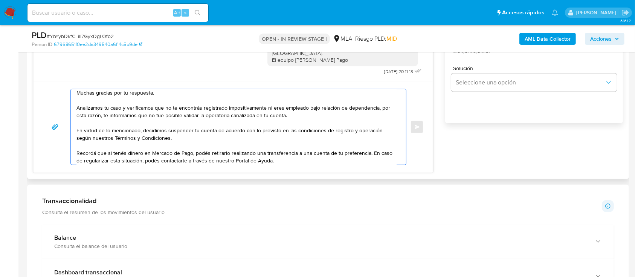
scroll to position [0, 0]
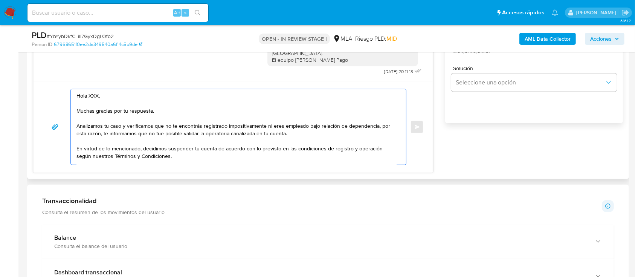
drag, startPoint x: 184, startPoint y: 112, endPoint x: 86, endPoint y: 90, distance: 100.5
click at [86, 90] on textarea "Hola XXX, Muchas gracias por tu respuesta. Analizamos tu caso y verificamos que…" at bounding box center [236, 126] width 320 height 75
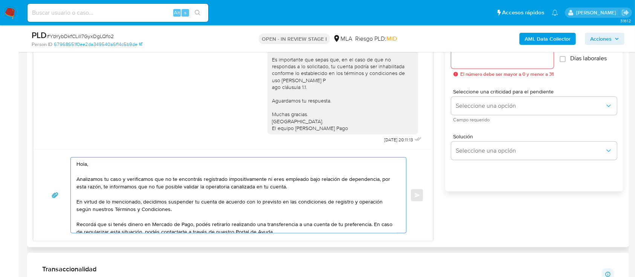
scroll to position [401, 0]
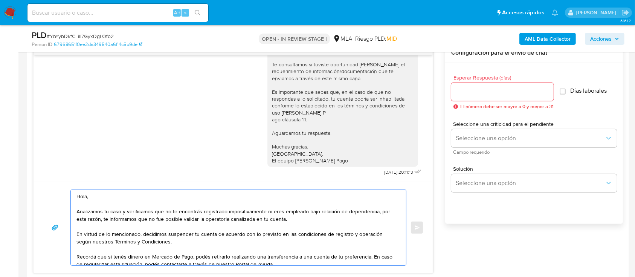
type textarea "Hola, Analizamos tu caso y verificamos que no te encontrás registrado impositiv…"
click at [482, 98] on div at bounding box center [502, 92] width 102 height 18
click at [486, 91] on input "Esperar Respuesta (días)" at bounding box center [502, 92] width 102 height 10
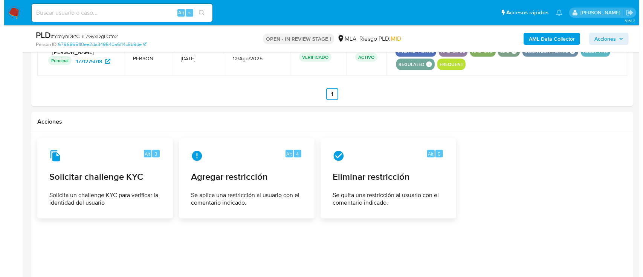
scroll to position [1188, 0]
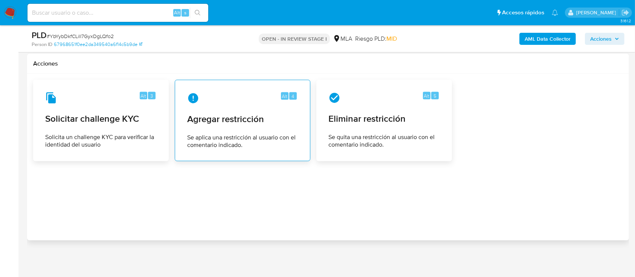
type input "0"
click at [262, 113] on span "Agregar restricción" at bounding box center [242, 118] width 111 height 11
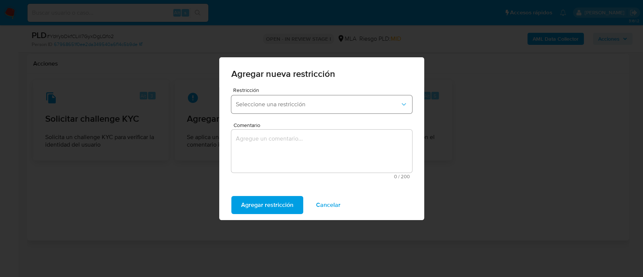
click at [286, 104] on span "Seleccione una restricción" at bounding box center [318, 105] width 164 height 8
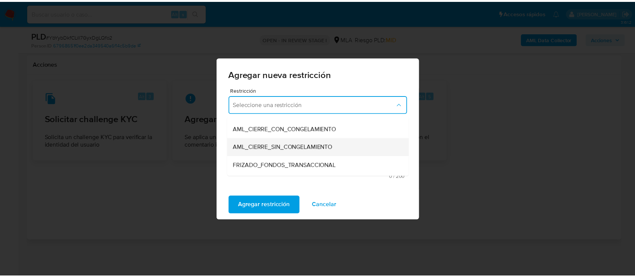
scroll to position [100, 0]
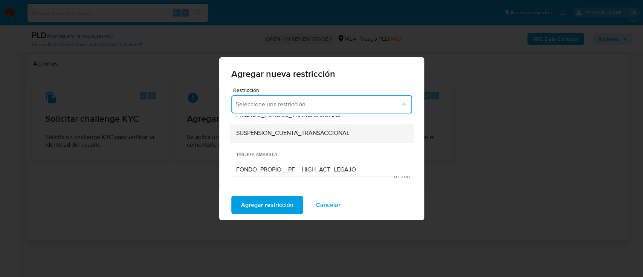
click at [305, 129] on span "SUSPENSION_CUENTA_TRANSACCIONAL" at bounding box center [292, 133] width 113 height 8
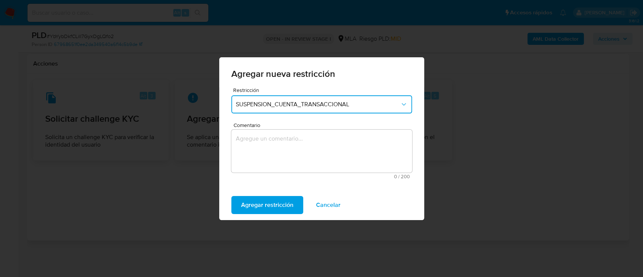
click at [317, 155] on textarea "Comentario" at bounding box center [321, 151] width 181 height 43
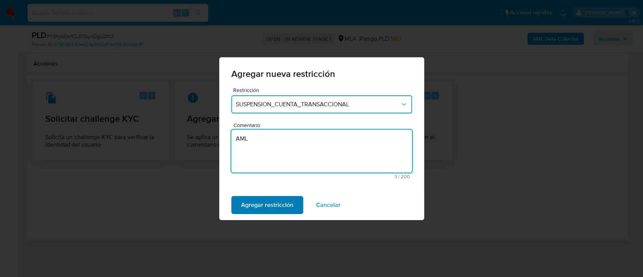
type textarea "AML"
click at [250, 203] on span "Agregar restricción" at bounding box center [267, 205] width 52 height 17
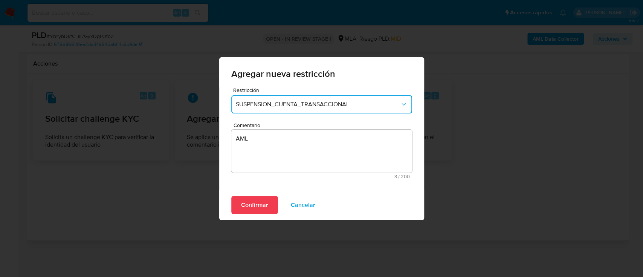
drag, startPoint x: 267, startPoint y: 206, endPoint x: 434, endPoint y: 196, distance: 167.8
click at [268, 206] on button "Confirmar" at bounding box center [254, 205] width 47 height 18
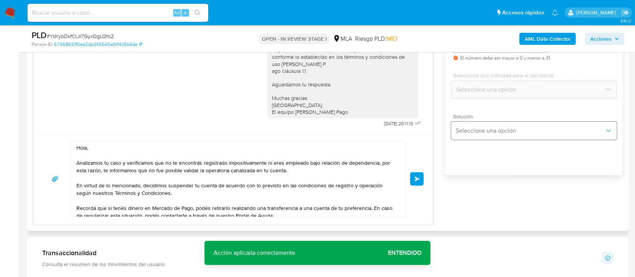
scroll to position [435, 0]
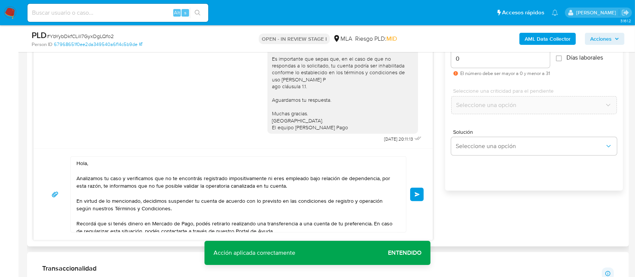
click at [416, 194] on span "Enviar" at bounding box center [417, 194] width 5 height 5
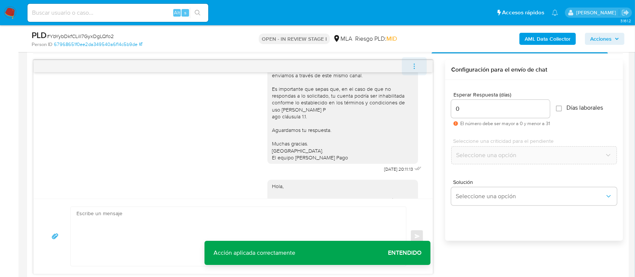
scroll to position [604, 0]
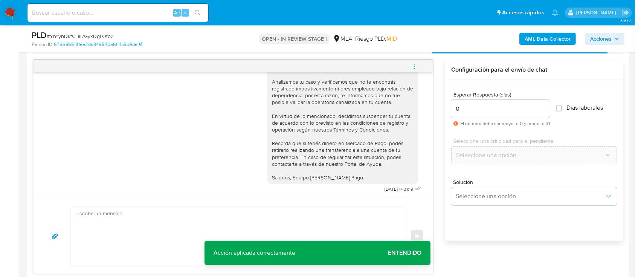
click at [417, 69] on icon "menu-action" at bounding box center [414, 66] width 7 height 7
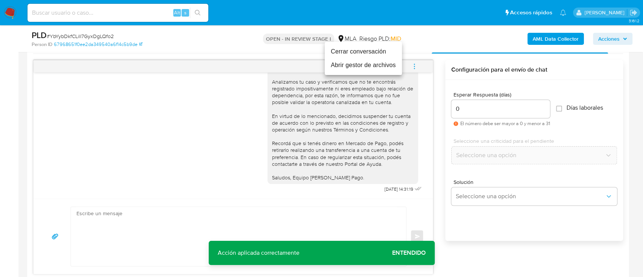
click at [360, 50] on li "Cerrar conversación" at bounding box center [363, 52] width 77 height 14
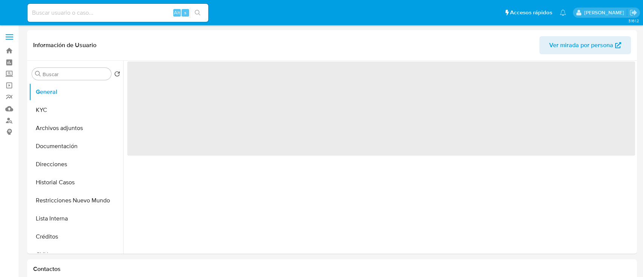
select select "10"
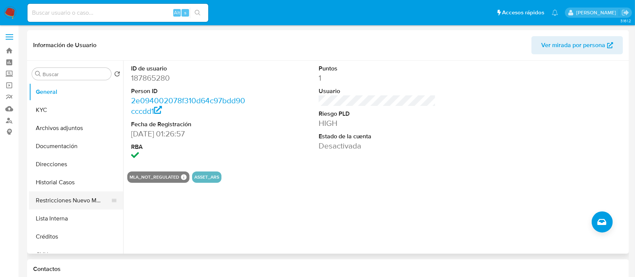
click at [84, 197] on button "Restricciones Nuevo Mundo" at bounding box center [73, 200] width 88 height 18
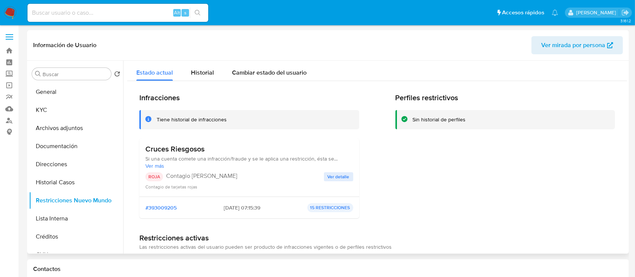
click at [576, 37] on span "Ver mirada por persona" at bounding box center [573, 45] width 64 height 18
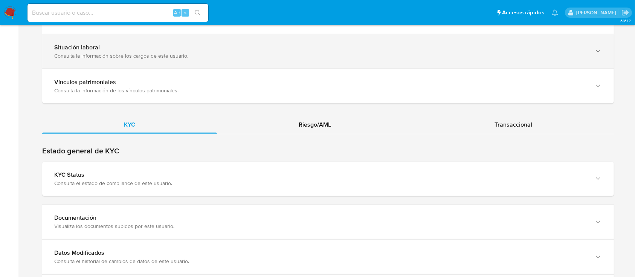
scroll to position [653, 0]
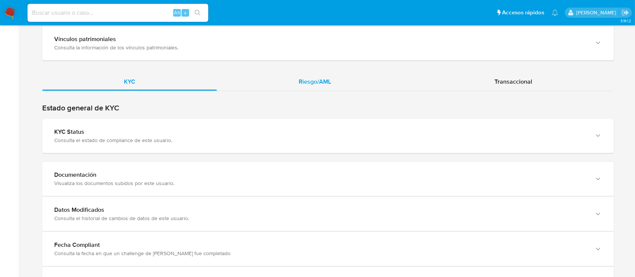
click at [306, 85] on div "Riesgo/AML" at bounding box center [315, 82] width 196 height 18
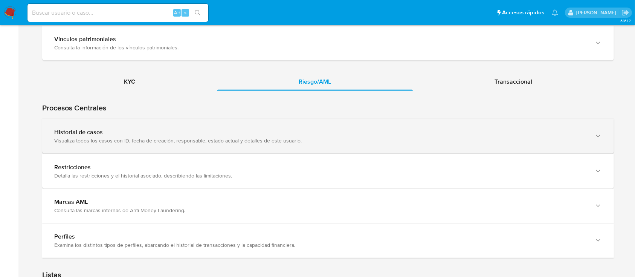
click at [190, 137] on div "Visualiza todos los casos con ID, fecha de creación, responsable, estado actual…" at bounding box center [320, 140] width 532 height 7
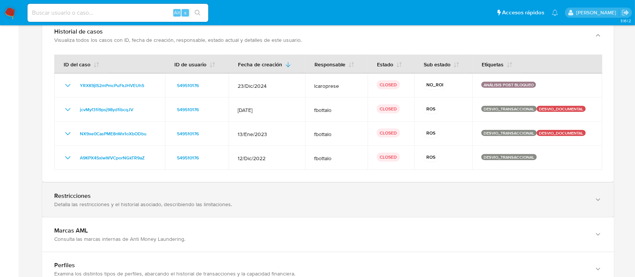
click at [109, 198] on div "Restricciones" at bounding box center [320, 196] width 532 height 8
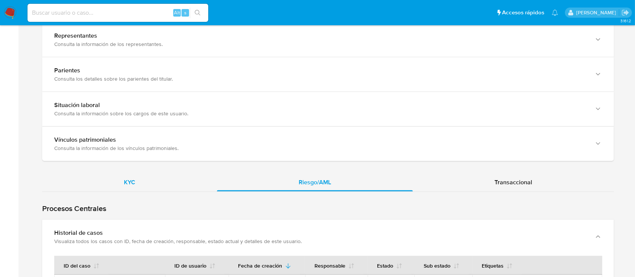
click at [175, 182] on div "KYC" at bounding box center [129, 182] width 175 height 18
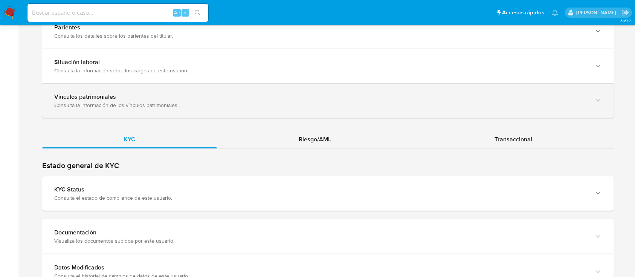
scroll to position [703, 0]
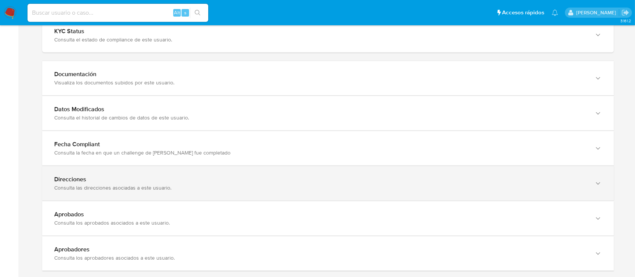
click at [120, 184] on div "Consulta las direcciones asociadas a este usuario." at bounding box center [320, 187] width 532 height 7
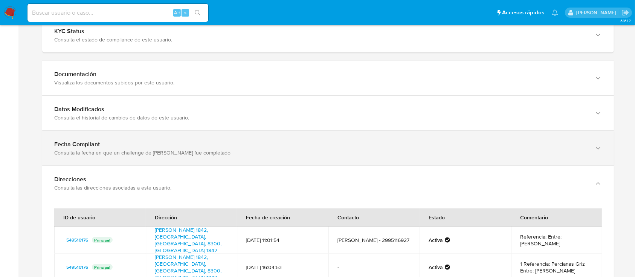
scroll to position [904, 0]
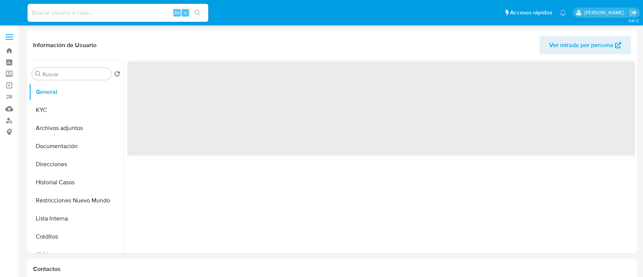
select select "10"
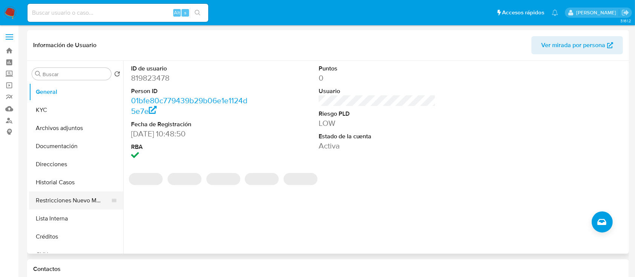
click at [73, 200] on button "Restricciones Nuevo Mundo" at bounding box center [73, 200] width 88 height 18
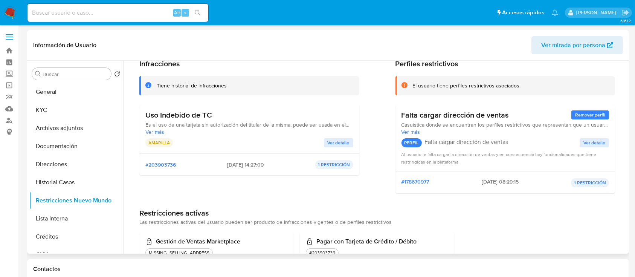
scroll to position [59, 0]
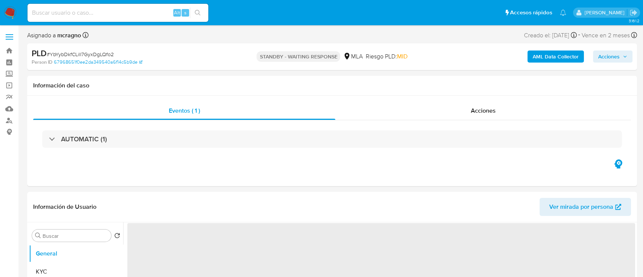
select select "10"
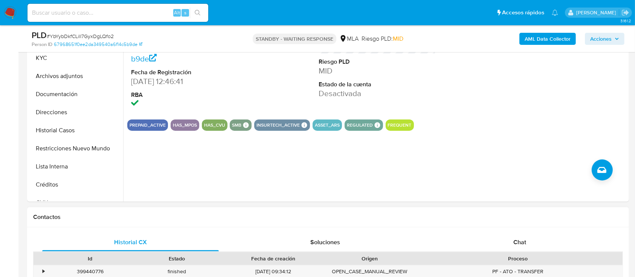
scroll to position [251, 0]
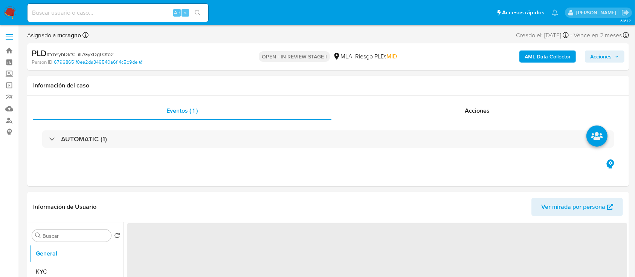
select select "10"
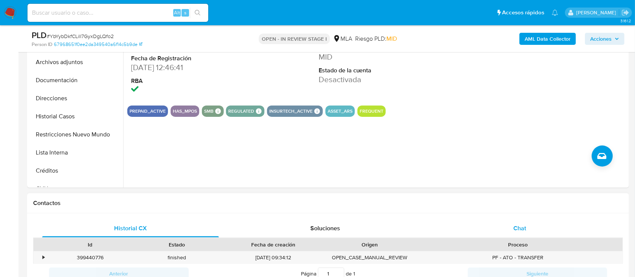
click at [518, 226] on span "Chat" at bounding box center [519, 228] width 13 height 9
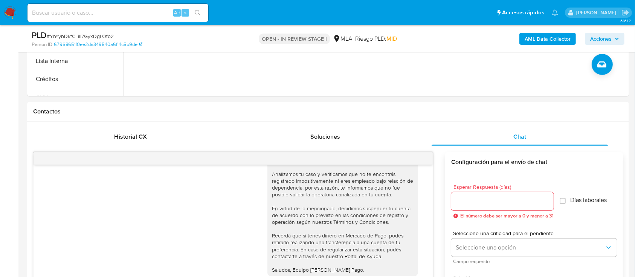
scroll to position [251, 0]
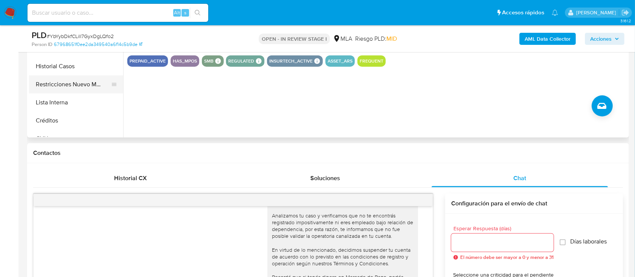
click at [88, 87] on button "Restricciones Nuevo Mundo" at bounding box center [73, 84] width 88 height 18
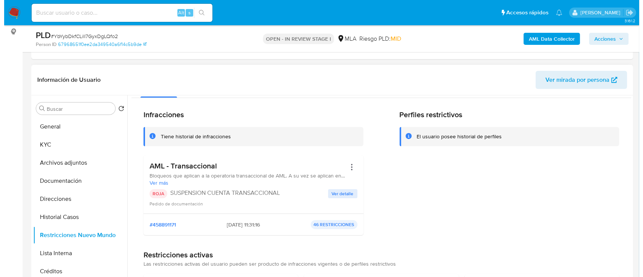
scroll to position [0, 0]
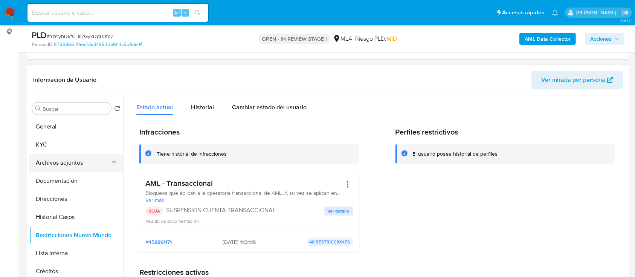
click at [50, 164] on button "Archivos adjuntos" at bounding box center [73, 163] width 88 height 18
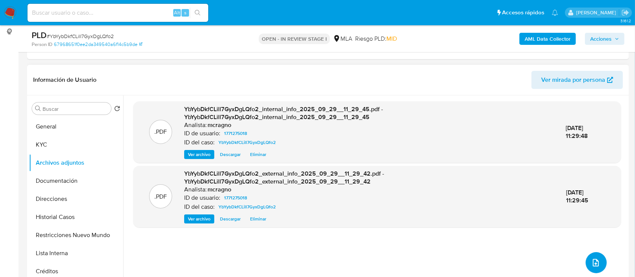
click at [591, 261] on icon "upload-file" at bounding box center [595, 262] width 9 height 9
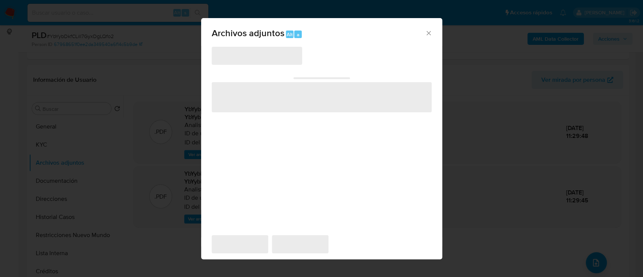
click at [261, 57] on span "‌" at bounding box center [257, 56] width 90 height 18
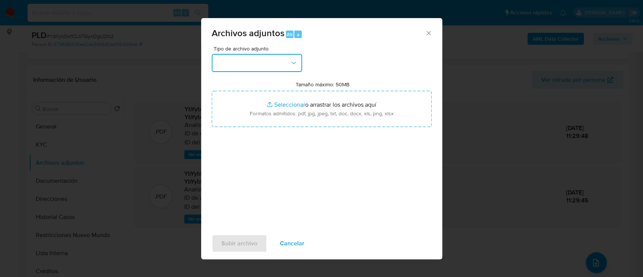
drag, startPoint x: 262, startPoint y: 72, endPoint x: 264, endPoint y: 67, distance: 5.5
click at [265, 56] on button "button" at bounding box center [257, 63] width 90 height 18
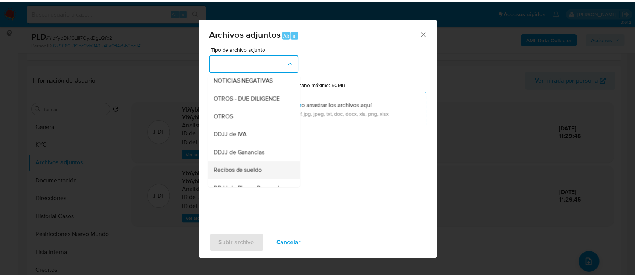
scroll to position [151, 0]
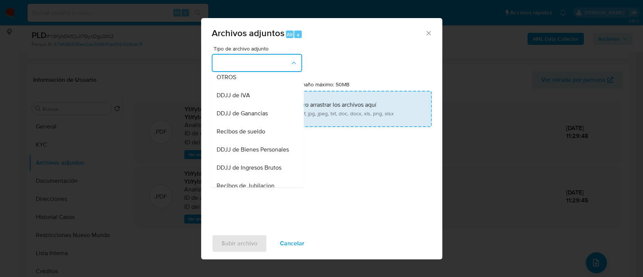
drag, startPoint x: 253, startPoint y: 83, endPoint x: 286, endPoint y: 102, distance: 38.3
click at [253, 83] on div "OTROS" at bounding box center [254, 77] width 77 height 18
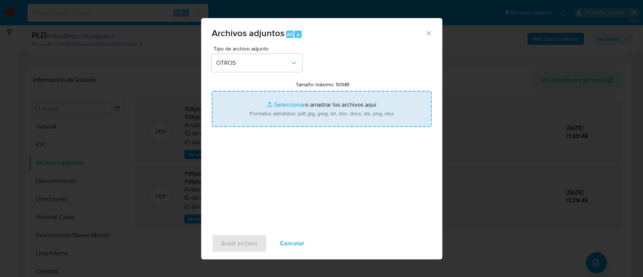
click at [286, 102] on input "Tamaño máximo: 50MB Seleccionar archivos" at bounding box center [322, 109] width 220 height 36
type input "C:\fakepath\1771275018 - Movimientos.xlsx"
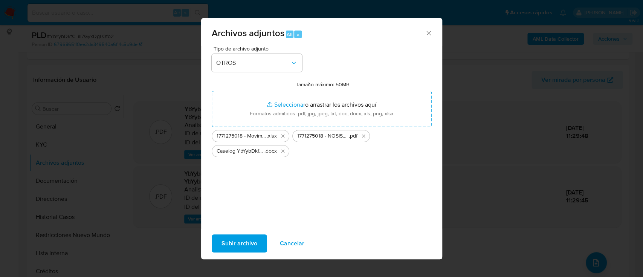
click at [221, 244] on span "Subir archivo" at bounding box center [239, 243] width 36 height 17
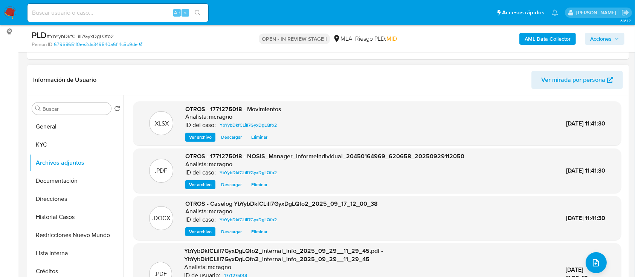
drag, startPoint x: 69, startPoint y: 118, endPoint x: 123, endPoint y: 144, distance: 60.5
click at [69, 118] on button "General" at bounding box center [76, 126] width 94 height 18
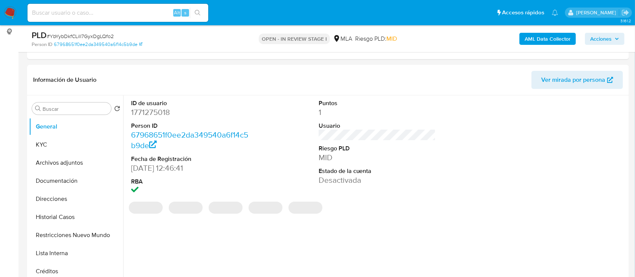
click at [614, 37] on span "Acciones" at bounding box center [604, 39] width 29 height 11
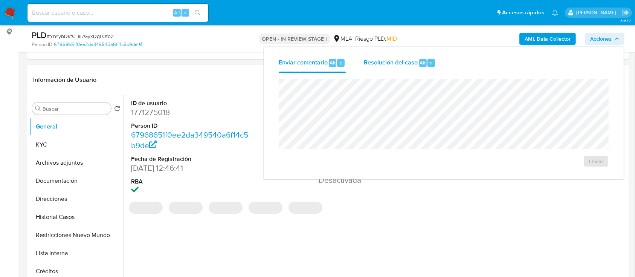
click at [392, 64] on span "Resolución del caso" at bounding box center [391, 62] width 54 height 9
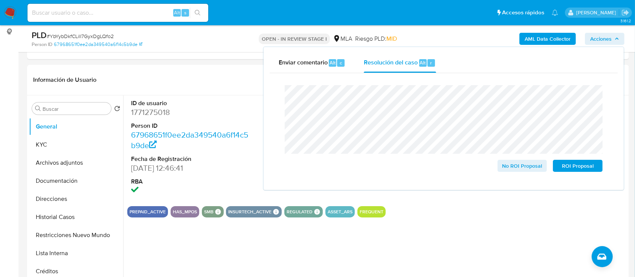
drag, startPoint x: 599, startPoint y: 169, endPoint x: 208, endPoint y: 48, distance: 409.1
click at [595, 169] on button "ROI Proposal" at bounding box center [578, 166] width 50 height 12
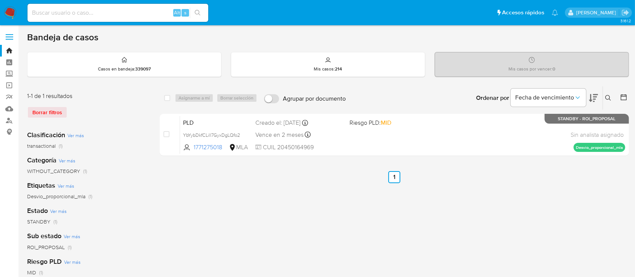
click at [608, 98] on icon at bounding box center [608, 98] width 6 height 6
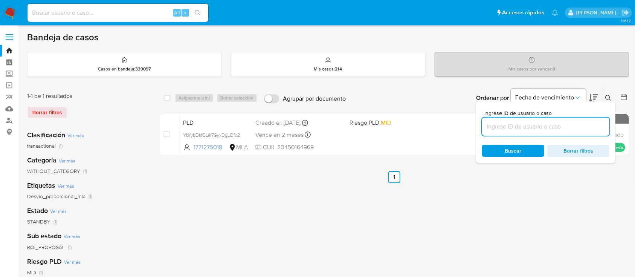
drag, startPoint x: 560, startPoint y: 127, endPoint x: 600, endPoint y: 107, distance: 44.8
click at [560, 127] on input at bounding box center [545, 127] width 127 height 10
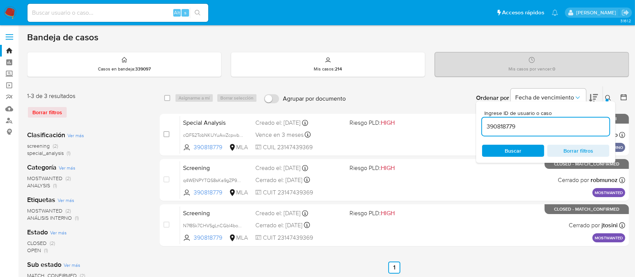
click at [607, 99] on div at bounding box center [606, 100] width 3 height 3
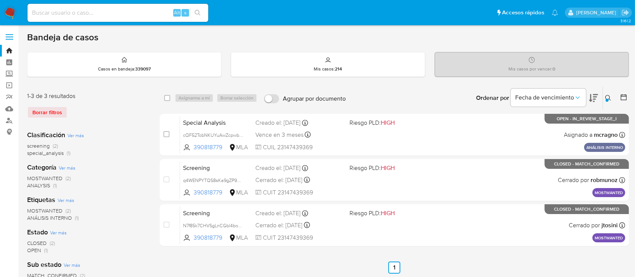
click at [607, 95] on icon at bounding box center [608, 98] width 6 height 6
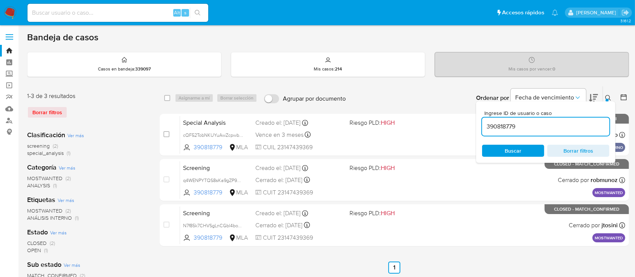
click at [550, 123] on input "390818779" at bounding box center [545, 127] width 127 height 10
type input "2510338898"
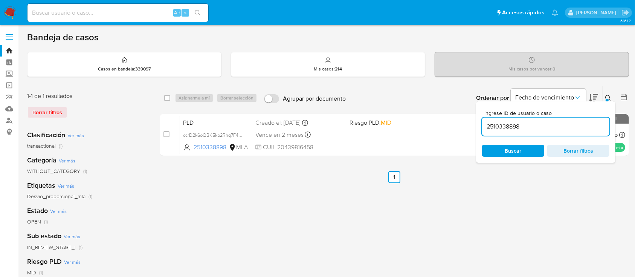
click at [607, 95] on icon at bounding box center [608, 98] width 6 height 6
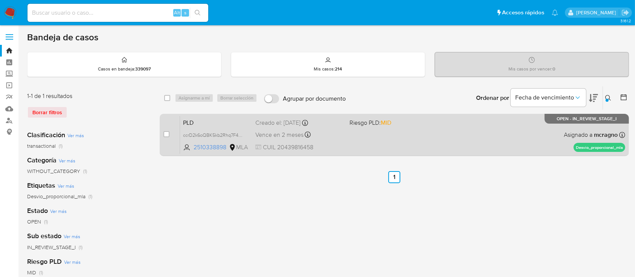
click at [443, 141] on div "PLD ccrD2k6oQBK5kb2Rhq7F4tZg 2510338898 MLA Riesgo PLD: MID Creado el: [DATE] C…" at bounding box center [402, 135] width 445 height 38
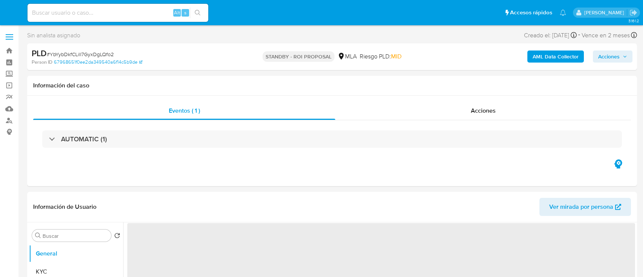
select select "10"
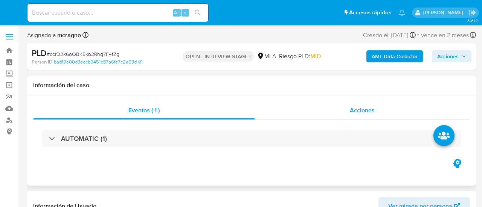
select select "10"
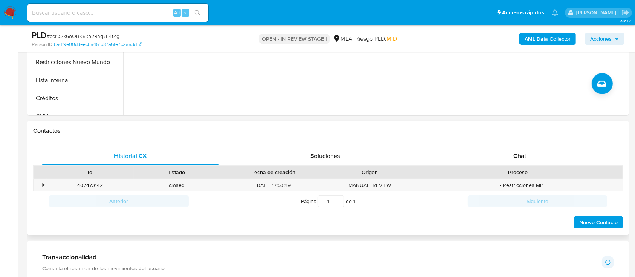
scroll to position [301, 0]
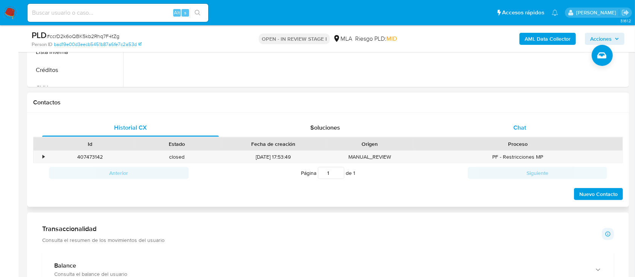
click at [482, 128] on div "Chat" at bounding box center [519, 128] width 177 height 18
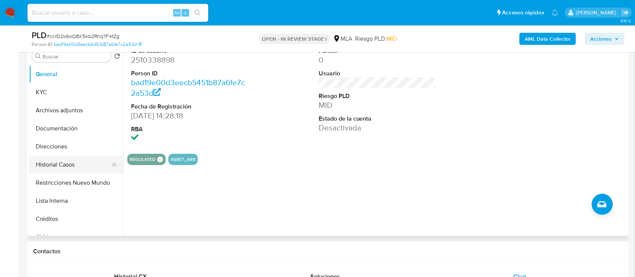
scroll to position [151, 0]
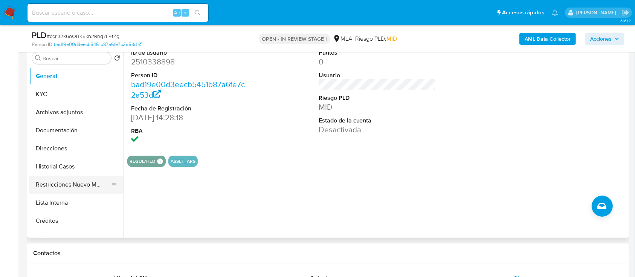
click at [82, 178] on button "Restricciones Nuevo Mundo" at bounding box center [73, 184] width 88 height 18
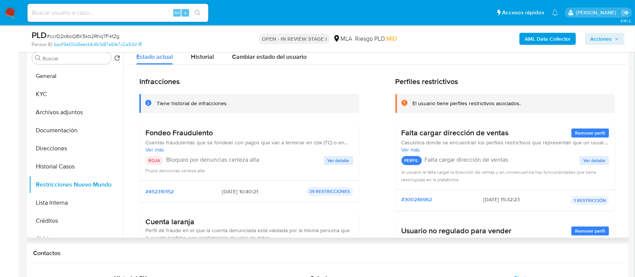
scroll to position [100, 0]
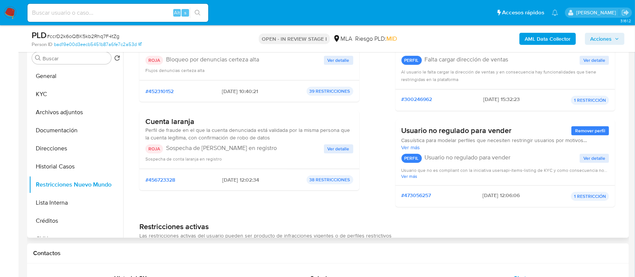
drag, startPoint x: 215, startPoint y: 89, endPoint x: 242, endPoint y: 90, distance: 27.1
click at [242, 90] on span "[DATE] 10:40:21" at bounding box center [240, 91] width 36 height 7
click at [327, 119] on h3 "Cuenta laranja" at bounding box center [249, 121] width 208 height 9
click at [482, 34] on b "AML Data Collector" at bounding box center [547, 39] width 46 height 12
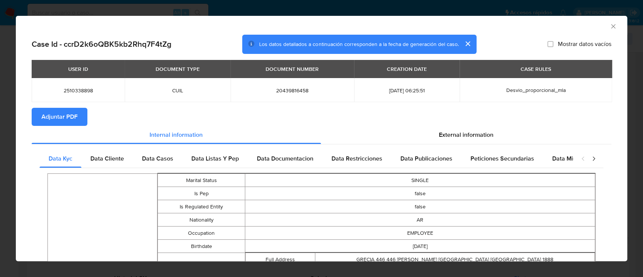
click at [66, 120] on span "Adjuntar PDF" at bounding box center [59, 116] width 36 height 17
click at [482, 27] on icon "Cerrar ventana" at bounding box center [613, 27] width 8 height 8
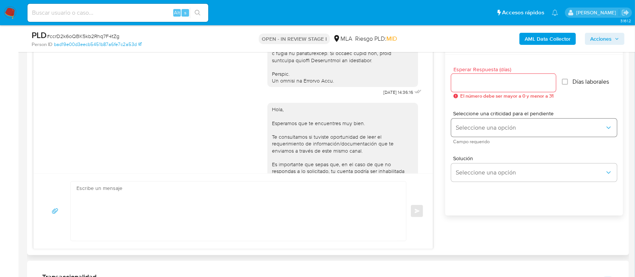
scroll to position [360, 0]
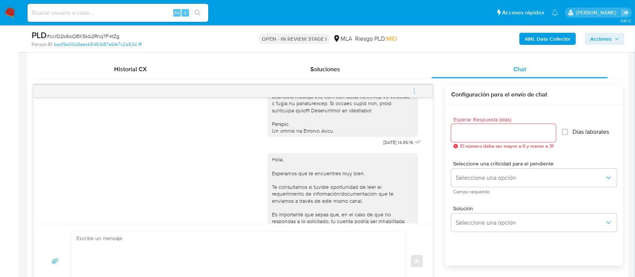
click at [417, 90] on icon "menu-action" at bounding box center [414, 91] width 7 height 7
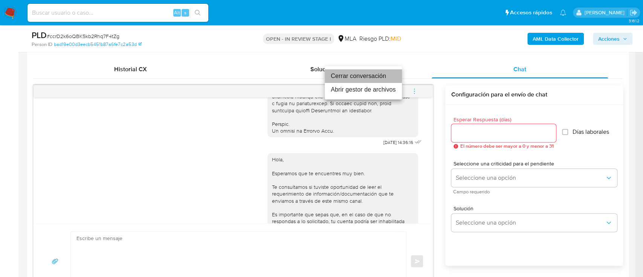
drag, startPoint x: 377, startPoint y: 76, endPoint x: 523, endPoint y: 99, distance: 147.8
click at [378, 76] on li "Cerrar conversación" at bounding box center [363, 76] width 77 height 14
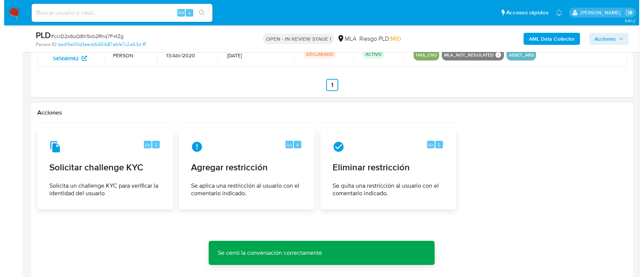
scroll to position [1320, 0]
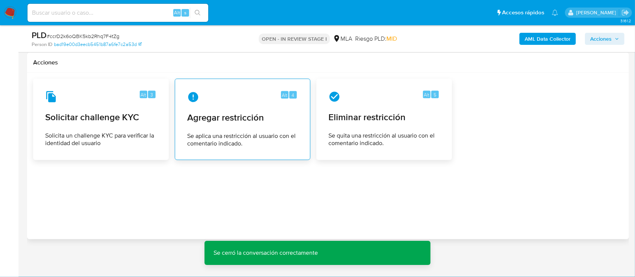
click at [243, 127] on div "Alt 4 Agregar restricción Se aplica una restricción al usuario con el comentari…" at bounding box center [242, 119] width 123 height 69
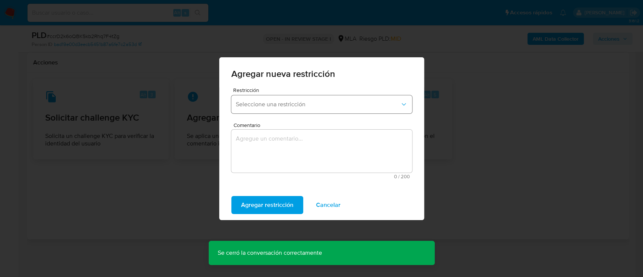
drag, startPoint x: 300, startPoint y: 97, endPoint x: 301, endPoint y: 107, distance: 9.8
click at [300, 99] on button "Seleccione una restricción" at bounding box center [321, 104] width 181 height 18
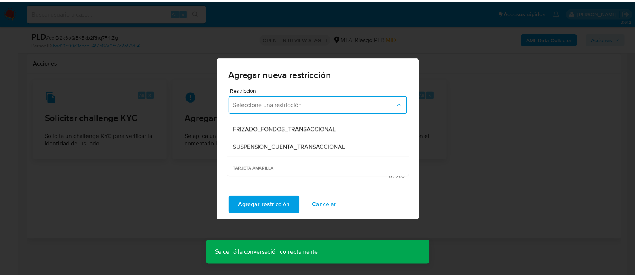
scroll to position [100, 0]
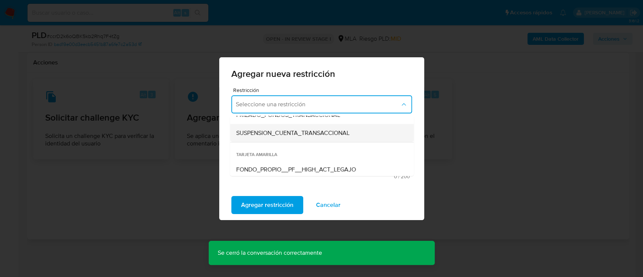
click at [325, 140] on div "SUSPENSION_CUENTA_TRANSACCIONAL" at bounding box center [319, 133] width 167 height 18
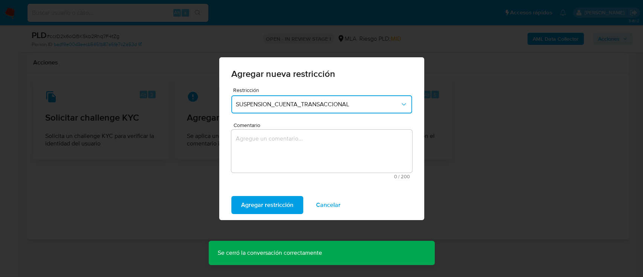
click at [328, 156] on textarea "Comentario" at bounding box center [321, 151] width 181 height 43
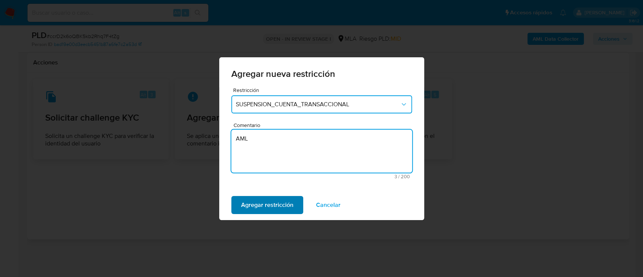
type textarea "AML"
click at [255, 202] on span "Agregar restricción" at bounding box center [267, 205] width 52 height 17
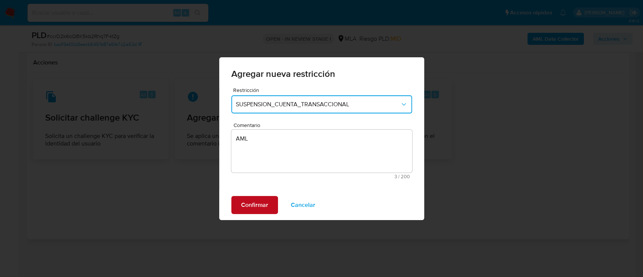
click at [248, 206] on span "Confirmar" at bounding box center [254, 205] width 27 height 17
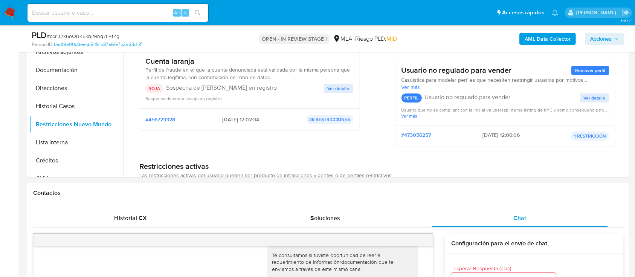
scroll to position [178, 0]
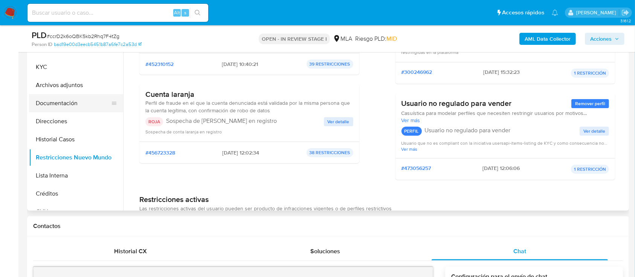
click at [48, 81] on button "Archivos adjuntos" at bounding box center [76, 85] width 94 height 18
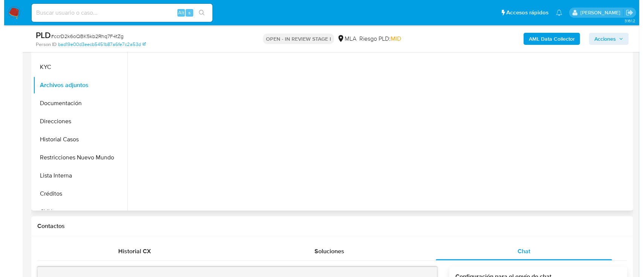
scroll to position [0, 0]
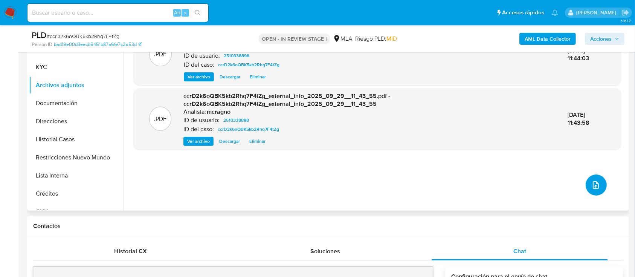
click at [482, 181] on span "upload-file" at bounding box center [595, 184] width 9 height 9
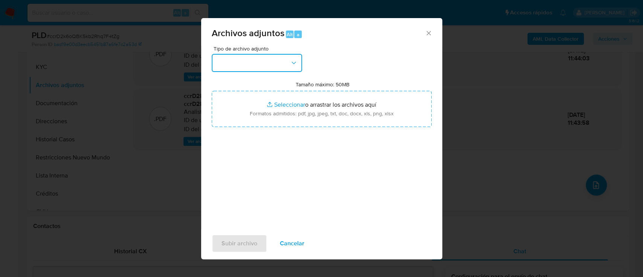
click at [268, 63] on button "button" at bounding box center [257, 63] width 90 height 18
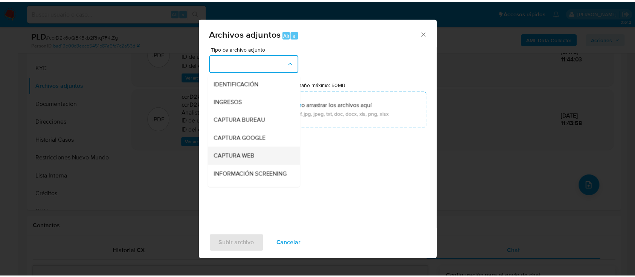
scroll to position [151, 0]
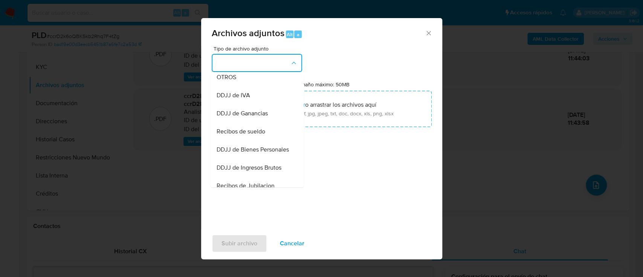
click at [251, 84] on div "OTROS" at bounding box center [254, 77] width 77 height 18
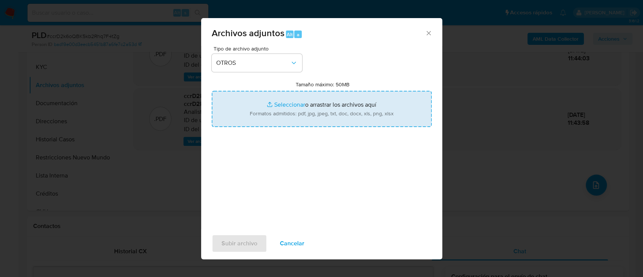
click at [275, 102] on input "Tamaño máximo: 50MB Seleccionar archivos" at bounding box center [322, 109] width 220 height 36
type input "C:\fakepath\2510338898 - Movimientos.xlsx"
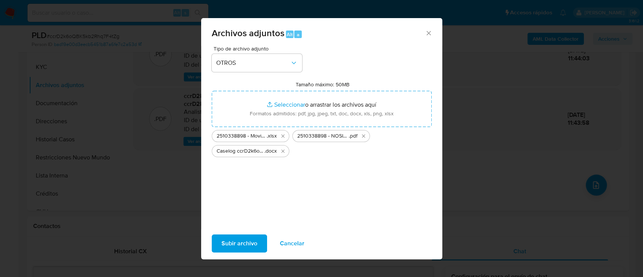
click at [250, 207] on span "Subir archivo" at bounding box center [239, 243] width 36 height 17
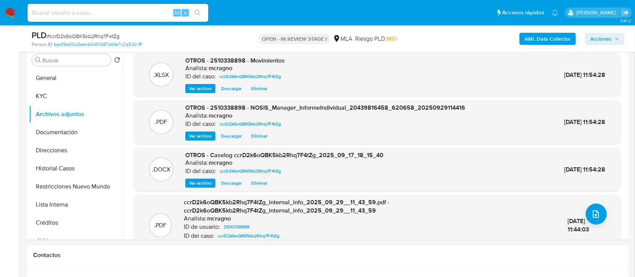
scroll to position [128, 0]
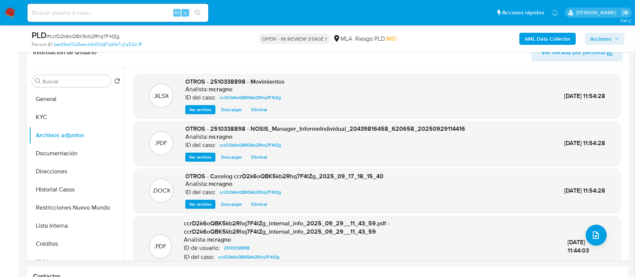
click at [57, 104] on button "General" at bounding box center [73, 99] width 88 height 18
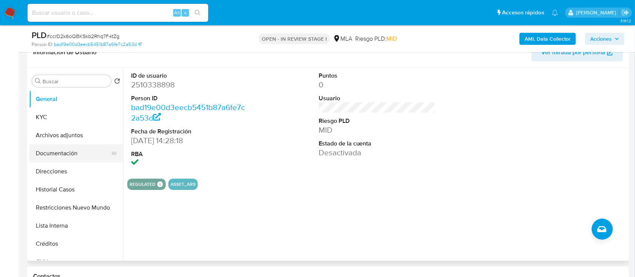
click at [76, 147] on button "Documentación" at bounding box center [73, 153] width 88 height 18
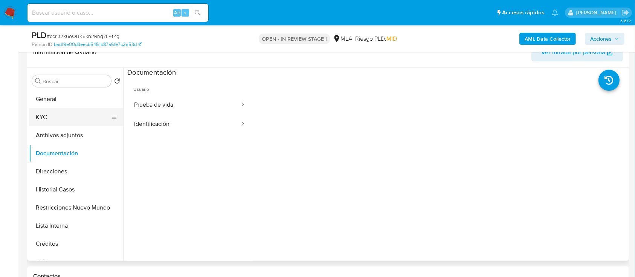
click at [33, 123] on button "KYC" at bounding box center [73, 117] width 88 height 18
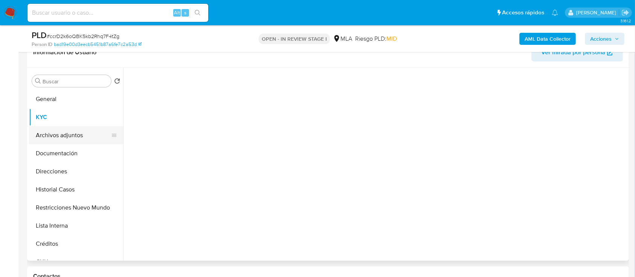
click at [40, 132] on button "Archivos adjuntos" at bounding box center [73, 135] width 88 height 18
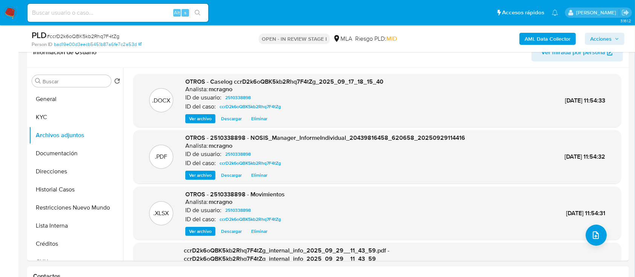
click at [482, 37] on span "Acciones" at bounding box center [600, 39] width 21 height 12
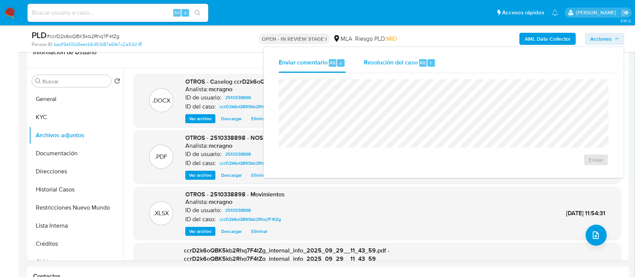
click at [398, 65] on span "Resolución del caso" at bounding box center [391, 62] width 54 height 9
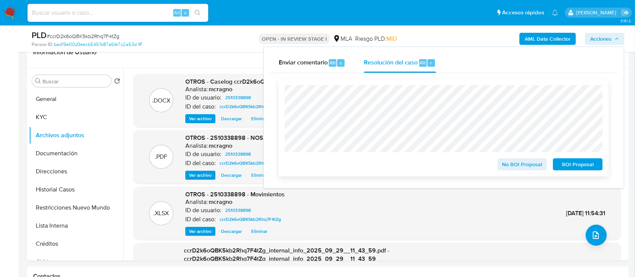
click at [482, 167] on span "ROI Proposal" at bounding box center [577, 164] width 39 height 11
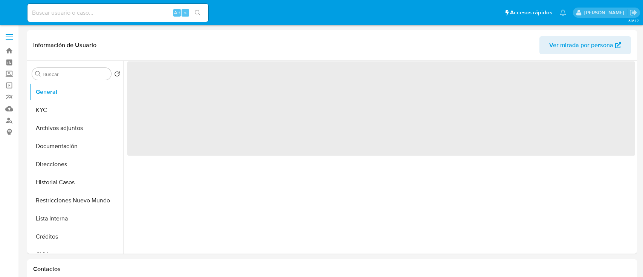
select select "10"
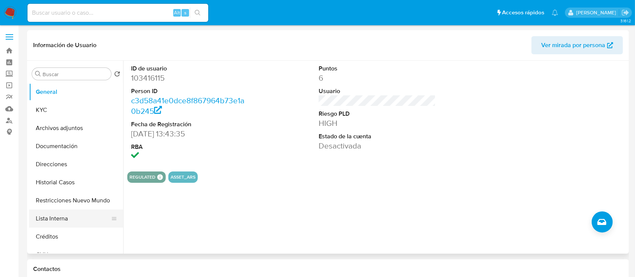
click at [57, 209] on button "Lista Interna" at bounding box center [73, 218] width 88 height 18
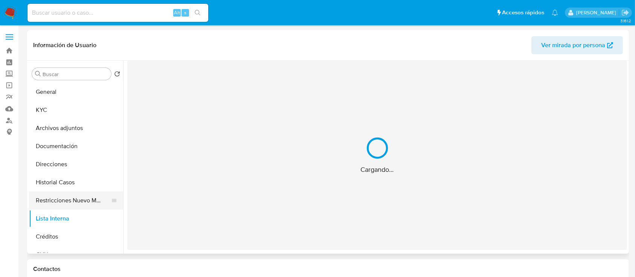
click at [75, 202] on button "Restricciones Nuevo Mundo" at bounding box center [73, 200] width 88 height 18
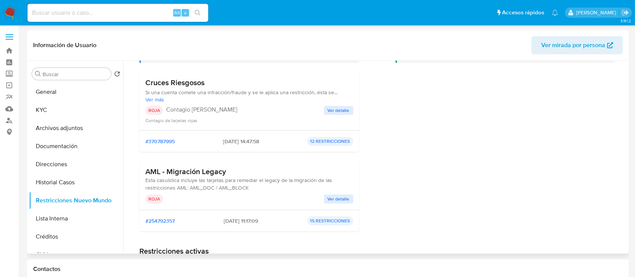
scroll to position [100, 0]
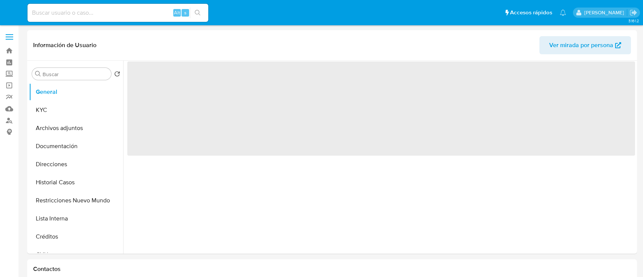
select select "10"
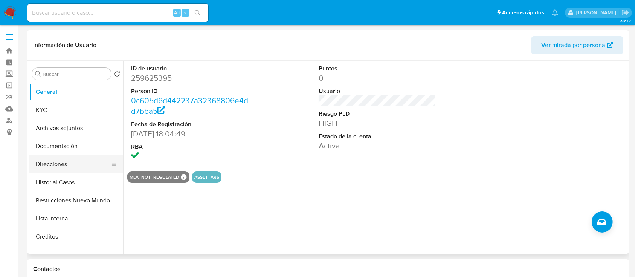
drag, startPoint x: 66, startPoint y: 201, endPoint x: 99, endPoint y: 171, distance: 44.2
click at [66, 201] on button "Restricciones Nuevo Mundo" at bounding box center [76, 200] width 94 height 18
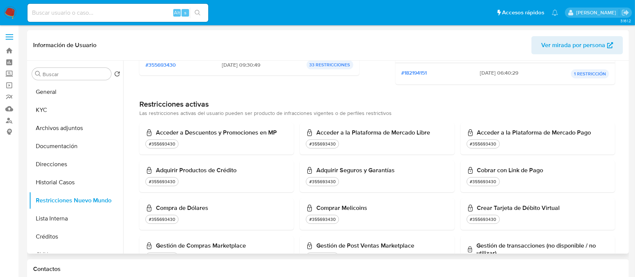
scroll to position [201, 0]
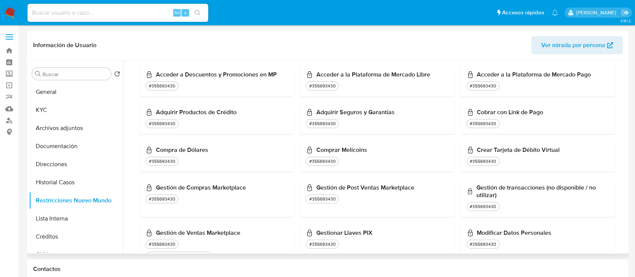
click at [557, 47] on span "Ver mirada por persona" at bounding box center [573, 45] width 64 height 18
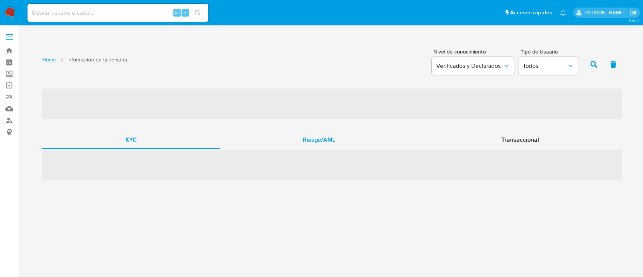
drag, startPoint x: 326, startPoint y: 137, endPoint x: 325, endPoint y: 143, distance: 6.6
click at [326, 137] on span "Riesgo/AML" at bounding box center [319, 139] width 32 height 9
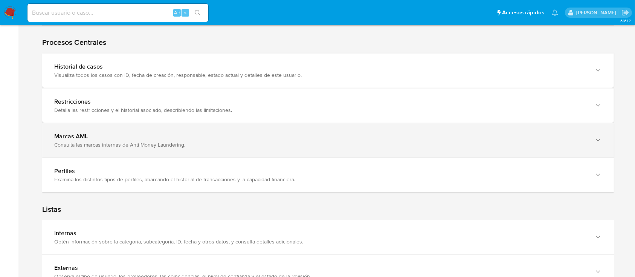
scroll to position [703, 0]
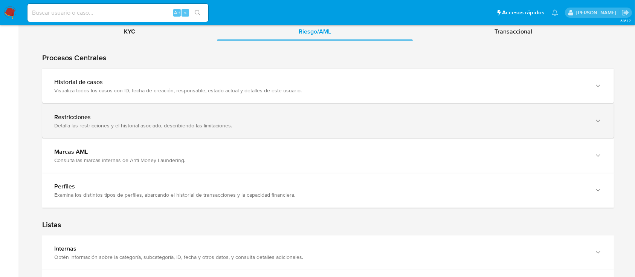
click at [120, 117] on div "Restricciones" at bounding box center [320, 117] width 532 height 8
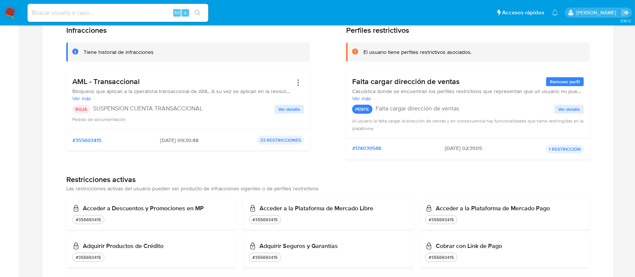
scroll to position [904, 0]
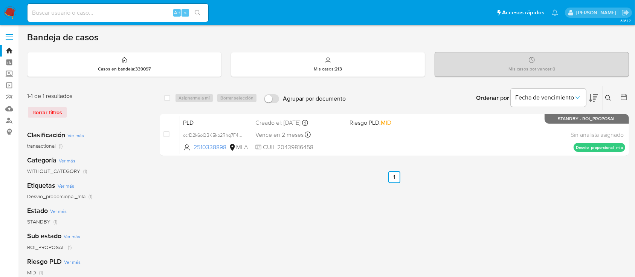
click at [606, 95] on icon at bounding box center [608, 98] width 6 height 6
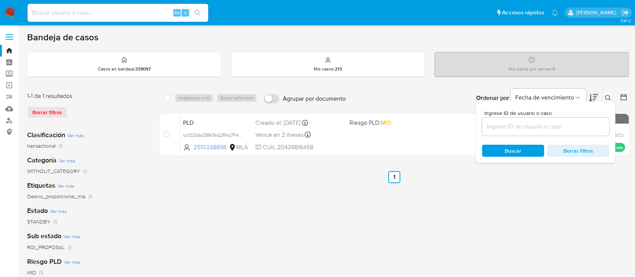
click at [574, 122] on input at bounding box center [545, 127] width 127 height 10
type input "2197746261"
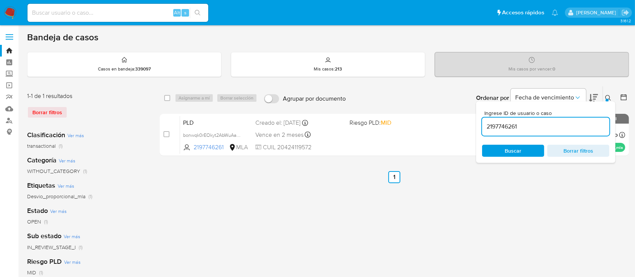
click at [607, 93] on button at bounding box center [609, 97] width 12 height 9
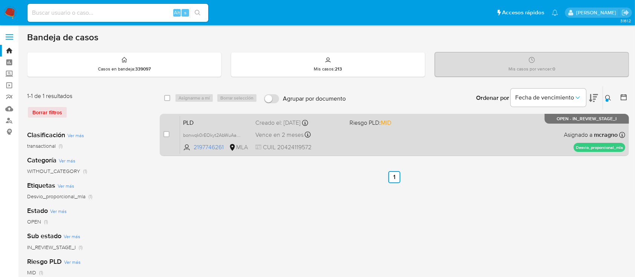
click at [467, 142] on div "PLD bonwqk0rEOkyt2AbWuAaDf0N 2197746261 MLA Riesgo PLD: MID Creado el: 12/09/20…" at bounding box center [402, 135] width 445 height 38
click at [165, 135] on input "checkbox" at bounding box center [166, 134] width 6 height 6
checkbox input "true"
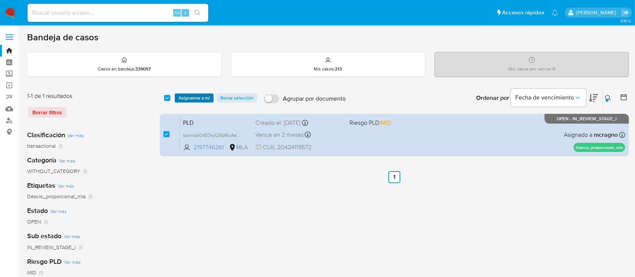
click at [192, 99] on span "Asignarme a mí" at bounding box center [193, 98] width 31 height 8
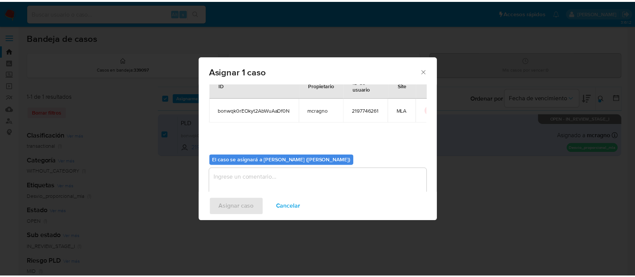
scroll to position [38, 0]
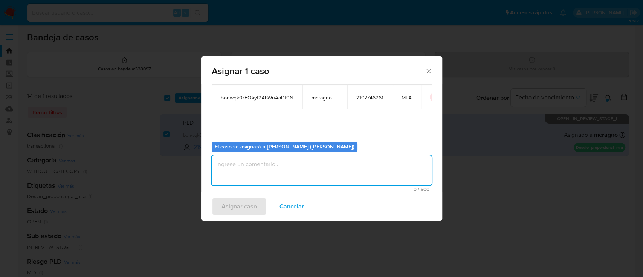
click at [250, 173] on textarea "assign-modal" at bounding box center [322, 170] width 220 height 30
click at [244, 213] on span "Asignar caso" at bounding box center [238, 206] width 35 height 17
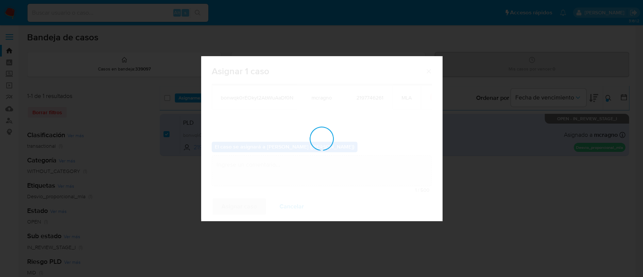
checkbox input "false"
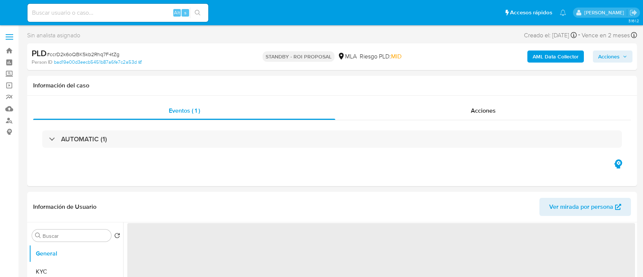
select select "10"
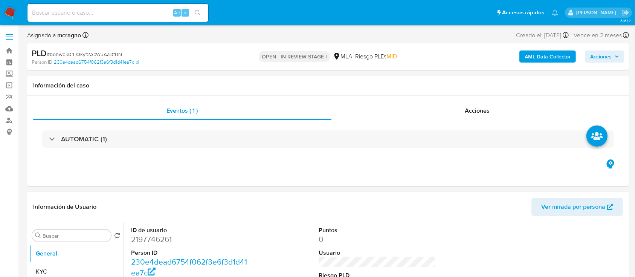
click at [547, 53] on b "AML Data Collector" at bounding box center [547, 56] width 46 height 12
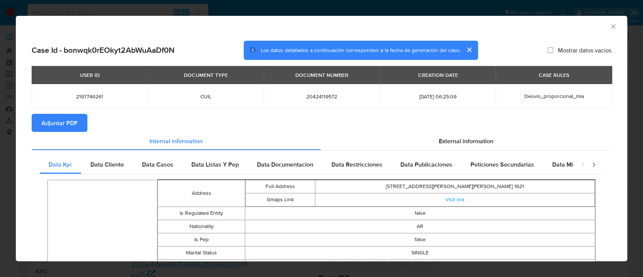
click at [62, 123] on span "Adjuntar PDF" at bounding box center [59, 122] width 36 height 17
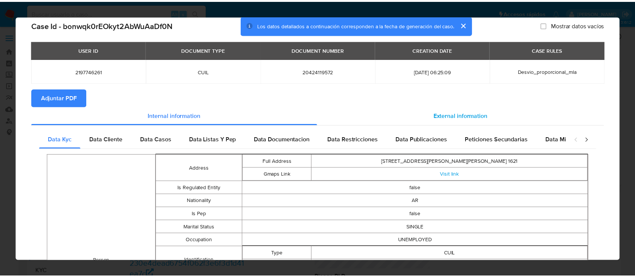
scroll to position [48, 0]
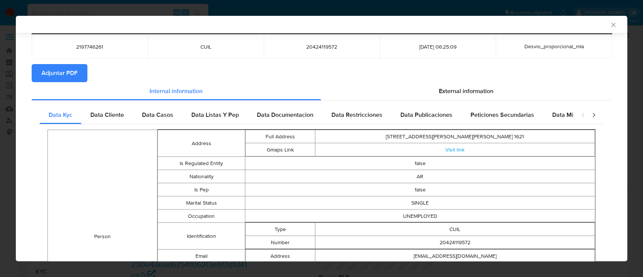
drag, startPoint x: 601, startPoint y: 22, endPoint x: 581, endPoint y: 31, distance: 21.7
click at [601, 22] on div "AML Data Collector" at bounding box center [321, 24] width 611 height 17
click at [609, 22] on icon "Cerrar ventana" at bounding box center [613, 25] width 8 height 8
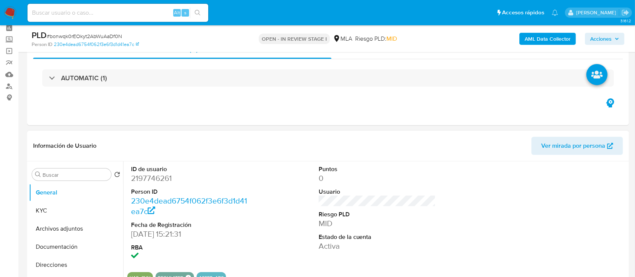
scroll to position [50, 0]
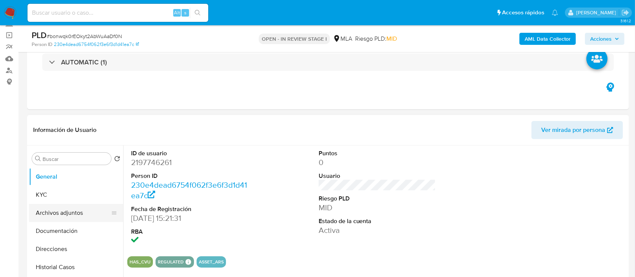
drag, startPoint x: 72, startPoint y: 213, endPoint x: 385, endPoint y: 234, distance: 313.2
click at [72, 213] on button "Archivos adjuntos" at bounding box center [76, 213] width 94 height 18
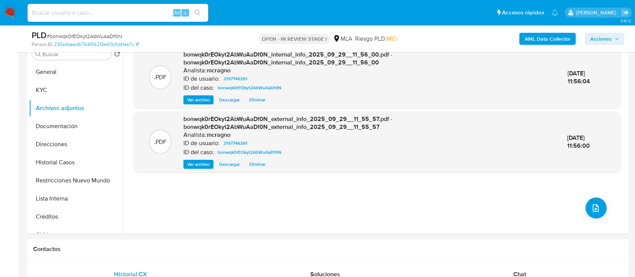
scroll to position [355, 0]
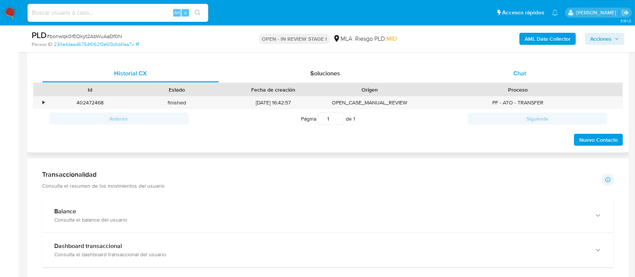
click at [563, 76] on div "Chat" at bounding box center [519, 73] width 177 height 18
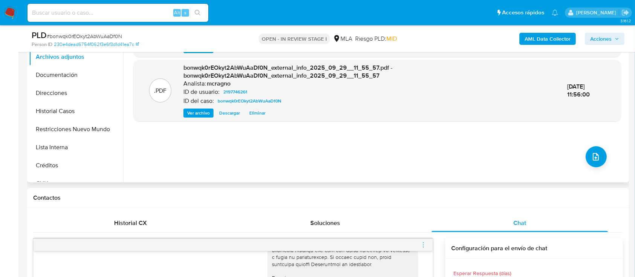
scroll to position [205, 0]
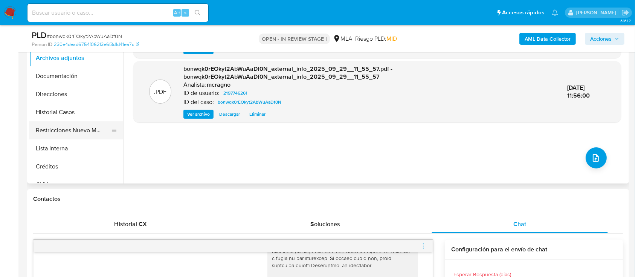
click at [72, 132] on button "Restricciones Nuevo Mundo" at bounding box center [73, 130] width 88 height 18
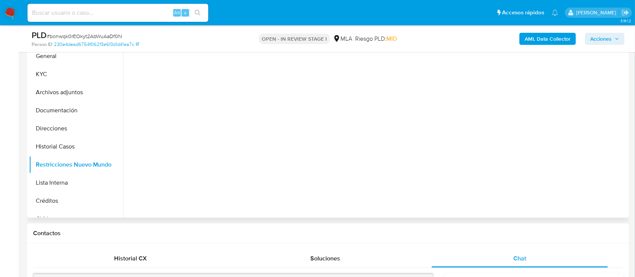
scroll to position [155, 0]
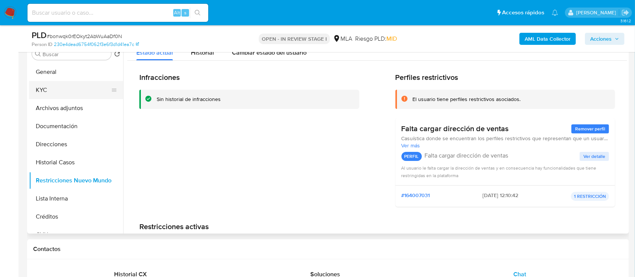
click at [67, 89] on button "KYC" at bounding box center [73, 90] width 88 height 18
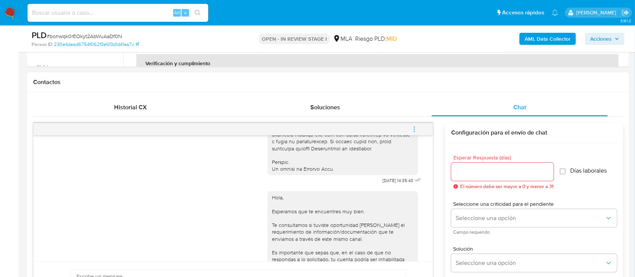
scroll to position [406, 0]
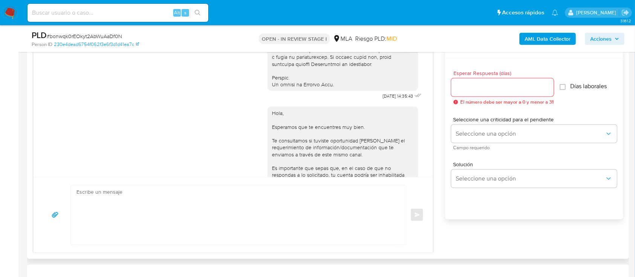
click at [236, 218] on textarea at bounding box center [236, 214] width 320 height 59
paste textarea "Hola XXX, Muchas gracias por tu respuesta. Analizamos tu caso y verificamos que…"
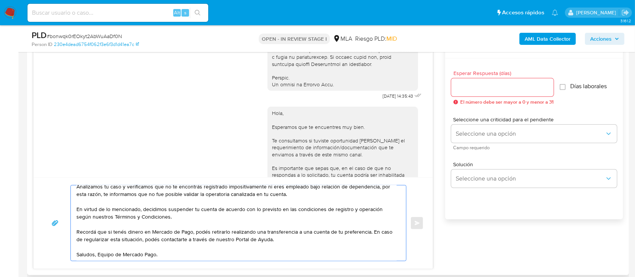
scroll to position [0, 0]
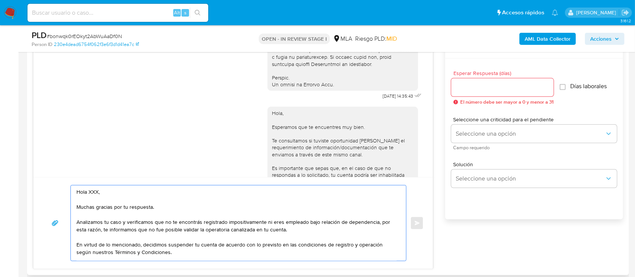
drag, startPoint x: 156, startPoint y: 207, endPoint x: 92, endPoint y: 189, distance: 66.4
click at [92, 189] on textarea "Hola XXX, Muchas gracias por tu respuesta. Analizamos tu caso y verificamos que…" at bounding box center [236, 222] width 320 height 75
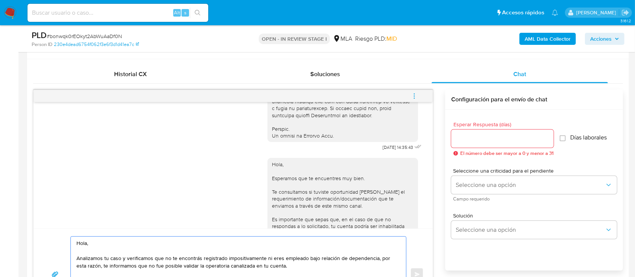
scroll to position [305, 0]
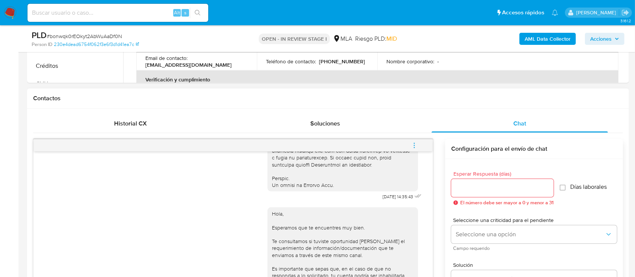
type textarea "Hola, Analizamos tu caso y verificamos que no te encontrás registrado impositiv…"
click at [478, 187] on input "Esperar Respuesta (días)" at bounding box center [502, 188] width 102 height 10
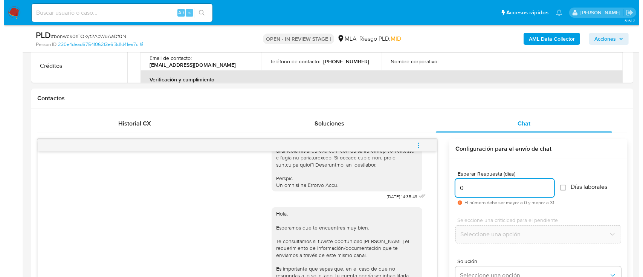
scroll to position [1193, 0]
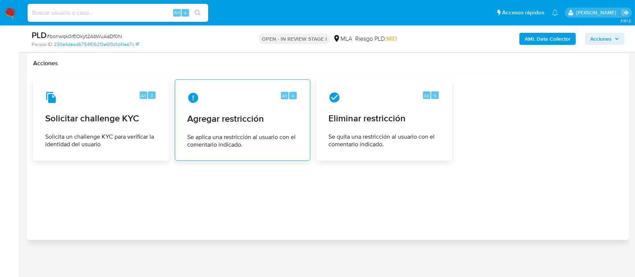
type input "0"
click at [222, 121] on span "Agregar restricción" at bounding box center [242, 118] width 111 height 11
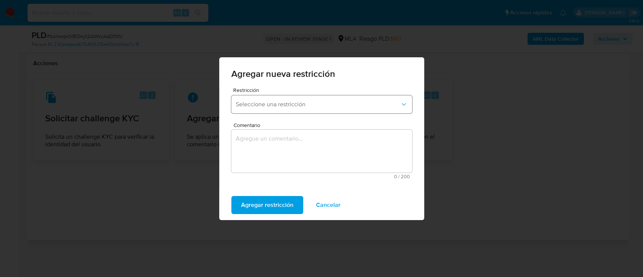
click at [297, 107] on span "Seleccione una restricción" at bounding box center [318, 105] width 164 height 8
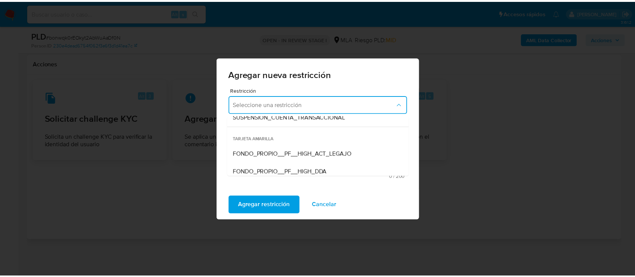
scroll to position [100, 0]
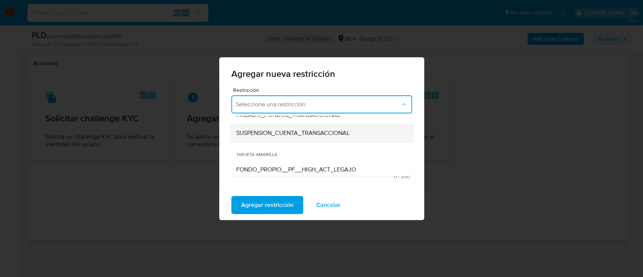
click at [302, 140] on div "SUSPENSION_CUENTA_TRANSACCIONAL" at bounding box center [319, 133] width 167 height 18
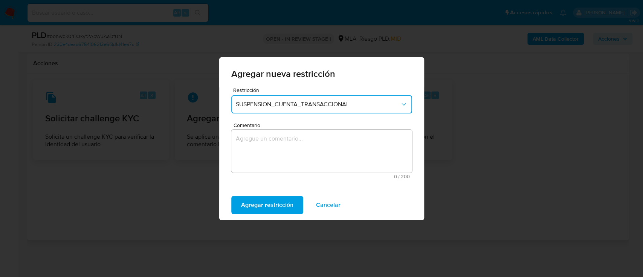
click at [302, 140] on textarea "Comentario" at bounding box center [321, 151] width 181 height 43
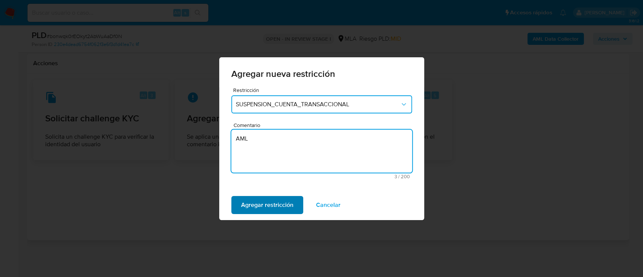
type textarea "AML"
click at [250, 211] on span "Agregar restricción" at bounding box center [267, 205] width 52 height 17
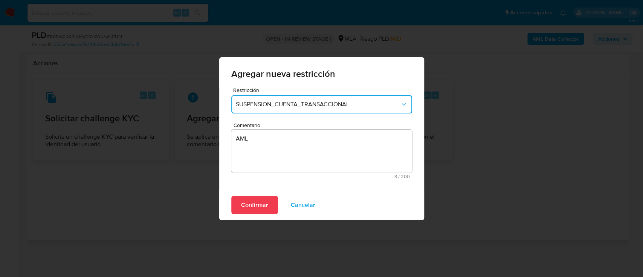
click at [246, 204] on span "Confirmar" at bounding box center [254, 205] width 27 height 17
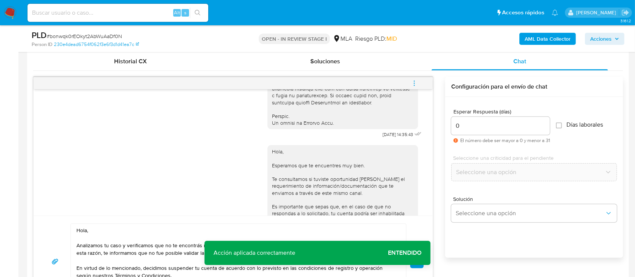
scroll to position [389, 0]
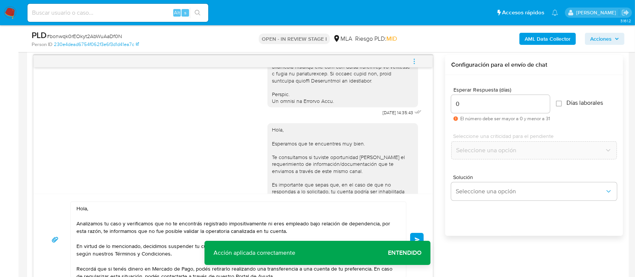
click at [414, 235] on button "Enviar" at bounding box center [417, 240] width 14 height 14
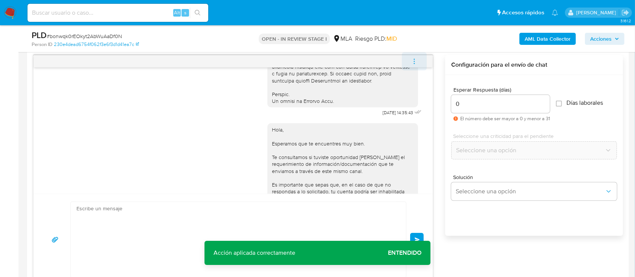
scroll to position [604, 0]
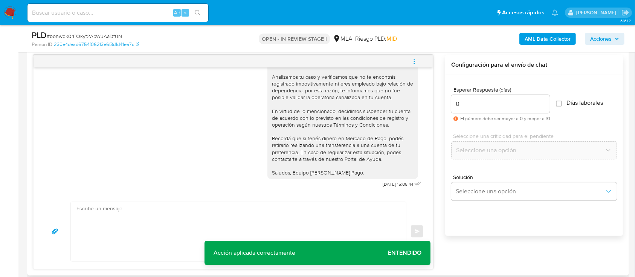
click at [416, 62] on icon "menu-action" at bounding box center [414, 61] width 7 height 7
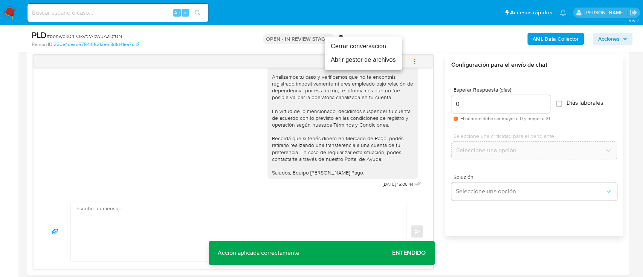
click at [374, 49] on li "Cerrar conversación" at bounding box center [363, 47] width 77 height 14
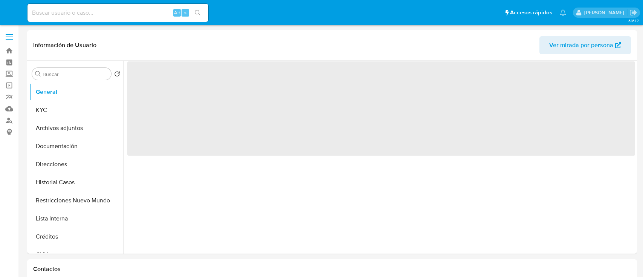
select select "10"
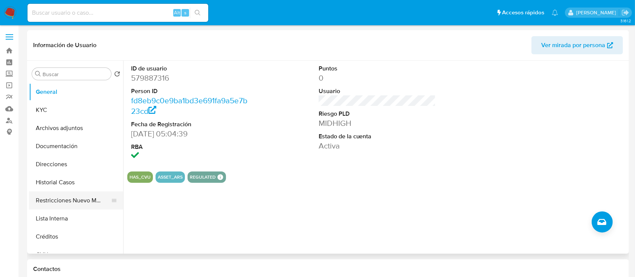
click at [77, 197] on button "Restricciones Nuevo Mundo" at bounding box center [73, 200] width 88 height 18
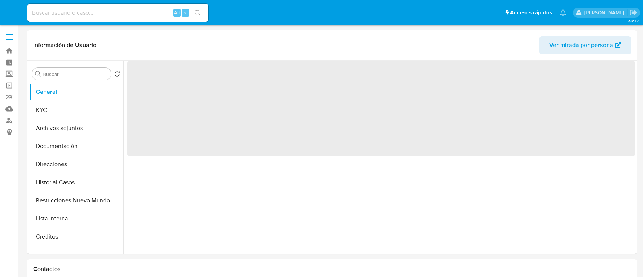
select select "10"
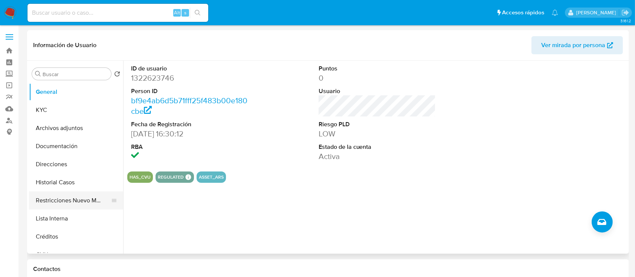
click at [54, 202] on button "Restricciones Nuevo Mundo" at bounding box center [73, 200] width 88 height 18
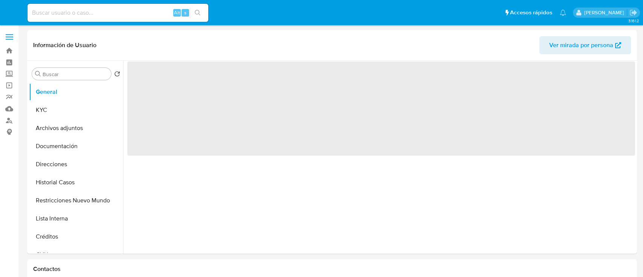
select select "10"
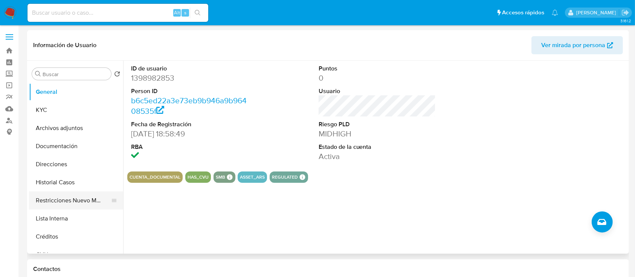
click at [65, 208] on button "Restricciones Nuevo Mundo" at bounding box center [73, 200] width 88 height 18
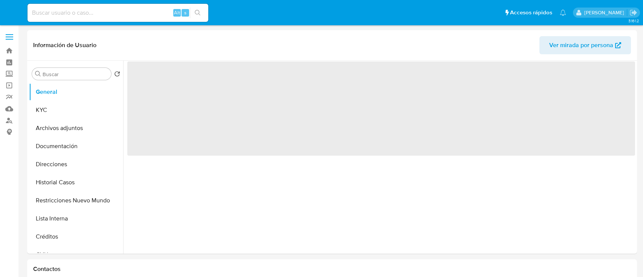
select select "10"
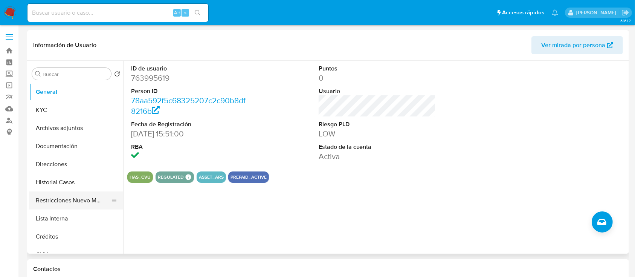
click at [66, 200] on button "Restricciones Nuevo Mundo" at bounding box center [73, 200] width 88 height 18
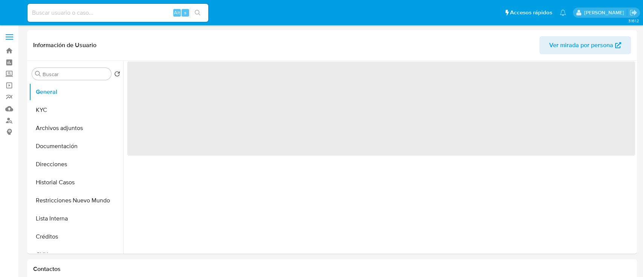
select select "10"
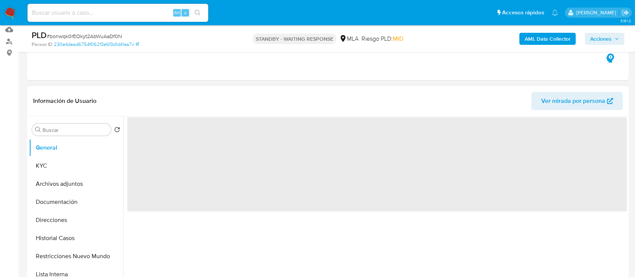
scroll to position [100, 0]
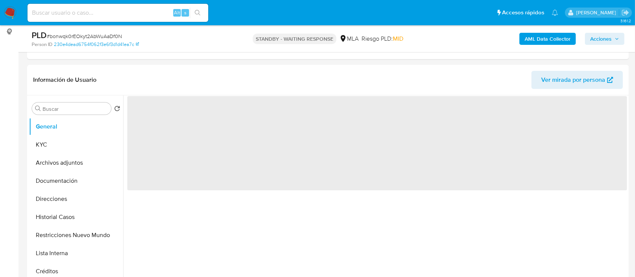
select select "10"
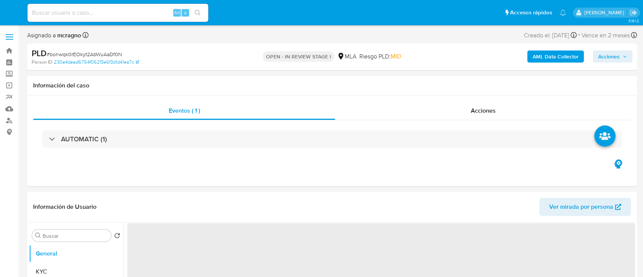
select select "10"
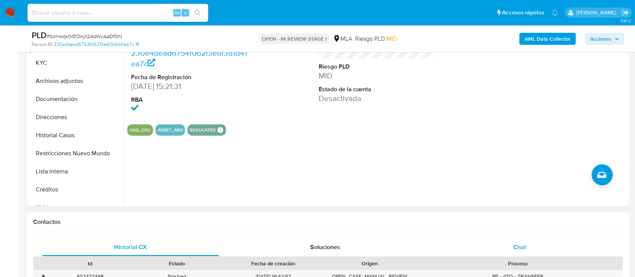
scroll to position [251, 0]
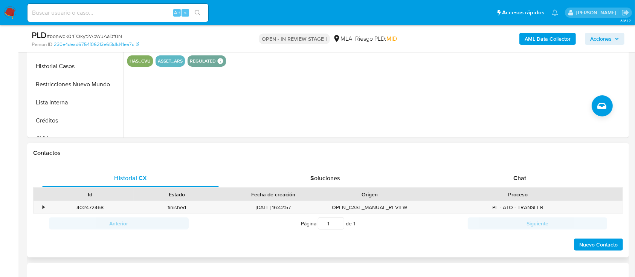
drag, startPoint x: 528, startPoint y: 179, endPoint x: 369, endPoint y: 163, distance: 158.9
click at [525, 179] on div "Chat" at bounding box center [519, 178] width 177 height 18
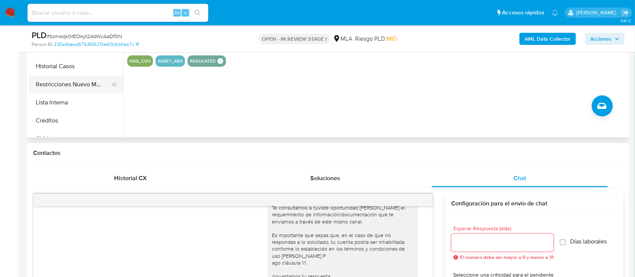
click at [64, 80] on button "Restricciones Nuevo Mundo" at bounding box center [73, 84] width 88 height 18
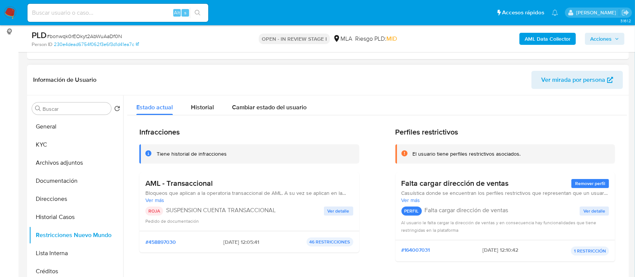
scroll to position [201, 0]
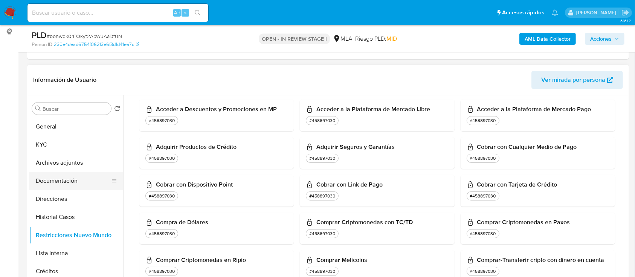
click at [76, 177] on button "Documentación" at bounding box center [73, 181] width 88 height 18
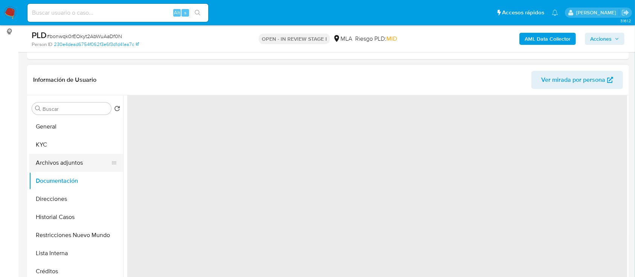
scroll to position [0, 0]
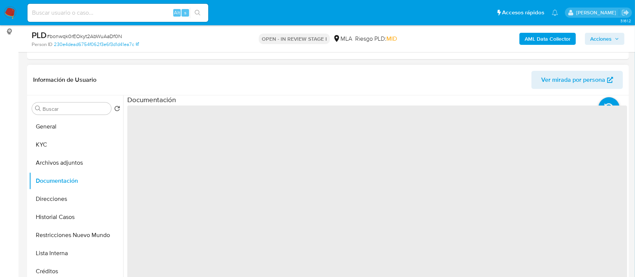
drag, startPoint x: 72, startPoint y: 164, endPoint x: 162, endPoint y: 167, distance: 89.7
click at [72, 164] on button "Archivos adjuntos" at bounding box center [76, 163] width 94 height 18
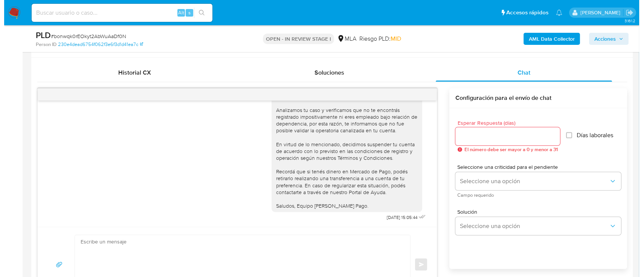
scroll to position [178, 0]
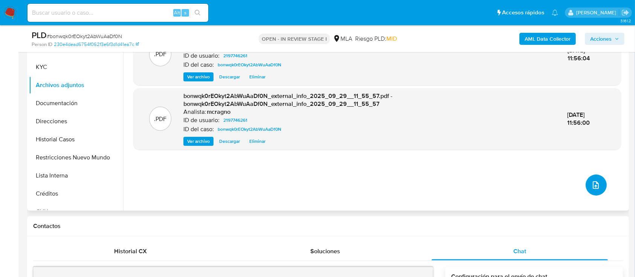
click at [595, 186] on icon "upload-file" at bounding box center [595, 184] width 9 height 9
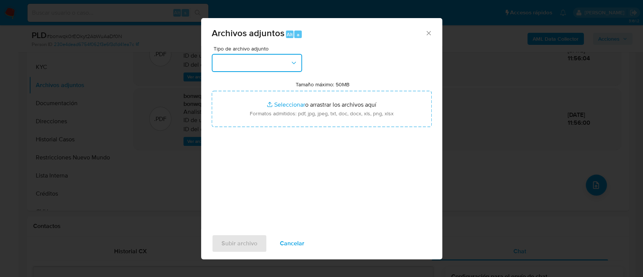
click at [239, 67] on button "button" at bounding box center [257, 63] width 90 height 18
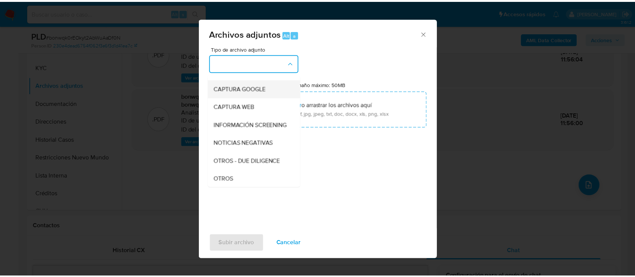
scroll to position [100, 0]
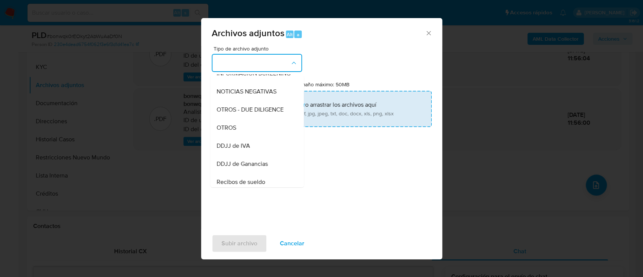
drag, startPoint x: 239, startPoint y: 137, endPoint x: 294, endPoint y: 101, distance: 65.3
click at [240, 136] on div "OTROS" at bounding box center [254, 128] width 77 height 18
click at [294, 101] on input "Tamaño máximo: 50MB Seleccionar archivos" at bounding box center [322, 109] width 220 height 36
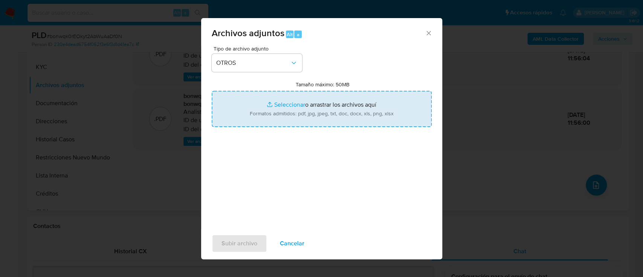
type input "C:\fakepath\2197746261 - Movimientos.xlsx"
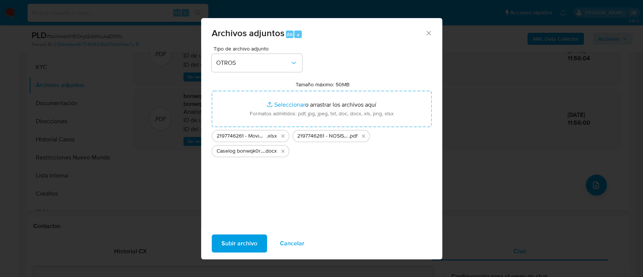
click at [244, 240] on span "Subir archivo" at bounding box center [239, 243] width 36 height 17
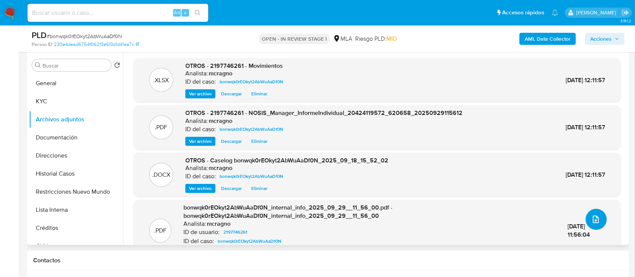
scroll to position [127, 0]
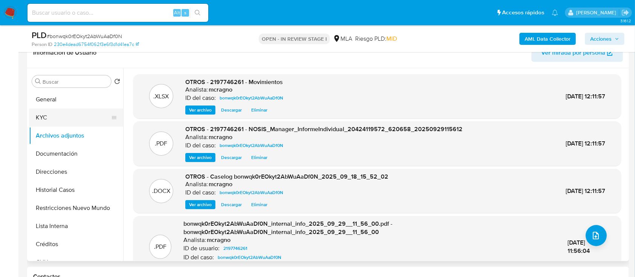
click at [59, 109] on button "KYC" at bounding box center [73, 117] width 88 height 18
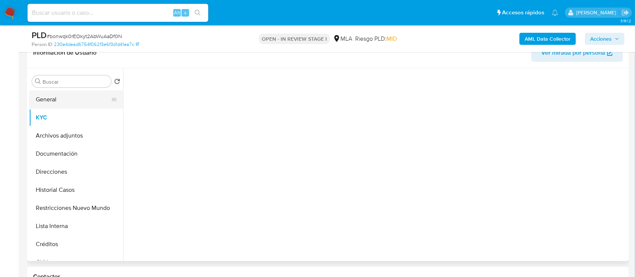
click at [65, 92] on button "General" at bounding box center [73, 99] width 88 height 18
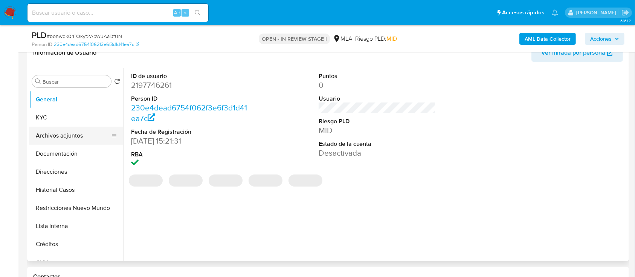
click at [66, 140] on button "Archivos adjuntos" at bounding box center [73, 136] width 88 height 18
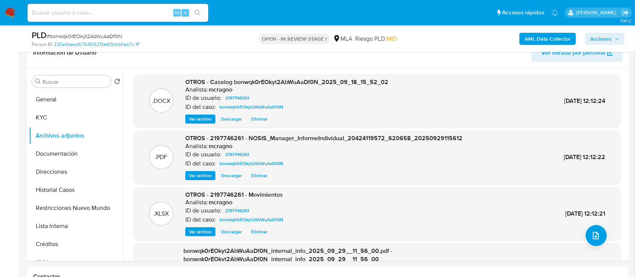
click at [602, 38] on span "Acciones" at bounding box center [600, 39] width 21 height 12
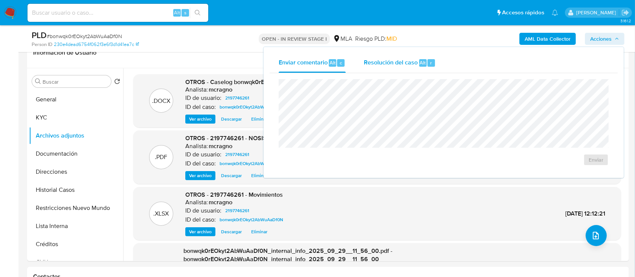
click at [421, 61] on span "Alt" at bounding box center [423, 62] width 6 height 7
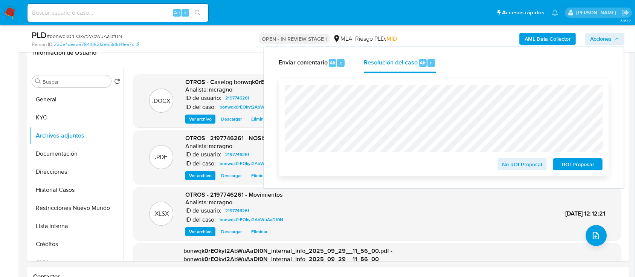
click at [586, 169] on span "ROI Proposal" at bounding box center [577, 164] width 39 height 11
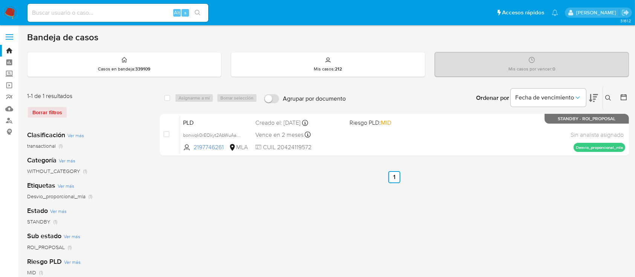
drag, startPoint x: 607, startPoint y: 95, endPoint x: 589, endPoint y: 116, distance: 27.8
click at [606, 95] on icon at bounding box center [608, 98] width 6 height 6
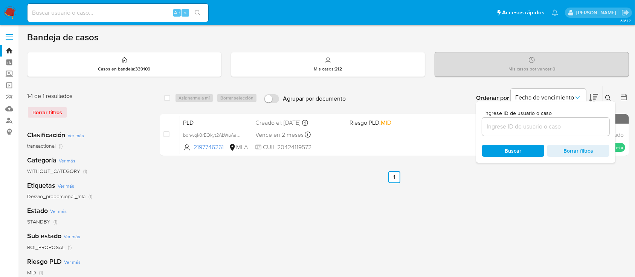
click at [567, 123] on input at bounding box center [545, 127] width 127 height 10
type input "1390437682"
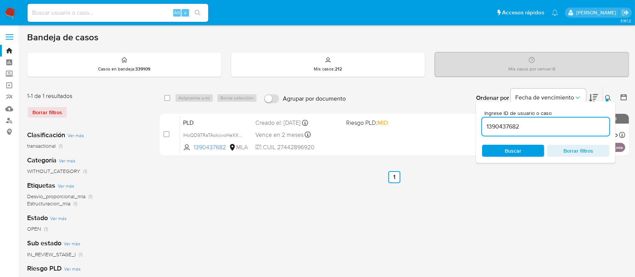
drag, startPoint x: 610, startPoint y: 96, endPoint x: 505, endPoint y: 129, distance: 110.3
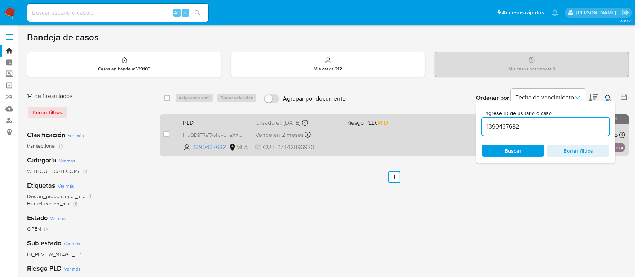
click at [609, 96] on icon at bounding box center [608, 98] width 6 height 6
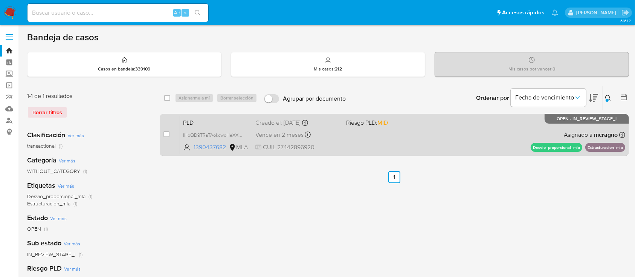
click at [441, 139] on div "PLD lHoQD9TRaTAokcwoHeXXRzJv 1390437682 MLA Riesgo PLD: MID Creado el: 12/09/20…" at bounding box center [402, 135] width 445 height 38
drag, startPoint x: 162, startPoint y: 133, endPoint x: 175, endPoint y: 120, distance: 18.4
click at [162, 133] on div "case-item-checkbox No es posible asignar el caso PLD lHoQD9TRaTAokcwoHeXXRzJv 1…" at bounding box center [394, 135] width 469 height 42
click at [166, 130] on div "case-item-checkbox" at bounding box center [166, 134] width 6 height 8
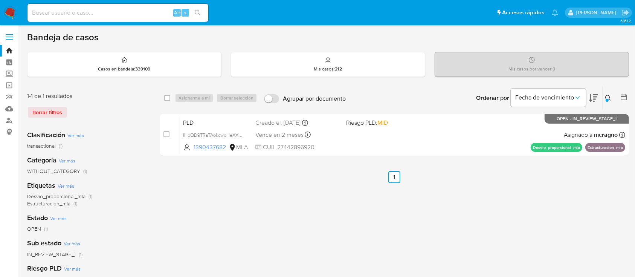
click at [210, 99] on div "Asignarme a mí Borrar selección" at bounding box center [217, 97] width 85 height 9
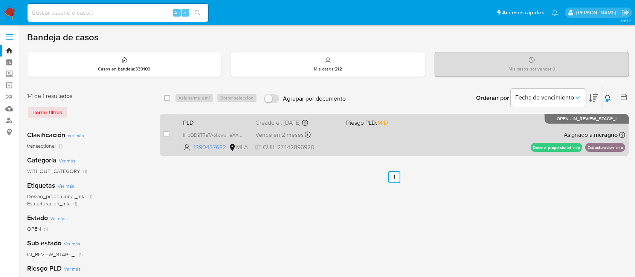
click at [163, 133] on div "case-item-checkbox No es posible asignar el caso PLD lHoQD9TRaTAokcwoHeXXRzJv 1…" at bounding box center [394, 135] width 469 height 42
click at [165, 133] on input "checkbox" at bounding box center [166, 134] width 6 height 6
checkbox input "true"
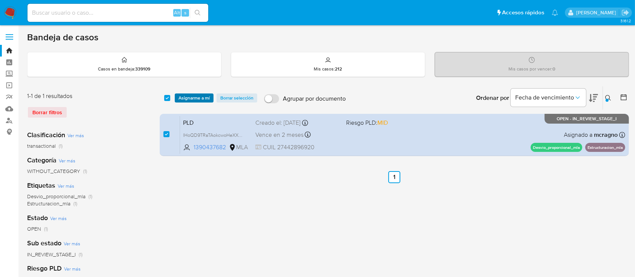
click at [193, 100] on span "Asignarme a mí" at bounding box center [193, 98] width 31 height 8
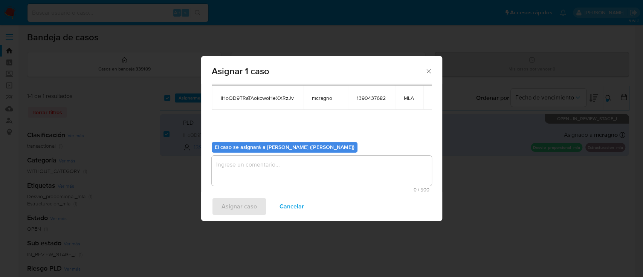
click at [271, 172] on textarea "assign-modal" at bounding box center [322, 171] width 220 height 30
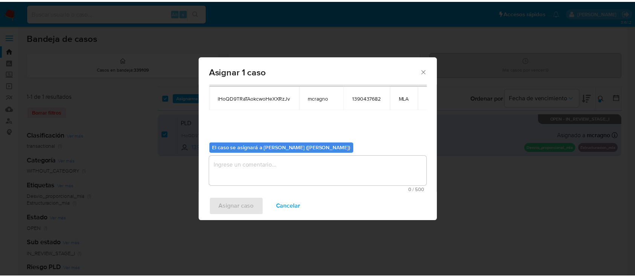
scroll to position [38, 0]
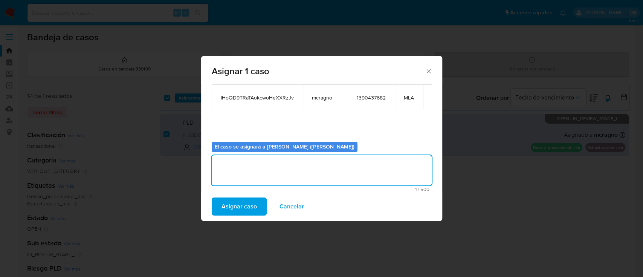
click at [256, 205] on button "Asignar caso" at bounding box center [239, 206] width 55 height 18
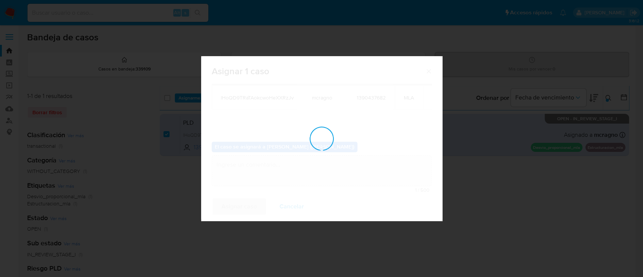
checkbox input "false"
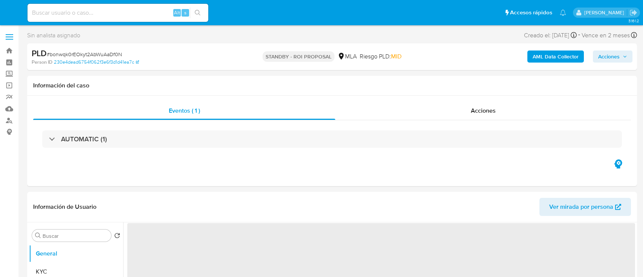
select select "10"
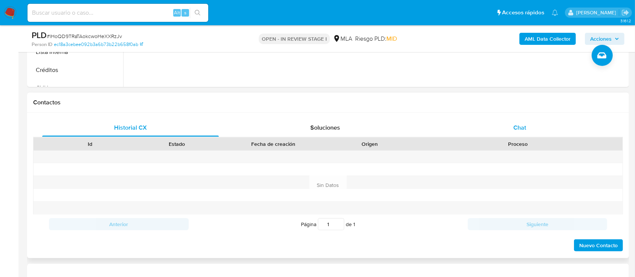
click at [547, 131] on div "Chat" at bounding box center [519, 128] width 177 height 18
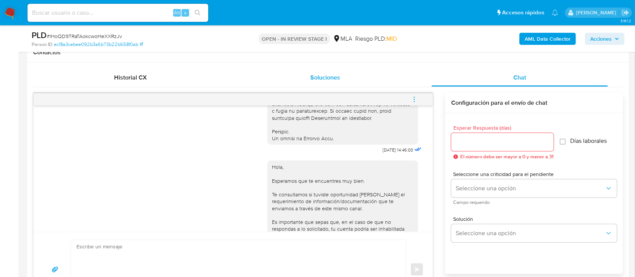
scroll to position [365, 0]
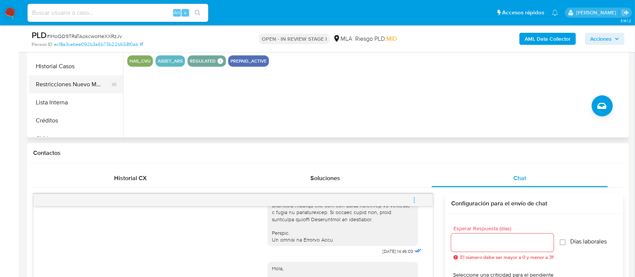
click at [85, 89] on button "Restricciones Nuevo Mundo" at bounding box center [73, 84] width 88 height 18
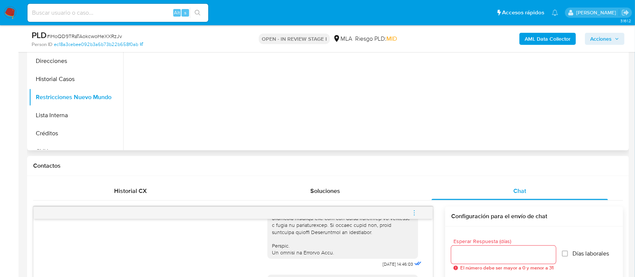
scroll to position [151, 0]
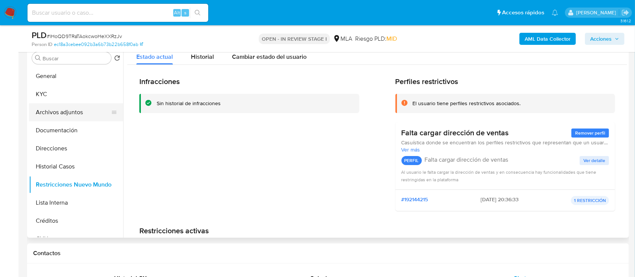
click at [81, 113] on button "Archivos adjuntos" at bounding box center [73, 112] width 88 height 18
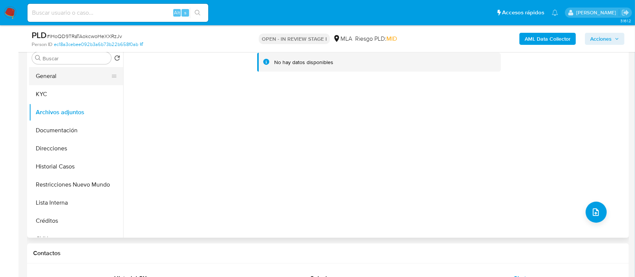
click at [74, 74] on button "General" at bounding box center [73, 76] width 88 height 18
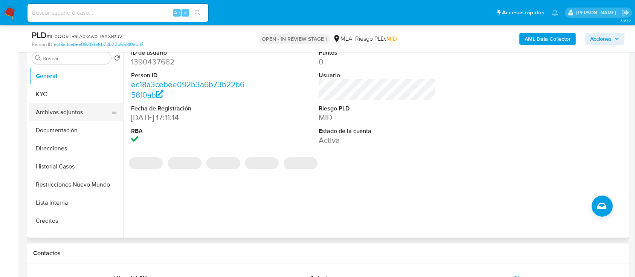
click at [61, 115] on button "Archivos adjuntos" at bounding box center [73, 112] width 88 height 18
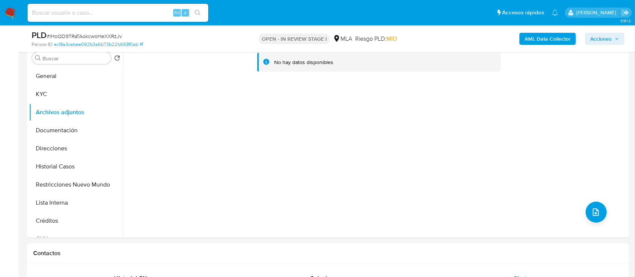
click at [554, 42] on b "AML Data Collector" at bounding box center [547, 39] width 46 height 12
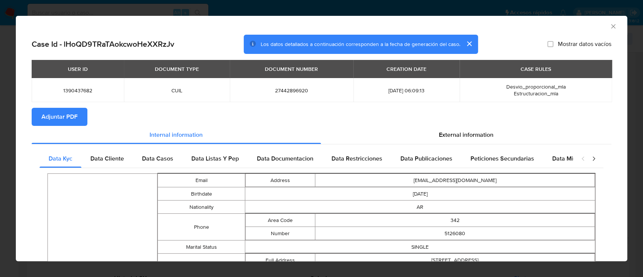
click at [83, 110] on button "Adjuntar PDF" at bounding box center [60, 117] width 56 height 18
drag, startPoint x: 606, startPoint y: 26, endPoint x: 608, endPoint y: 44, distance: 17.5
click at [609, 26] on icon "Cerrar ventana" at bounding box center [613, 27] width 8 height 8
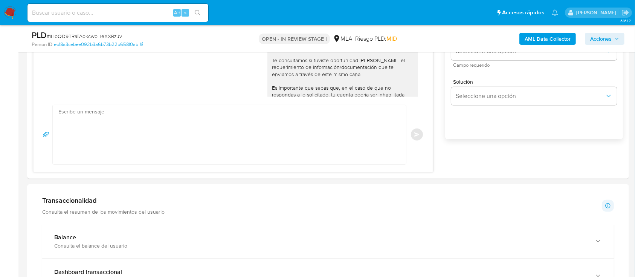
scroll to position [502, 0]
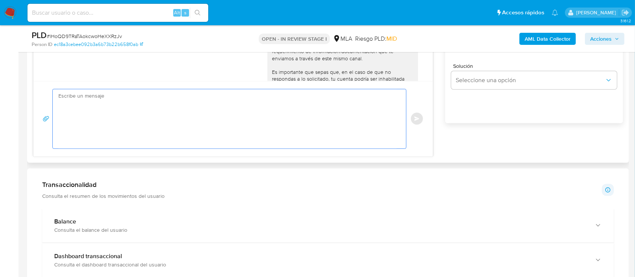
click at [292, 106] on textarea at bounding box center [227, 118] width 338 height 59
paste textarea "Hola XXX, Muchas gracias por tu respuesta. Analizamos tu caso y verificamos que…"
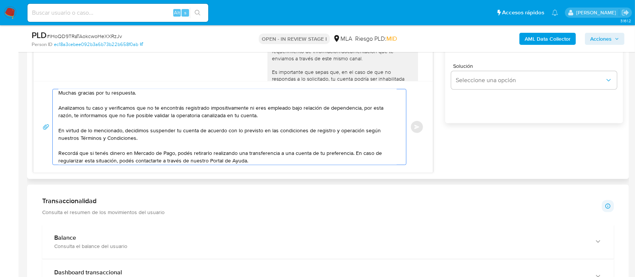
scroll to position [0, 0]
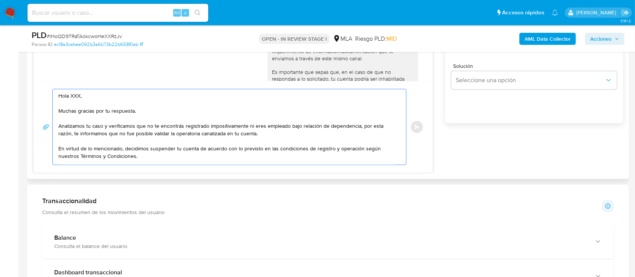
drag, startPoint x: 93, startPoint y: 99, endPoint x: 72, endPoint y: 93, distance: 22.7
click at [72, 93] on textarea "Hola XXX, Muchas gracias por tu respuesta. Analizamos tu caso y verificamos que…" at bounding box center [227, 126] width 338 height 75
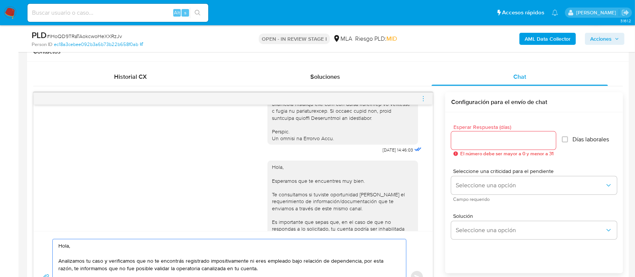
scroll to position [351, 0]
type textarea "Hola, Analizamos tu caso y verificamos que no te encontrás registrado impositiv…"
click at [473, 144] on input "Esperar Respuesta (días)" at bounding box center [503, 141] width 105 height 10
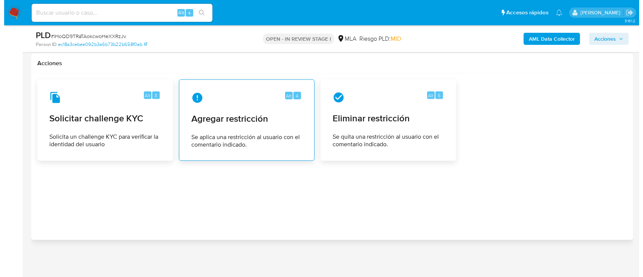
scroll to position [1166, 0]
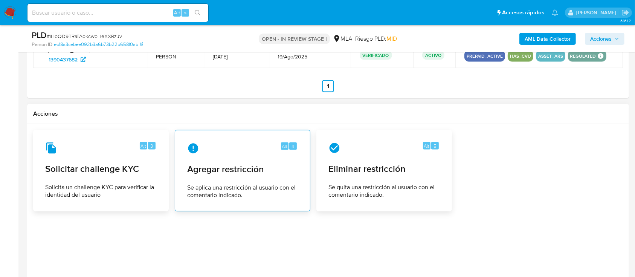
type input "0"
click at [224, 167] on span "Agregar restricción" at bounding box center [242, 168] width 111 height 11
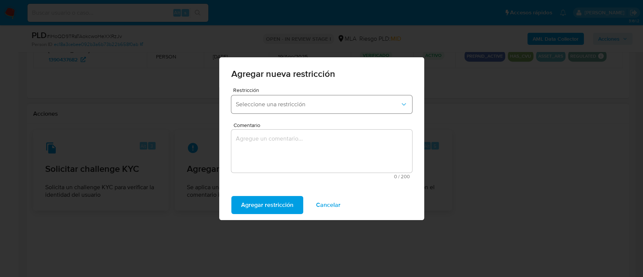
click at [270, 98] on button "Seleccione una restricción" at bounding box center [321, 104] width 181 height 18
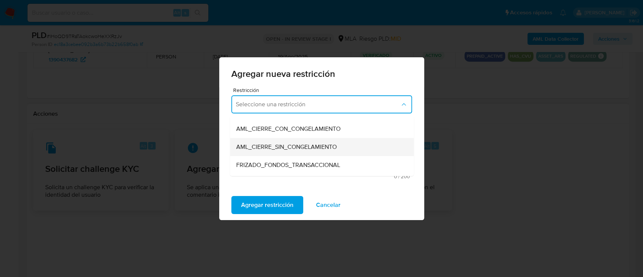
scroll to position [100, 0]
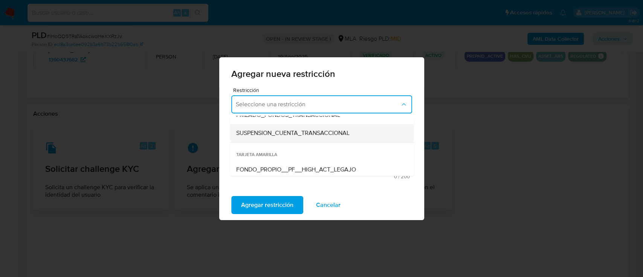
click at [308, 136] on span "SUSPENSION_CUENTA_TRANSACCIONAL" at bounding box center [292, 133] width 113 height 8
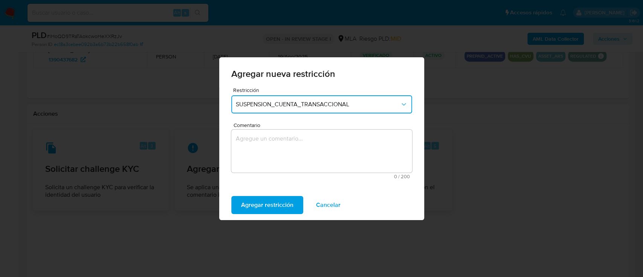
click at [310, 157] on textarea "Comentario" at bounding box center [321, 151] width 181 height 43
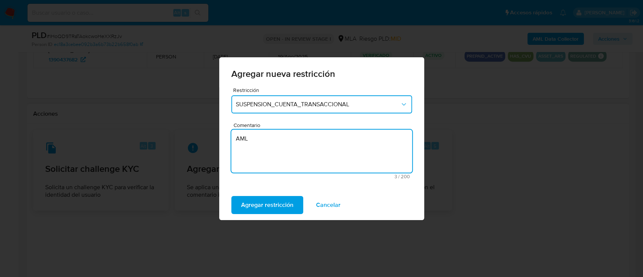
type textarea "AML"
click at [255, 191] on div "Agregar restricción Cancelar" at bounding box center [321, 205] width 205 height 30
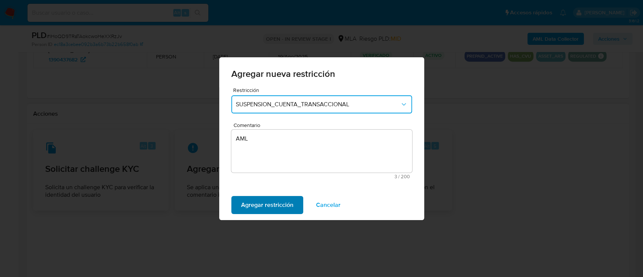
click at [256, 201] on span "Agregar restricción" at bounding box center [267, 205] width 52 height 17
drag, startPoint x: 255, startPoint y: 206, endPoint x: 346, endPoint y: 201, distance: 91.6
click at [256, 206] on span "Confirmar" at bounding box center [254, 205] width 27 height 17
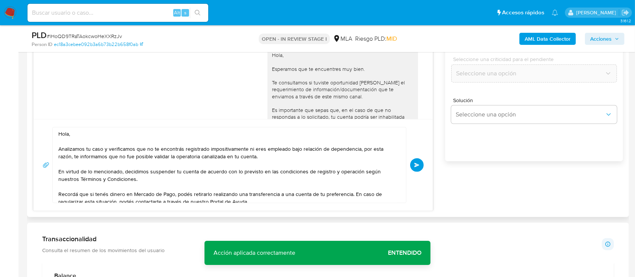
click at [419, 164] on button "Enviar" at bounding box center [417, 165] width 14 height 14
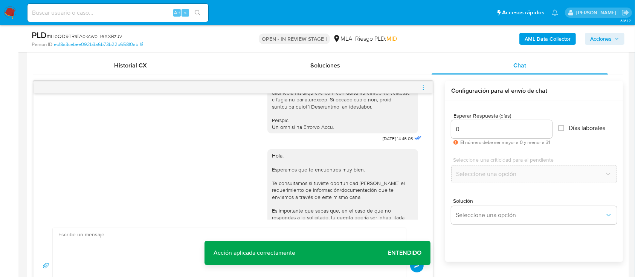
scroll to position [604, 0]
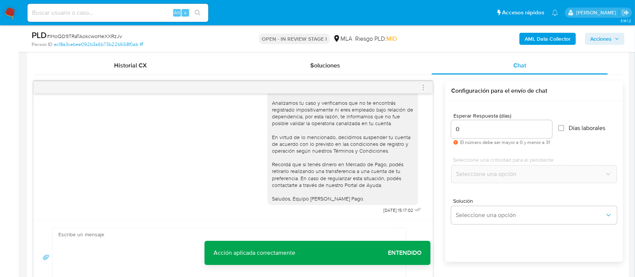
click at [426, 88] on icon "menu-action" at bounding box center [423, 87] width 7 height 7
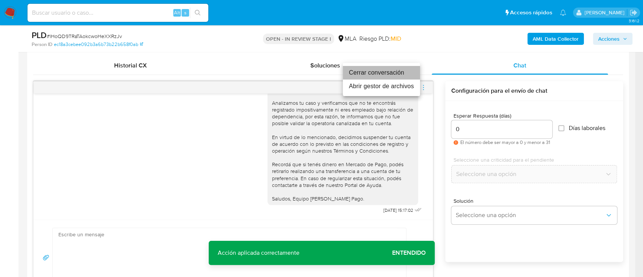
drag, startPoint x: 391, startPoint y: 69, endPoint x: 229, endPoint y: 14, distance: 170.6
click at [390, 69] on li "Cerrar conversación" at bounding box center [381, 73] width 77 height 14
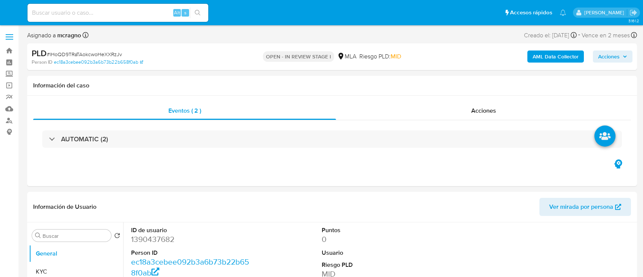
select select "10"
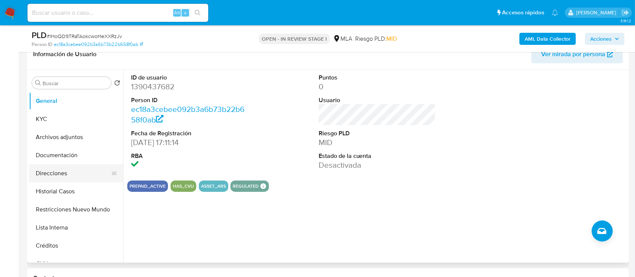
scroll to position [151, 0]
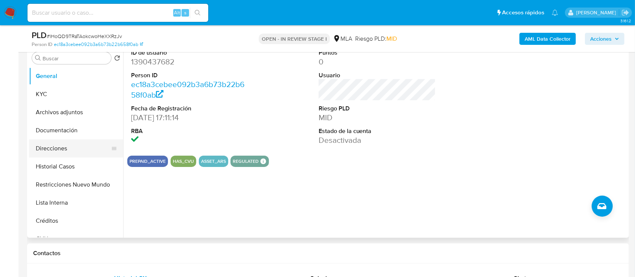
click at [56, 140] on button "Direcciones" at bounding box center [73, 148] width 88 height 18
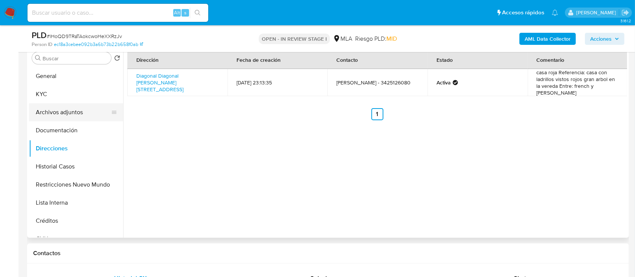
click at [87, 94] on button "KYC" at bounding box center [76, 94] width 94 height 18
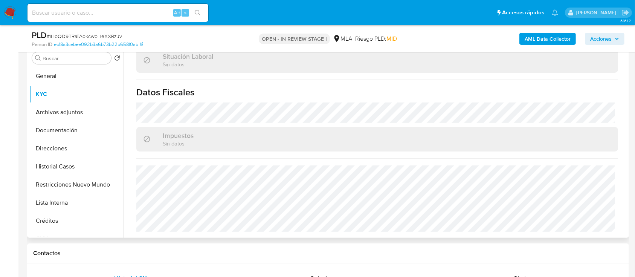
scroll to position [351, 0]
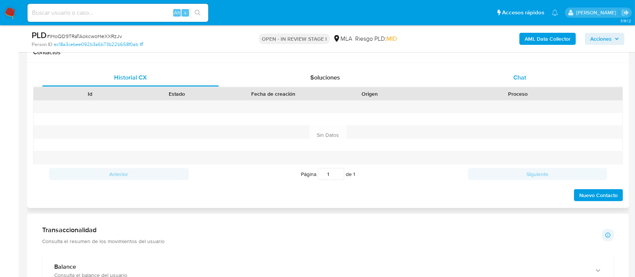
click at [537, 69] on div "Chat" at bounding box center [519, 78] width 177 height 18
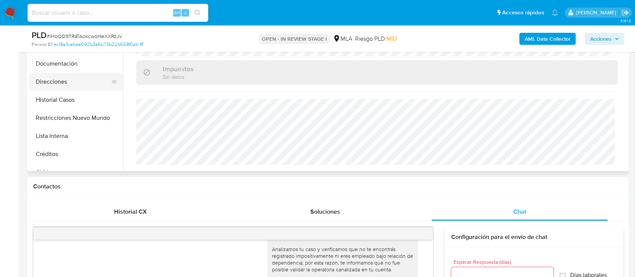
scroll to position [201, 0]
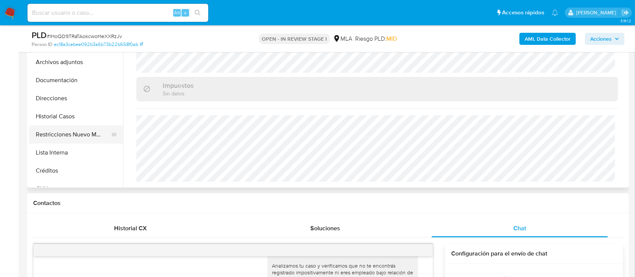
click at [68, 132] on button "Restricciones Nuevo Mundo" at bounding box center [73, 134] width 88 height 18
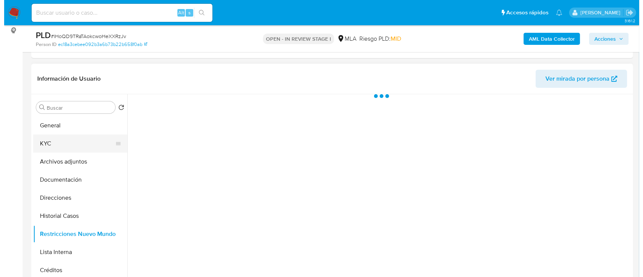
scroll to position [100, 0]
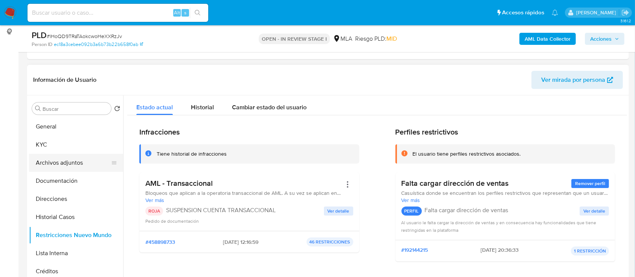
click at [58, 163] on button "Archivos adjuntos" at bounding box center [73, 163] width 88 height 18
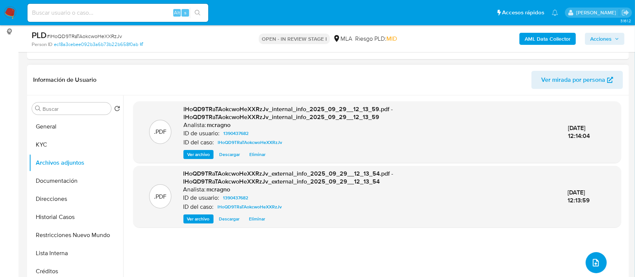
click at [593, 256] on button "upload-file" at bounding box center [595, 262] width 21 height 21
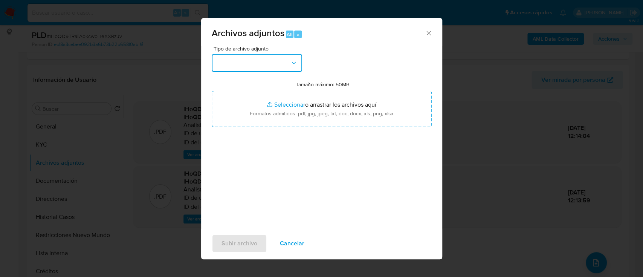
click at [283, 58] on button "button" at bounding box center [257, 63] width 90 height 18
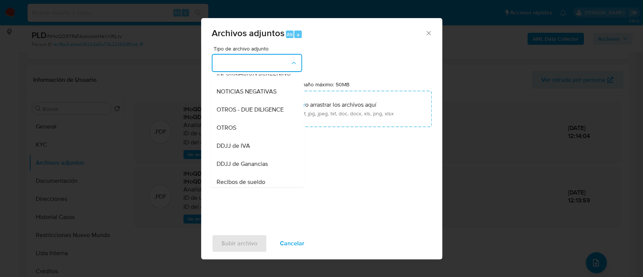
click at [238, 128] on div "OTROS" at bounding box center [254, 128] width 77 height 18
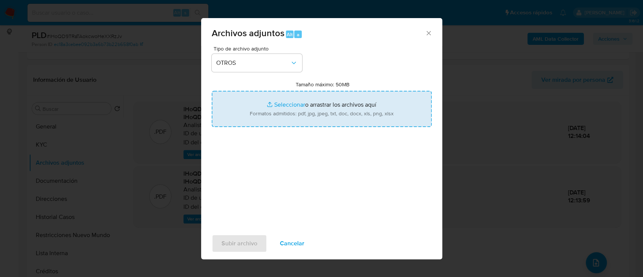
click at [349, 110] on input "Tamaño máximo: 50MB Seleccionar archivos" at bounding box center [322, 109] width 220 height 36
type input "C:\fakepath\1390437682 - Movimientos.xlsx"
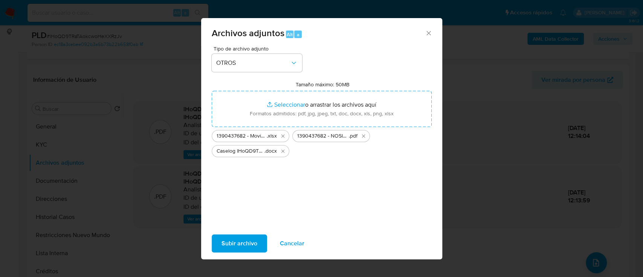
click at [243, 244] on span "Subir archivo" at bounding box center [239, 243] width 36 height 17
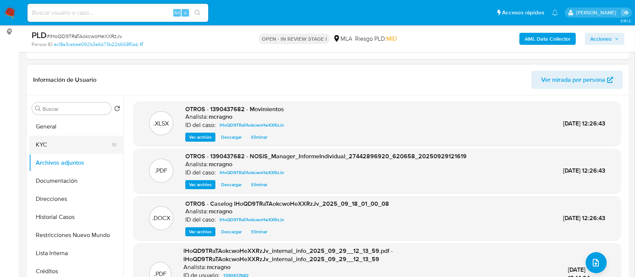
drag, startPoint x: 72, startPoint y: 129, endPoint x: 115, endPoint y: 136, distance: 43.8
click at [72, 129] on button "General" at bounding box center [76, 126] width 94 height 18
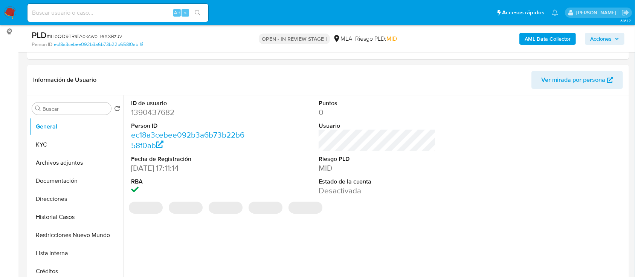
click at [611, 41] on span "Acciones" at bounding box center [600, 39] width 21 height 12
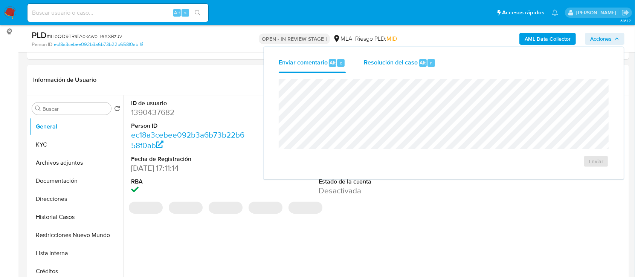
click at [420, 70] on div "Resolución del caso Alt r" at bounding box center [400, 63] width 72 height 20
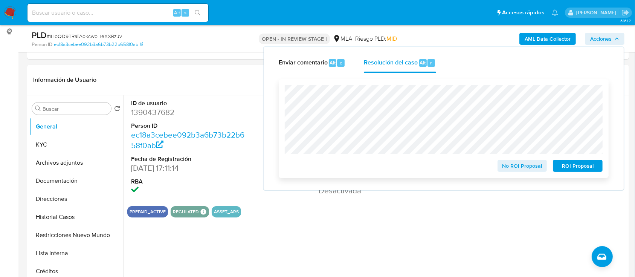
click at [572, 166] on span "ROI Proposal" at bounding box center [577, 165] width 39 height 11
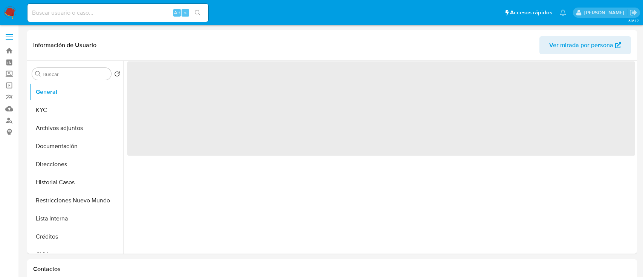
select select "10"
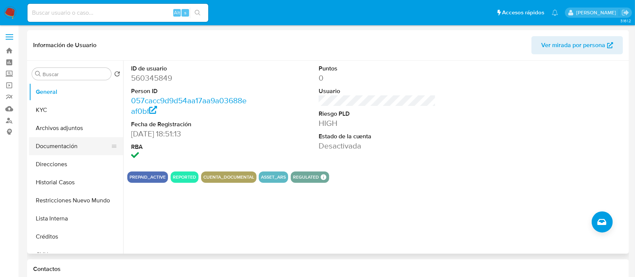
click at [67, 198] on button "Restricciones Nuevo Mundo" at bounding box center [76, 200] width 94 height 18
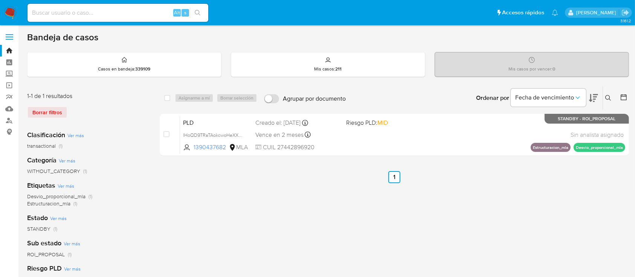
click at [608, 95] on icon at bounding box center [608, 98] width 6 height 6
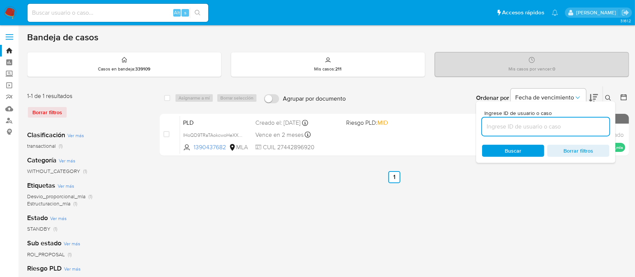
click at [554, 128] on input at bounding box center [545, 127] width 127 height 10
type input "2548520750"
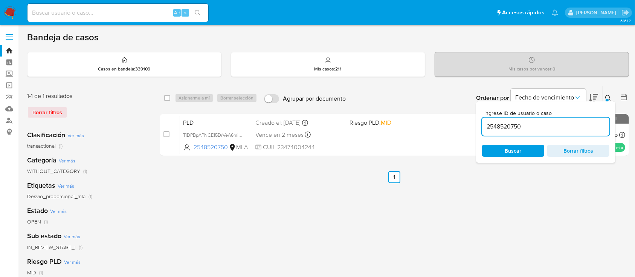
click at [609, 95] on icon at bounding box center [608, 98] width 6 height 6
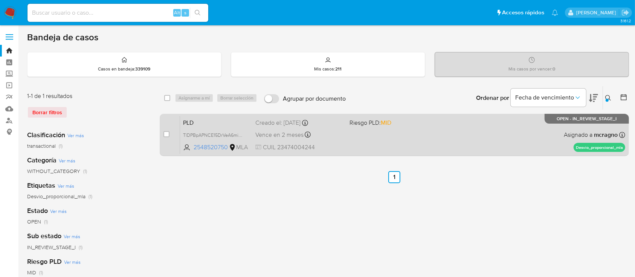
click at [401, 130] on div "PLD TlDPBpAPNCE15DrVeA6milCL 2548520750 MLA Riesgo PLD: MID Creado el: 12/09/20…" at bounding box center [402, 135] width 445 height 38
click at [167, 133] on input "checkbox" at bounding box center [166, 134] width 6 height 6
checkbox input "true"
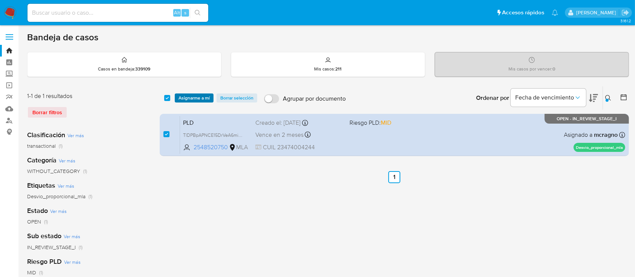
click at [199, 98] on span "Asignarme a mí" at bounding box center [193, 98] width 31 height 8
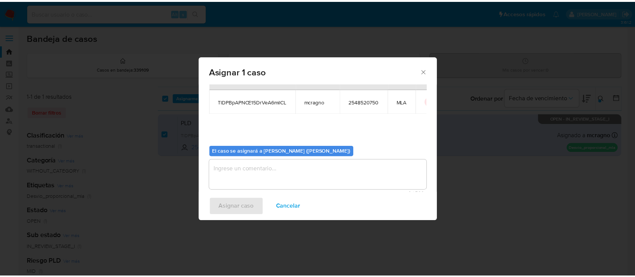
scroll to position [38, 0]
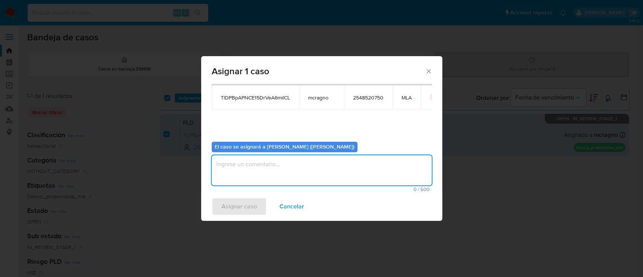
click at [246, 173] on textarea "assign-modal" at bounding box center [322, 170] width 220 height 30
click at [236, 204] on span "Asignar caso" at bounding box center [238, 206] width 35 height 17
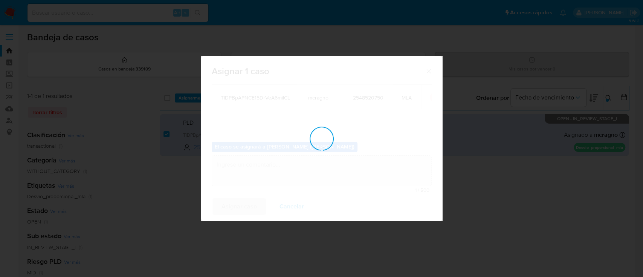
checkbox input "false"
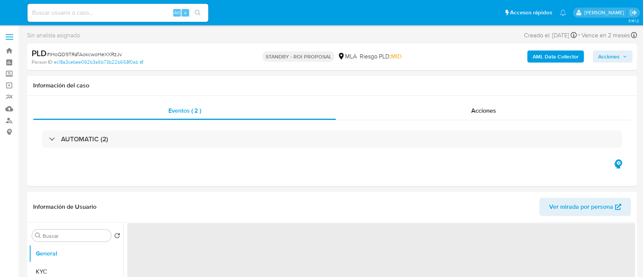
select select "10"
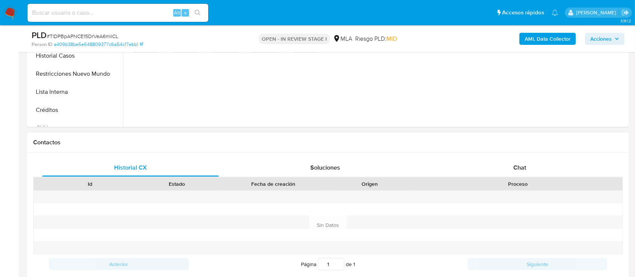
scroll to position [301, 0]
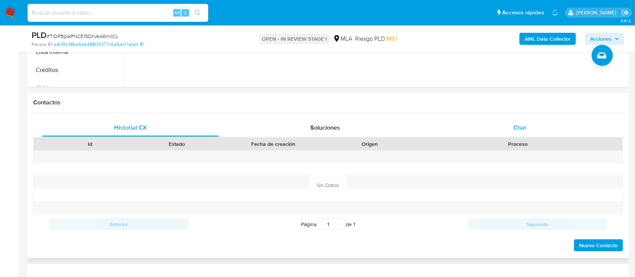
click at [527, 127] on div "Chat" at bounding box center [519, 128] width 177 height 18
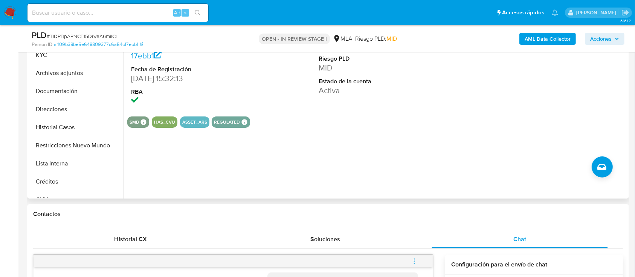
scroll to position [151, 0]
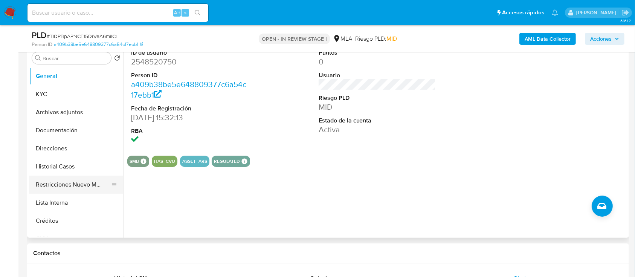
click at [75, 181] on button "Restricciones Nuevo Mundo" at bounding box center [73, 184] width 88 height 18
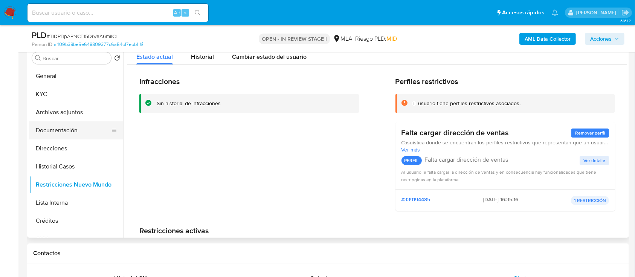
click at [83, 131] on button "Documentación" at bounding box center [73, 130] width 88 height 18
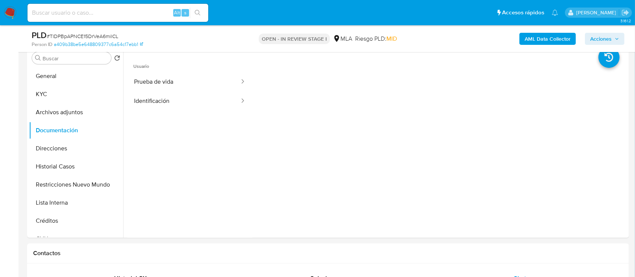
click at [530, 37] on b "AML Data Collector" at bounding box center [547, 39] width 46 height 12
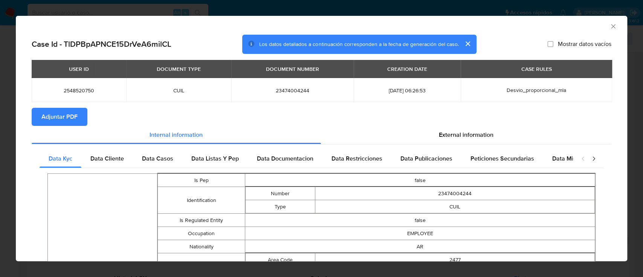
drag, startPoint x: 607, startPoint y: 27, endPoint x: 575, endPoint y: 32, distance: 32.4
click at [609, 26] on icon "Cerrar ventana" at bounding box center [613, 27] width 8 height 8
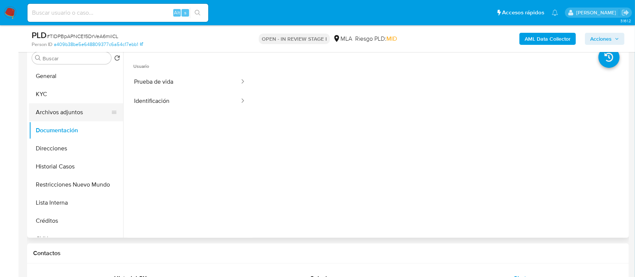
click at [73, 107] on button "Archivos adjuntos" at bounding box center [73, 112] width 88 height 18
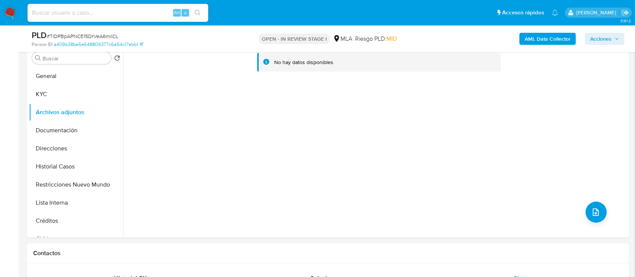
click at [551, 40] on b "AML Data Collector" at bounding box center [547, 39] width 46 height 12
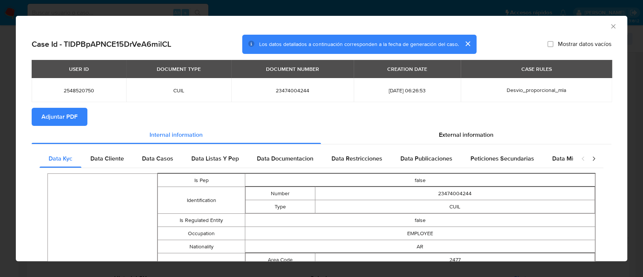
click at [87, 113] on button "Adjuntar PDF" at bounding box center [60, 117] width 56 height 18
click at [602, 31] on div "AML Data Collector" at bounding box center [321, 25] width 611 height 19
click at [611, 24] on icon "Cerrar ventana" at bounding box center [613, 26] width 4 height 4
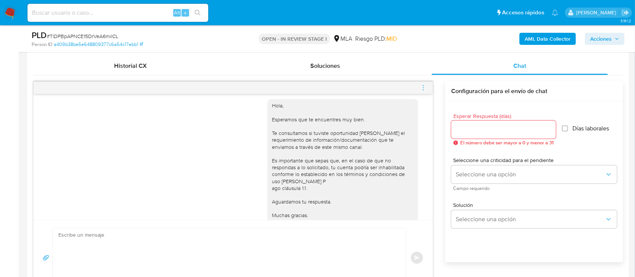
scroll to position [401, 0]
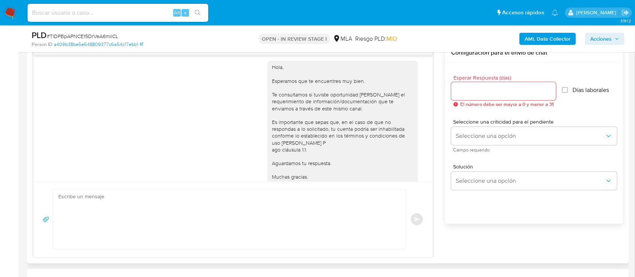
click at [356, 220] on textarea at bounding box center [227, 219] width 338 height 59
paste textarea "Hola XXX, Muchas gracias por tu respuesta. Analizamos tu caso y verificamos que…"
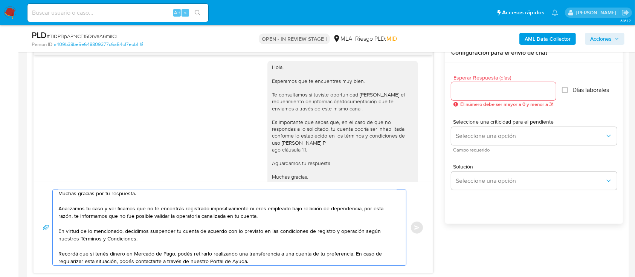
scroll to position [0, 0]
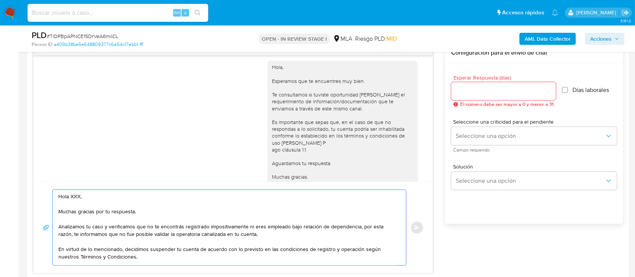
drag, startPoint x: 103, startPoint y: 201, endPoint x: 77, endPoint y: 192, distance: 27.3
click at [77, 192] on textarea "Hola XXX, Muchas gracias por tu respuesta. Analizamos tu caso y verificamos que…" at bounding box center [227, 227] width 338 height 75
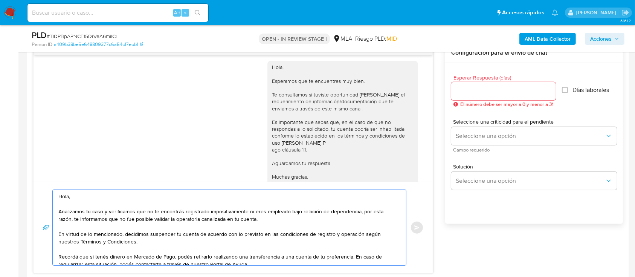
type textarea "Hola, Analizamos tu caso y verificamos que no te encontrás registrado impositiv…"
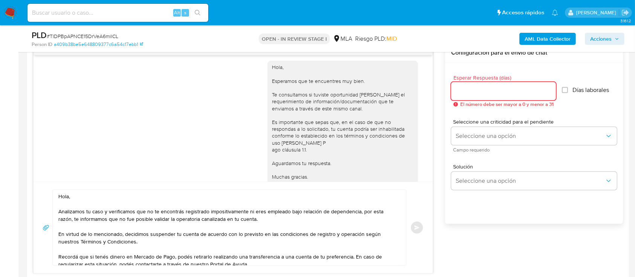
click at [503, 91] on input "Esperar Respuesta (días)" at bounding box center [503, 91] width 105 height 10
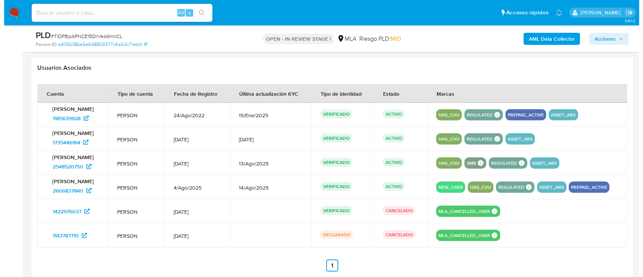
scroll to position [1289, 0]
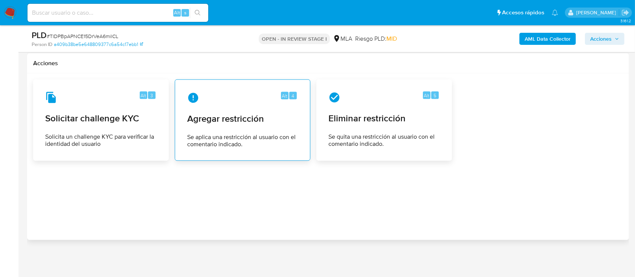
type input "0"
click at [232, 125] on div "Alt 4 Agregar restricción Se aplica una restricción al usuario con el comentari…" at bounding box center [242, 120] width 123 height 69
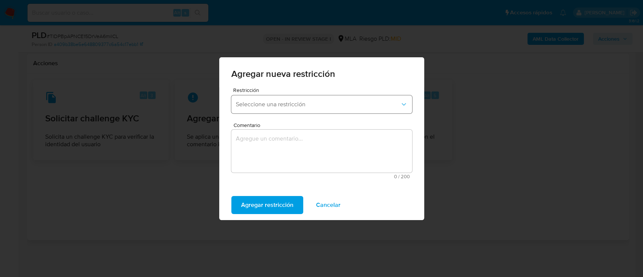
click at [306, 107] on span "Seleccione una restricción" at bounding box center [318, 105] width 164 height 8
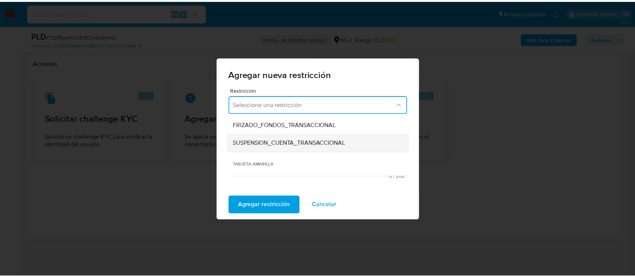
scroll to position [95, 0]
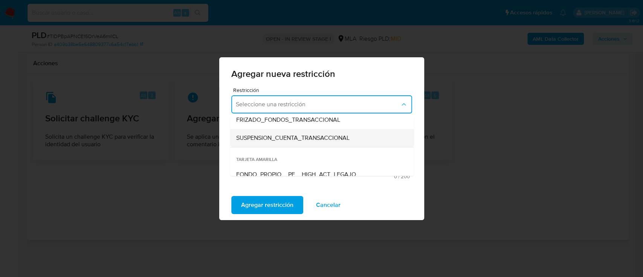
click at [346, 140] on span "SUSPENSION_CUENTA_TRANSACCIONAL" at bounding box center [292, 138] width 113 height 8
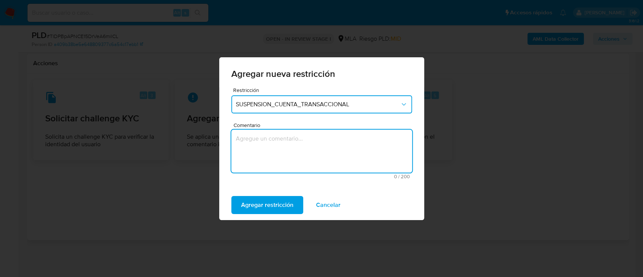
click at [346, 140] on textarea "Comentario" at bounding box center [321, 151] width 181 height 43
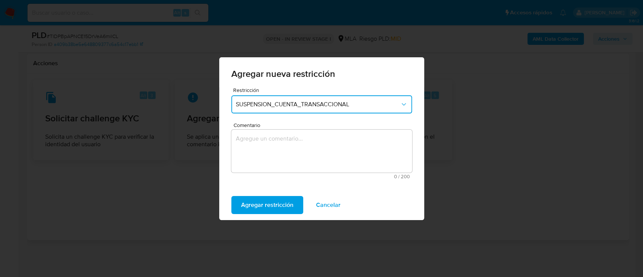
click at [346, 140] on textarea "Comentario" at bounding box center [321, 151] width 181 height 43
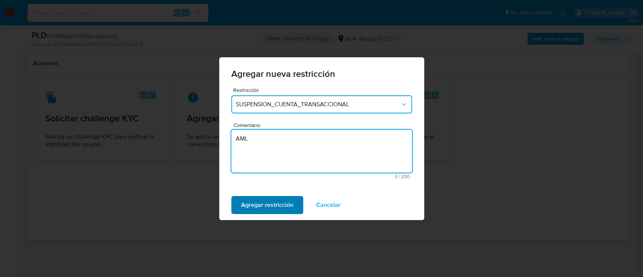
type textarea "AML"
click at [271, 206] on span "Agregar restricción" at bounding box center [267, 205] width 52 height 17
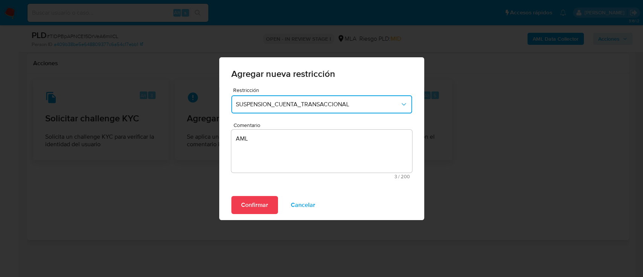
click at [244, 199] on span "Confirmar" at bounding box center [254, 205] width 27 height 17
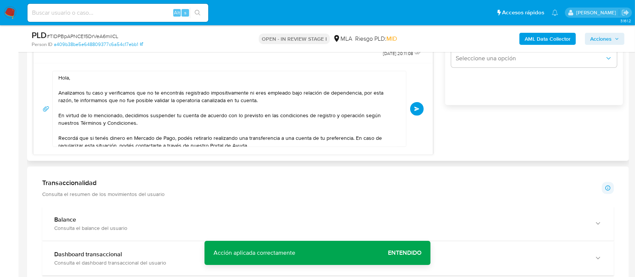
scroll to position [486, 0]
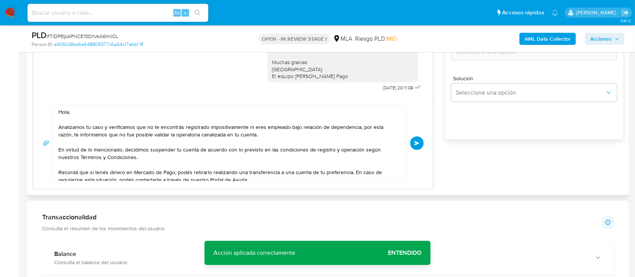
click at [416, 144] on span "Enviar" at bounding box center [416, 143] width 5 height 5
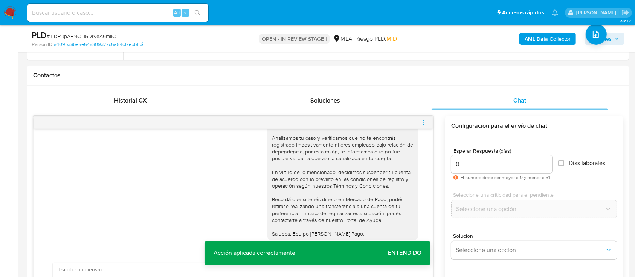
scroll to position [326, 0]
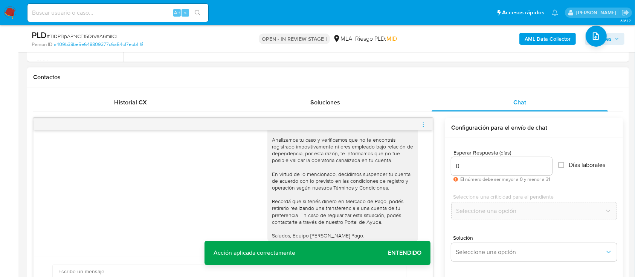
click at [422, 123] on icon "menu-action" at bounding box center [423, 124] width 7 height 7
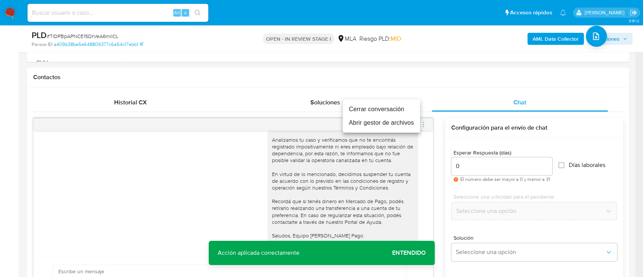
drag, startPoint x: 381, startPoint y: 108, endPoint x: 332, endPoint y: 85, distance: 53.2
click at [380, 108] on li "Cerrar conversación" at bounding box center [381, 109] width 77 height 14
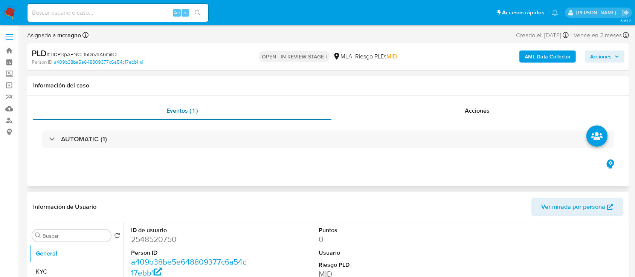
select select "10"
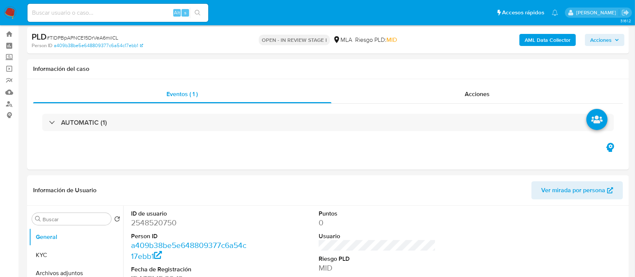
scroll to position [251, 0]
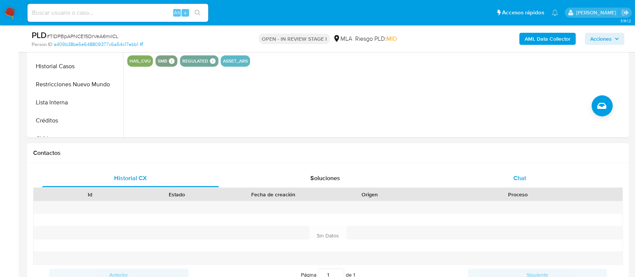
click at [544, 173] on div "Chat" at bounding box center [519, 178] width 177 height 18
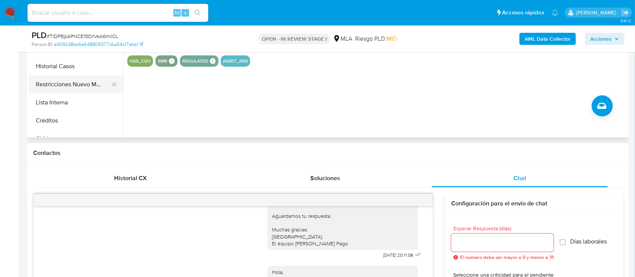
click at [88, 83] on button "Restricciones Nuevo Mundo" at bounding box center [73, 84] width 88 height 18
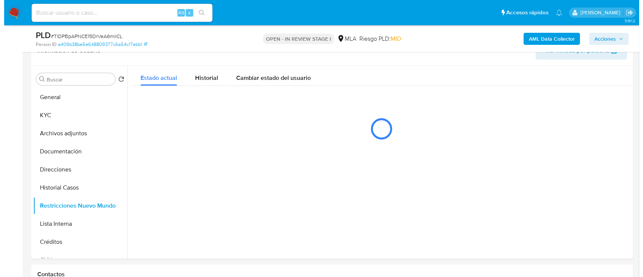
scroll to position [122, 0]
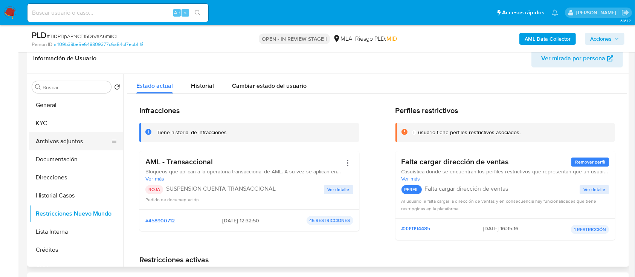
click at [70, 141] on button "Archivos adjuntos" at bounding box center [73, 141] width 88 height 18
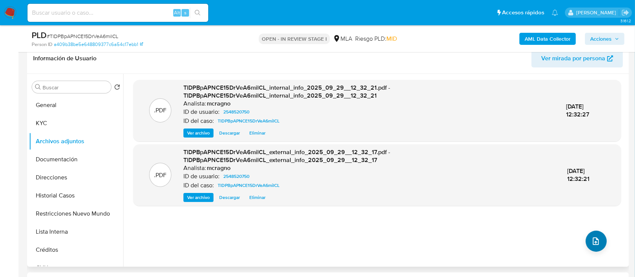
click at [601, 239] on div ".PDF TlDPBpAPNCE15DrVeA6milCL_internal_info_2025_09_29__12_32_21.pdf - TlDPBpAP…" at bounding box center [377, 170] width 488 height 181
click at [601, 238] on button "upload-file" at bounding box center [595, 240] width 21 height 21
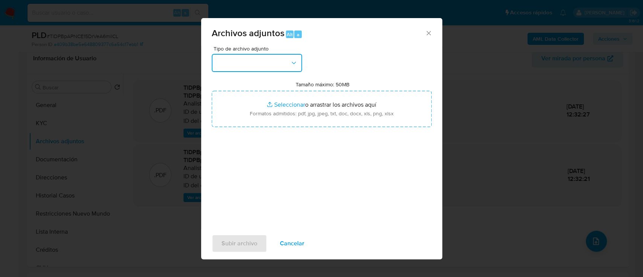
click at [296, 64] on icon "button" at bounding box center [294, 63] width 8 height 8
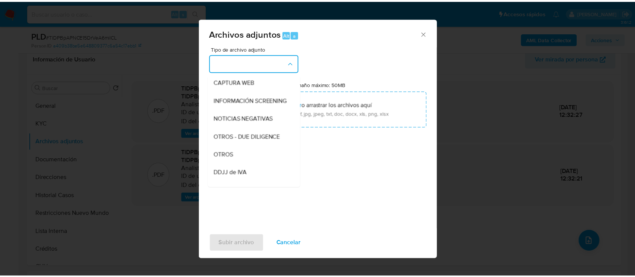
scroll to position [151, 0]
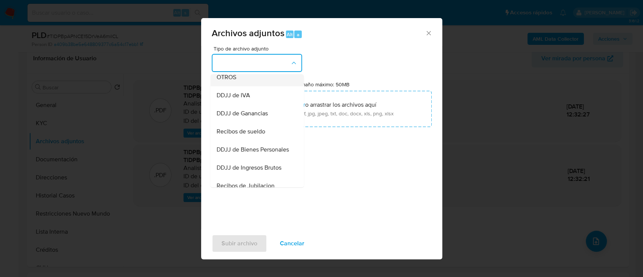
click at [260, 83] on div "OTROS" at bounding box center [254, 77] width 77 height 18
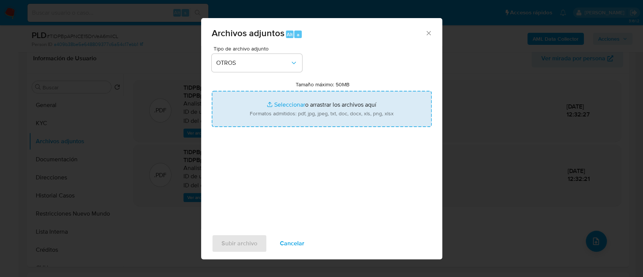
click at [278, 101] on input "Tamaño máximo: 50MB Seleccionar archivos" at bounding box center [322, 109] width 220 height 36
type input "C:\fakepath\2548520750 - Movimientos.xlsx"
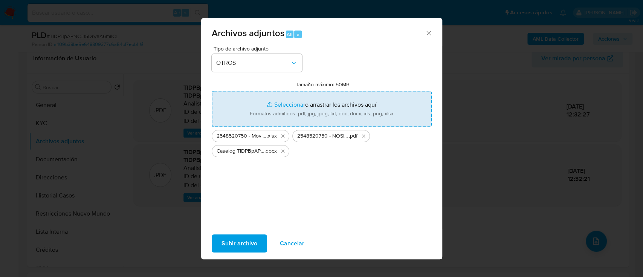
click at [253, 244] on span "Subir archivo" at bounding box center [239, 243] width 36 height 17
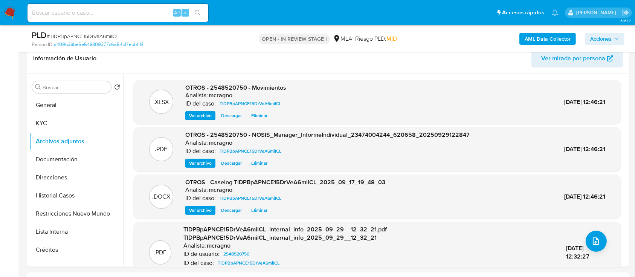
click at [80, 104] on button "General" at bounding box center [76, 105] width 94 height 18
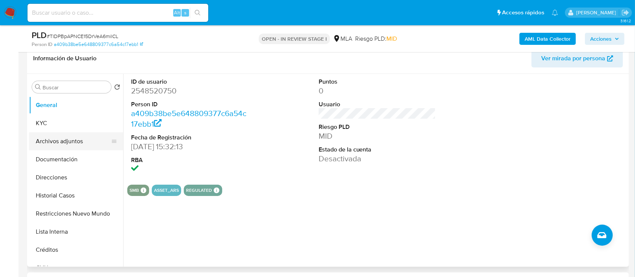
click at [60, 141] on button "Archivos adjuntos" at bounding box center [73, 141] width 88 height 18
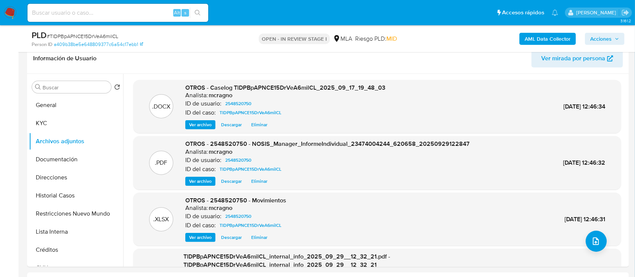
click at [618, 41] on span "Acciones" at bounding box center [604, 39] width 29 height 11
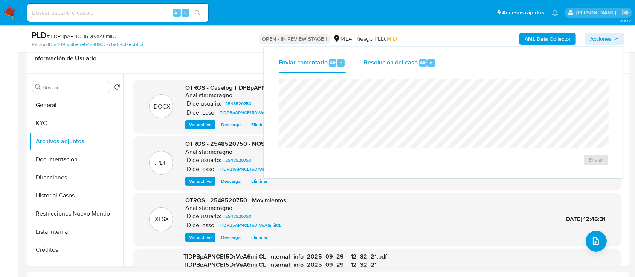
click at [436, 57] on button "Resolución del caso Alt r" at bounding box center [400, 63] width 90 height 20
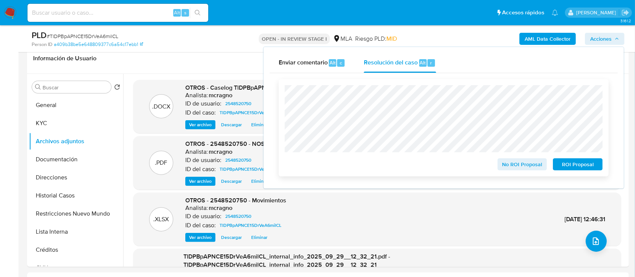
click at [564, 165] on span "ROI Proposal" at bounding box center [577, 164] width 39 height 11
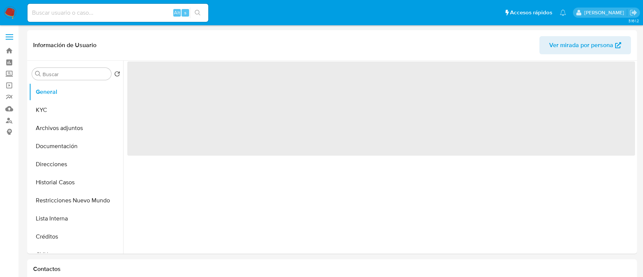
select select "10"
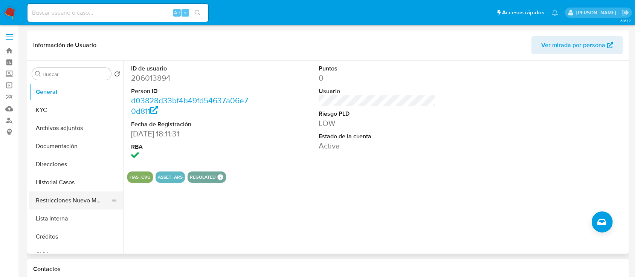
click at [89, 198] on button "Restricciones Nuevo Mundo" at bounding box center [73, 200] width 88 height 18
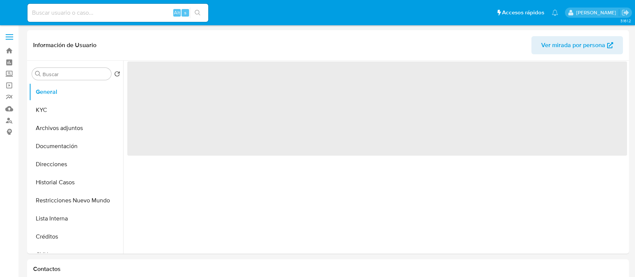
select select "10"
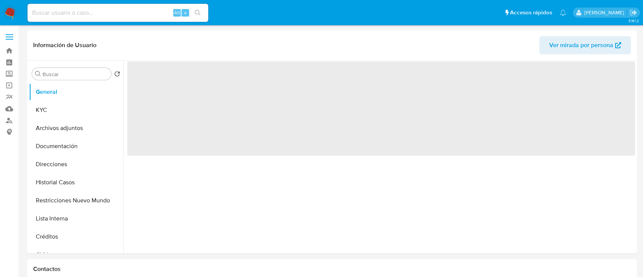
select select "10"
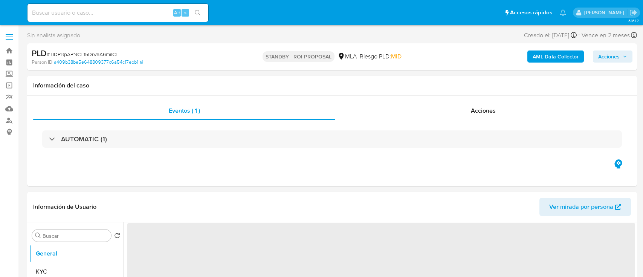
select select "10"
